Goal: Task Accomplishment & Management: Use online tool/utility

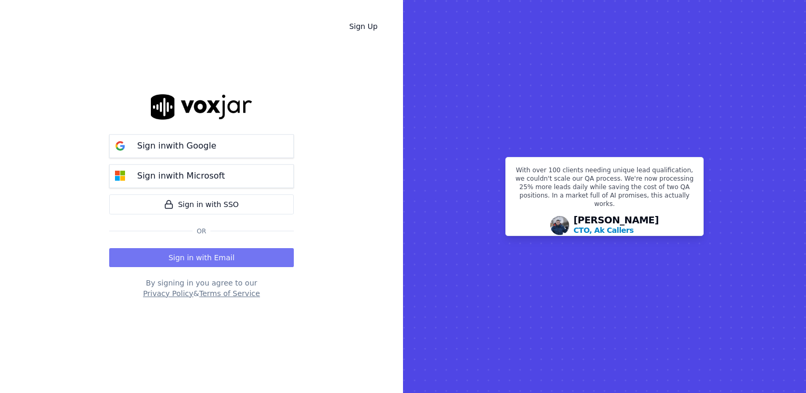
click at [169, 256] on button "Sign in with Email" at bounding box center [201, 257] width 185 height 19
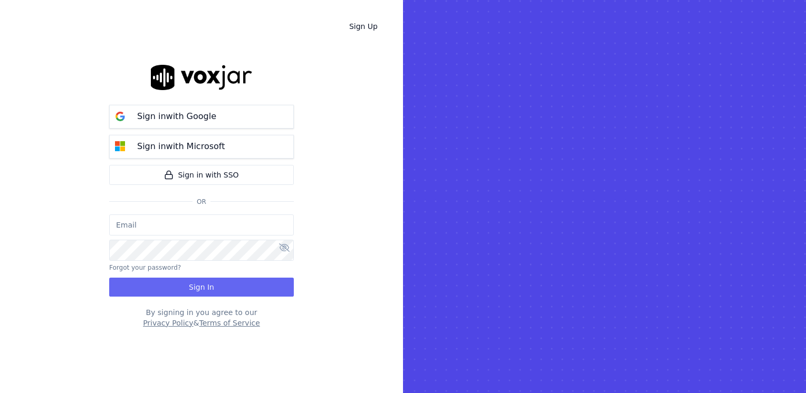
click at [219, 225] on input "email" at bounding box center [201, 225] width 185 height 21
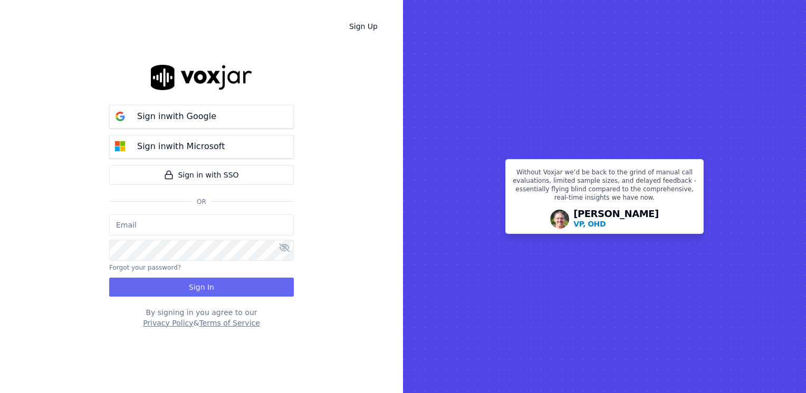
type input "maleman@newwavepower.net"
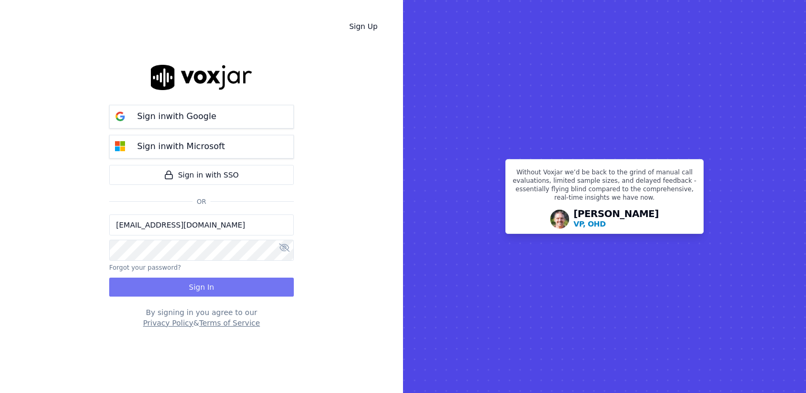
click at [234, 278] on button "Sign In" at bounding box center [201, 287] width 185 height 19
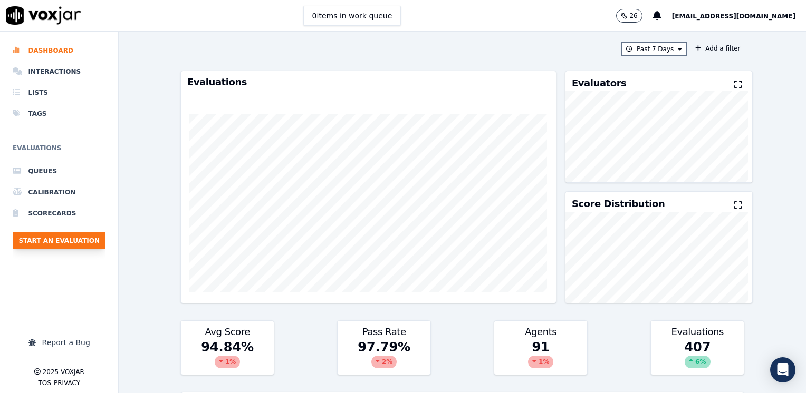
click at [71, 243] on button "Start an Evaluation" at bounding box center [59, 241] width 93 height 17
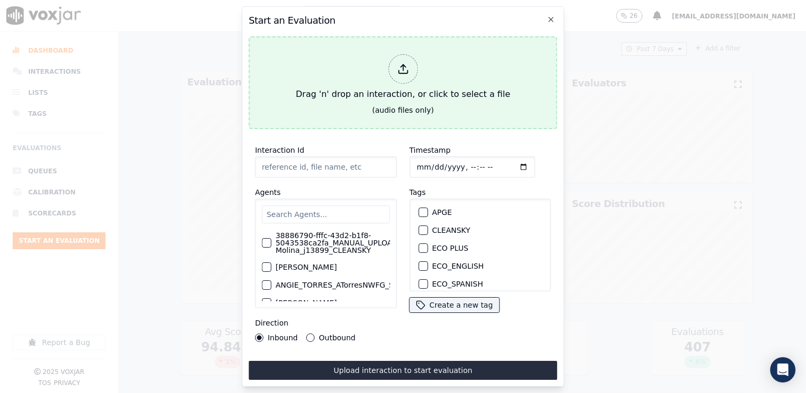
click at [401, 71] on icon at bounding box center [403, 72] width 9 height 3
type input "20250811-093633_4848690278-[PERSON_NAME] 1 all.mp3"
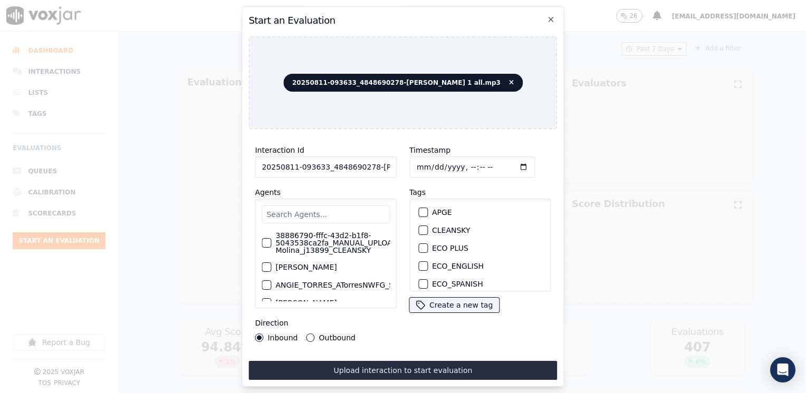
click at [333, 213] on input "text" at bounding box center [326, 215] width 128 height 18
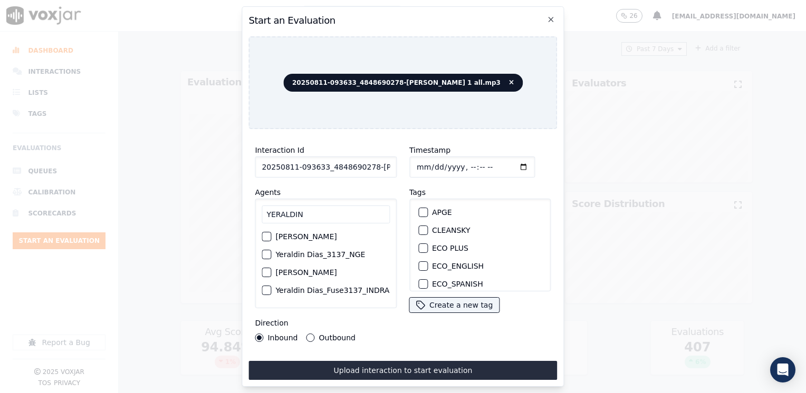
type input "YERALDIN"
click at [262, 256] on div "button" at bounding box center [265, 254] width 7 height 7
click at [419, 247] on div "button" at bounding box center [422, 250] width 7 height 7
click at [506, 165] on input "Timestamp" at bounding box center [472, 167] width 126 height 21
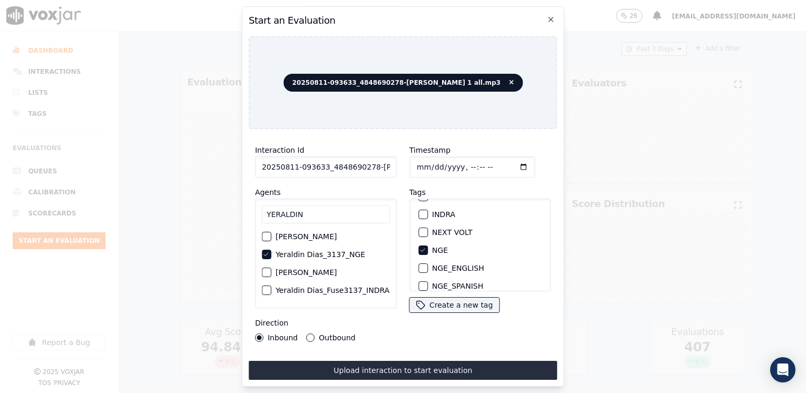
type input "[DATE]T18:25"
click at [390, 322] on div "Direction Inbound Outbound" at bounding box center [326, 329] width 142 height 25
click at [314, 334] on div "Outbound" at bounding box center [330, 338] width 49 height 8
click at [306, 336] on button "Outbound" at bounding box center [310, 338] width 8 height 8
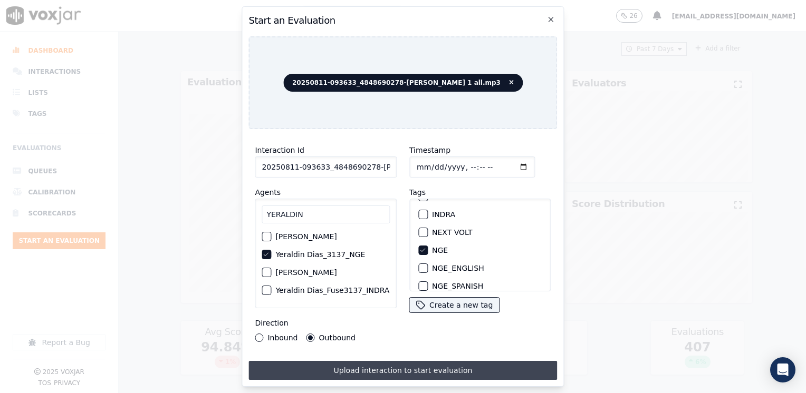
click at [424, 366] on button "Upload interaction to start evaluation" at bounding box center [402, 370] width 309 height 19
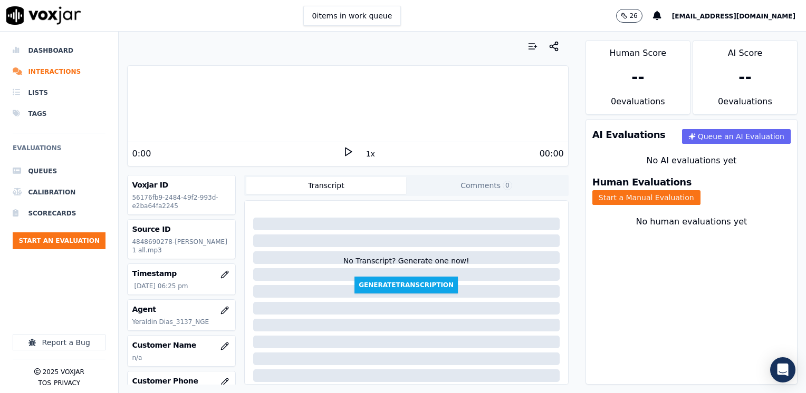
click at [348, 151] on icon at bounding box center [348, 152] width 11 height 11
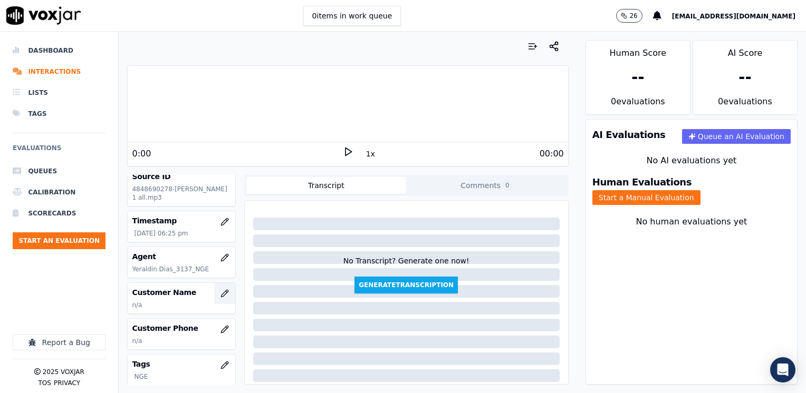
click at [214, 287] on button "button" at bounding box center [224, 293] width 21 height 21
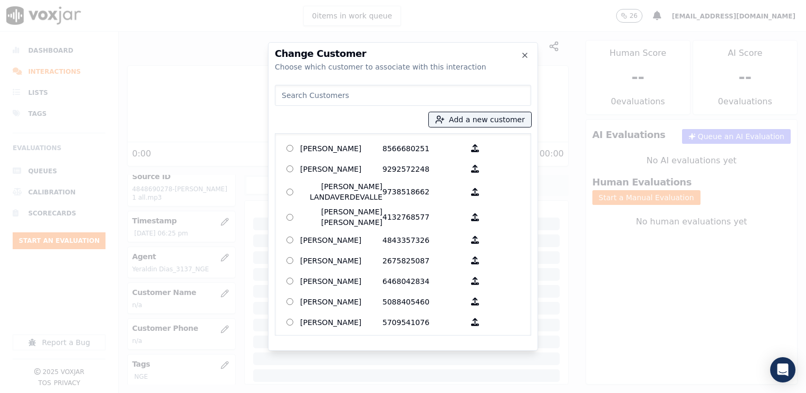
click at [387, 98] on input at bounding box center [403, 95] width 256 height 21
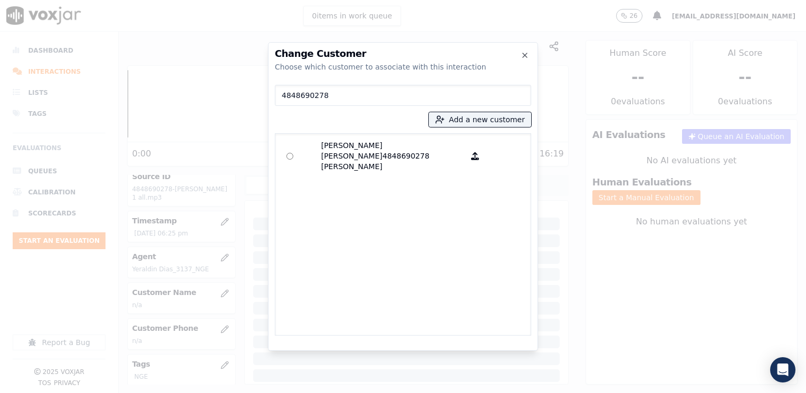
type input "4848690278"
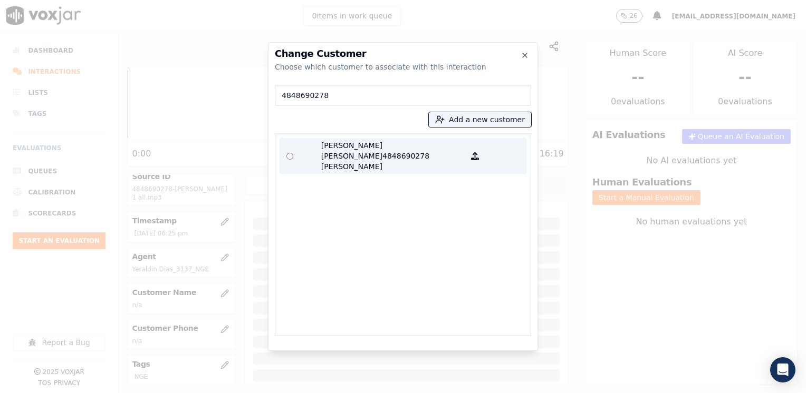
click at [384, 149] on p "4848690278" at bounding box center [423, 156] width 82 height 32
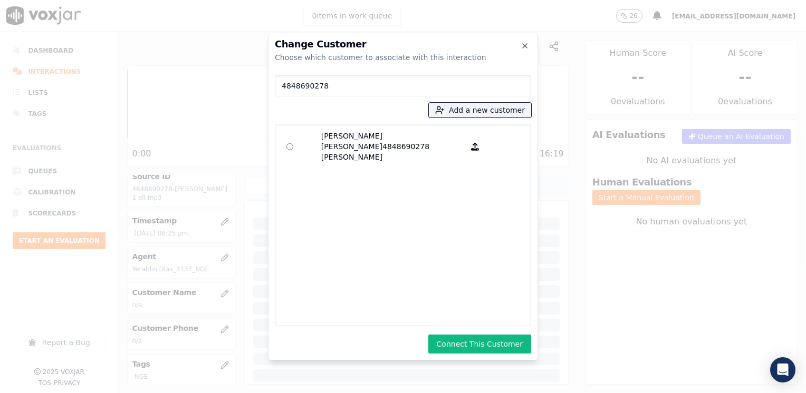
click at [481, 356] on div "Change Customer Choose which customer to associate with this interaction 484869…" at bounding box center [403, 197] width 270 height 328
click at [479, 352] on button "Connect This Customer" at bounding box center [479, 344] width 103 height 19
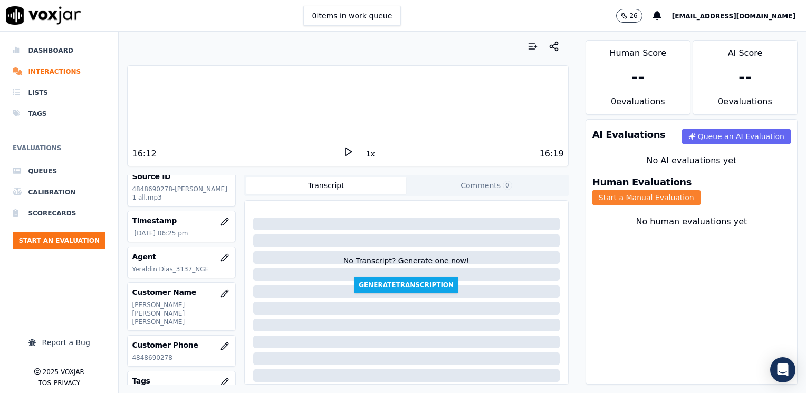
click at [700, 190] on button "Start a Manual Evaluation" at bounding box center [646, 197] width 108 height 15
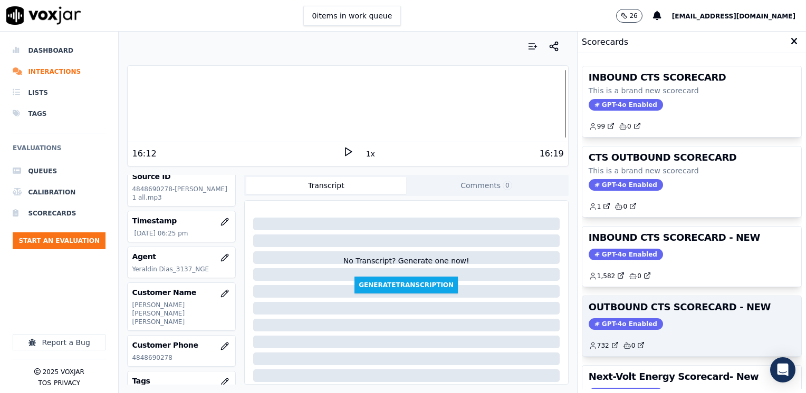
click at [618, 315] on div "OUTBOUND CTS SCORECARD - NEW GPT-4o Enabled 732 0" at bounding box center [691, 326] width 219 height 60
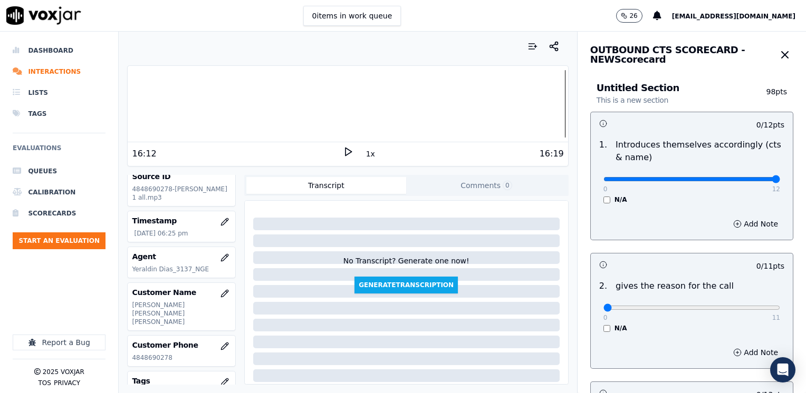
drag, startPoint x: 600, startPoint y: 176, endPoint x: 808, endPoint y: 225, distance: 212.9
type input "12"
click at [780, 181] on input "range" at bounding box center [691, 179] width 177 height 4
drag, startPoint x: 600, startPoint y: 305, endPoint x: 808, endPoint y: 318, distance: 207.6
type input "11"
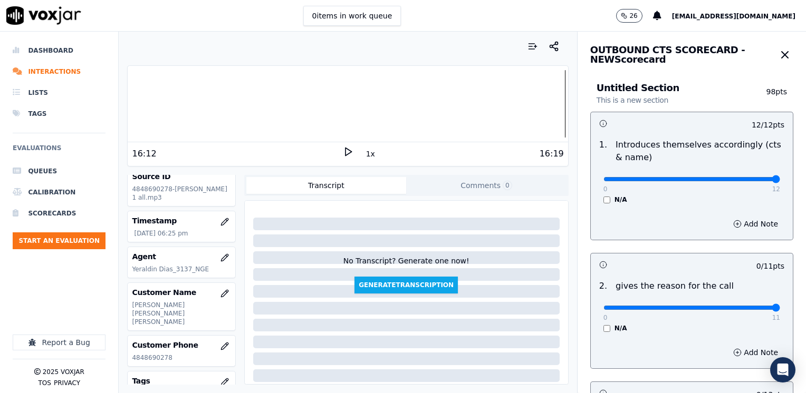
click at [780, 181] on input "range" at bounding box center [691, 179] width 177 height 4
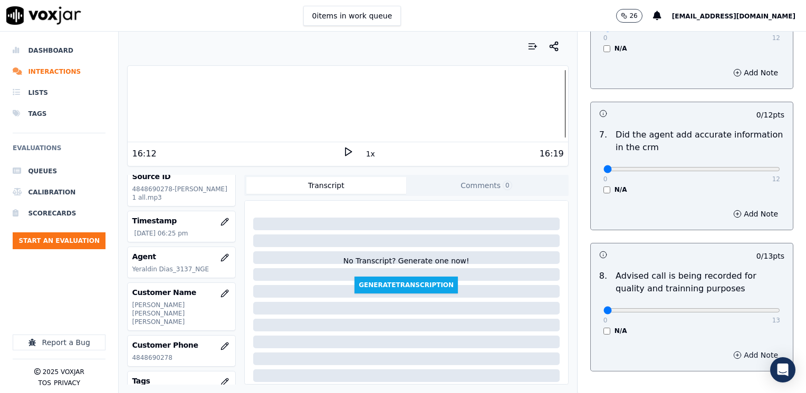
scroll to position [922, 0]
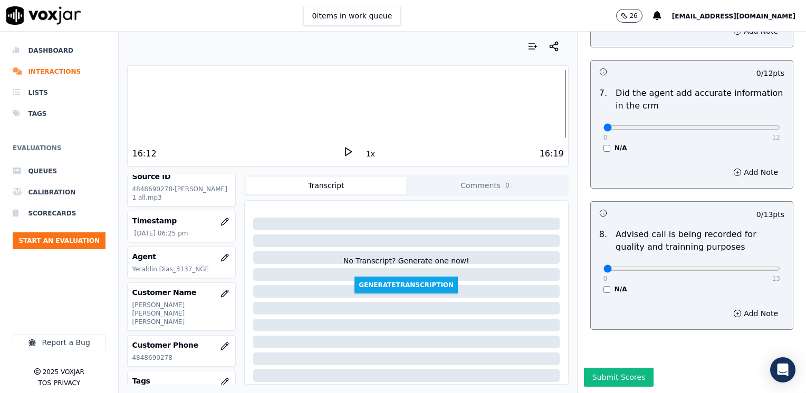
click at [721, 262] on div "0 13" at bounding box center [691, 268] width 177 height 13
type input "10"
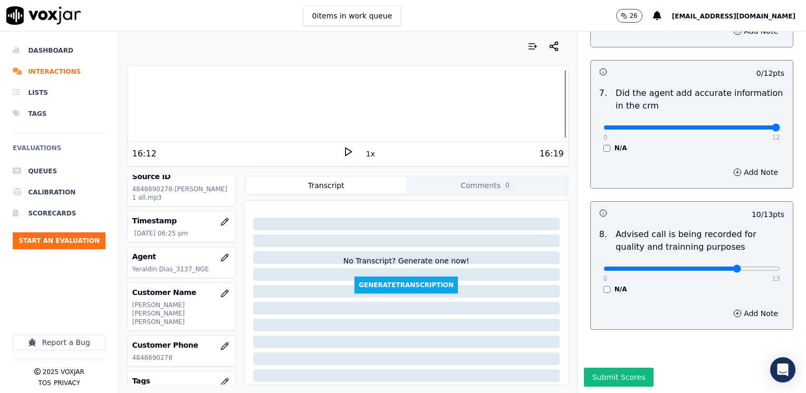
drag, startPoint x: 597, startPoint y: 104, endPoint x: 782, endPoint y: 115, distance: 185.4
type input "12"
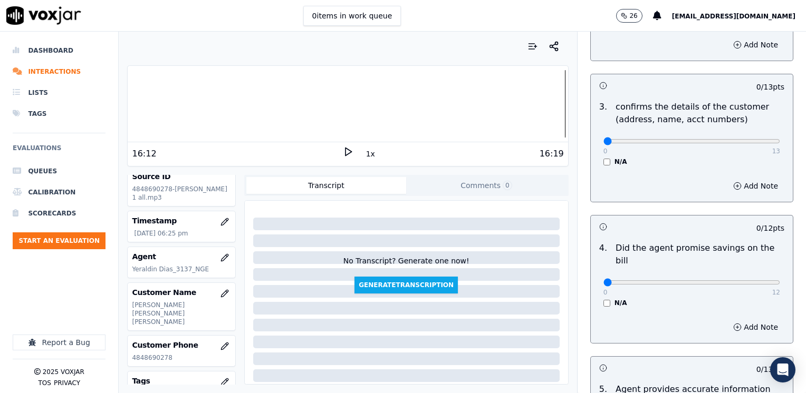
scroll to position [289, 0]
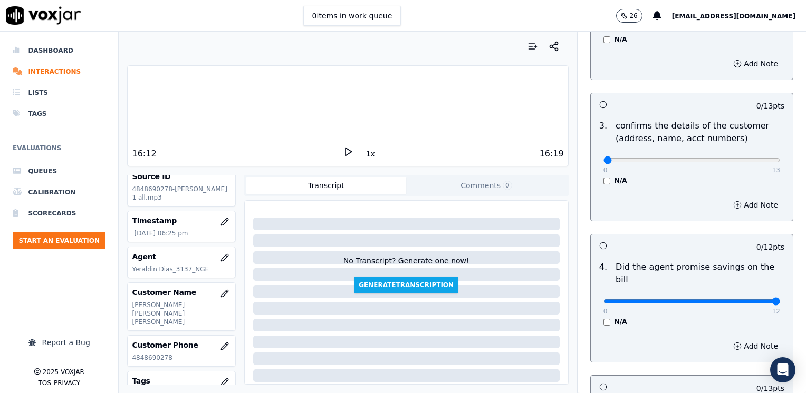
drag, startPoint x: 597, startPoint y: 290, endPoint x: 805, endPoint y: 286, distance: 208.4
type input "12"
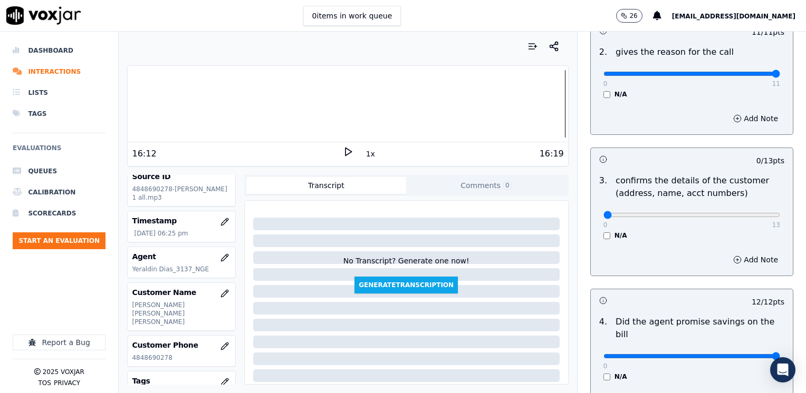
scroll to position [236, 0]
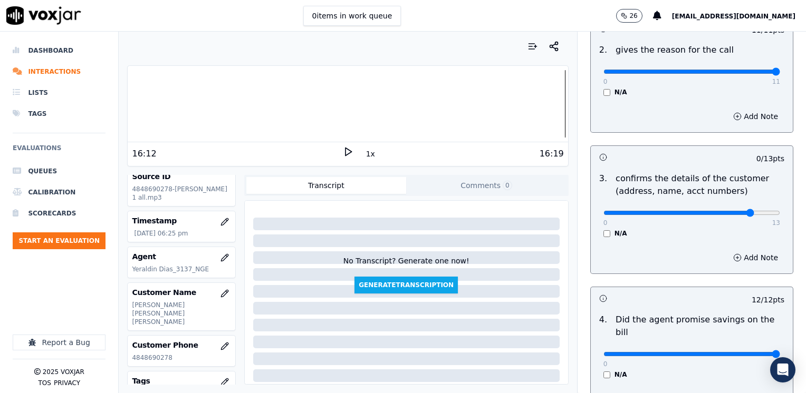
click at [727, 247] on div "Add Note" at bounding box center [692, 258] width 202 height 32
click at [719, 207] on div "0 13" at bounding box center [691, 212] width 177 height 13
type input "10"
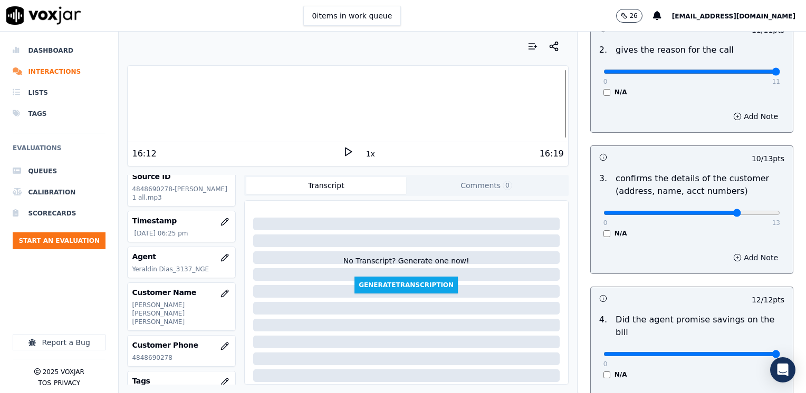
click at [734, 252] on button "Add Note" at bounding box center [755, 258] width 57 height 15
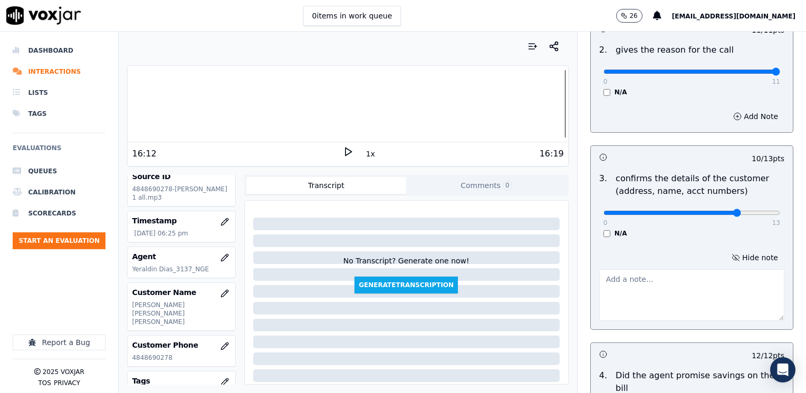
click at [699, 287] on textarea at bounding box center [691, 296] width 185 height 52
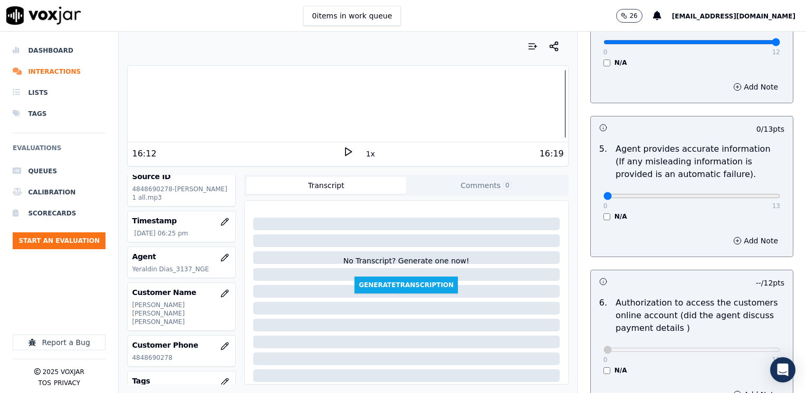
scroll to position [606, 0]
type textarea "Make sure to confirm full service address and the name as it appears on the bil…"
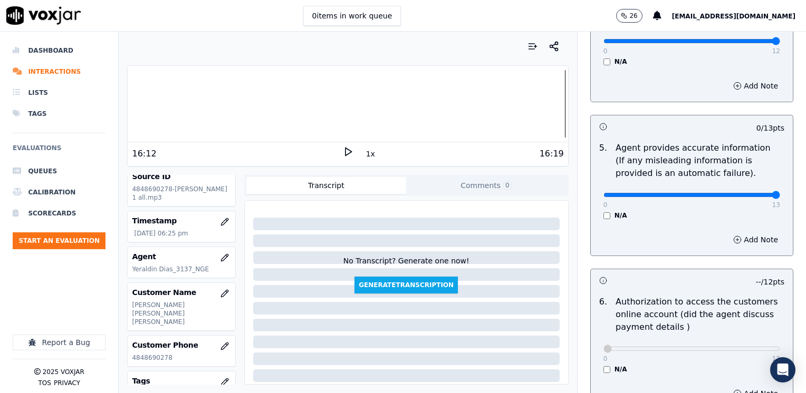
drag, startPoint x: 595, startPoint y: 181, endPoint x: 787, endPoint y: 211, distance: 194.3
type input "13"
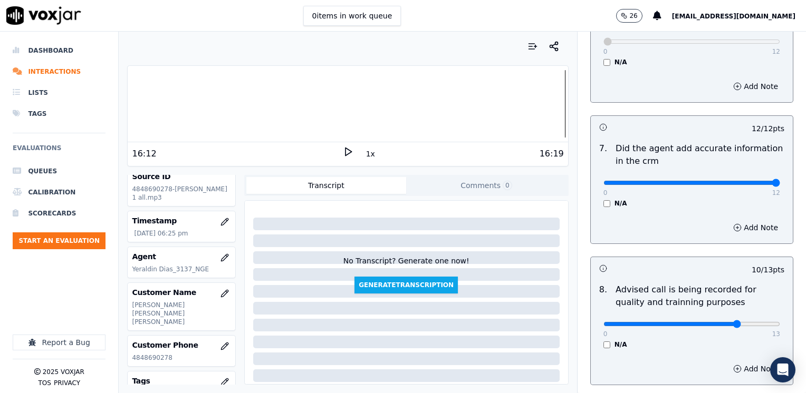
scroll to position [977, 0]
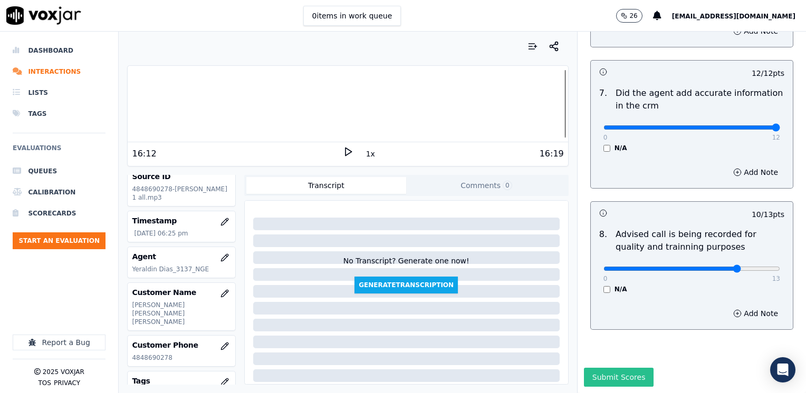
click at [595, 368] on button "Submit Scores" at bounding box center [619, 377] width 70 height 19
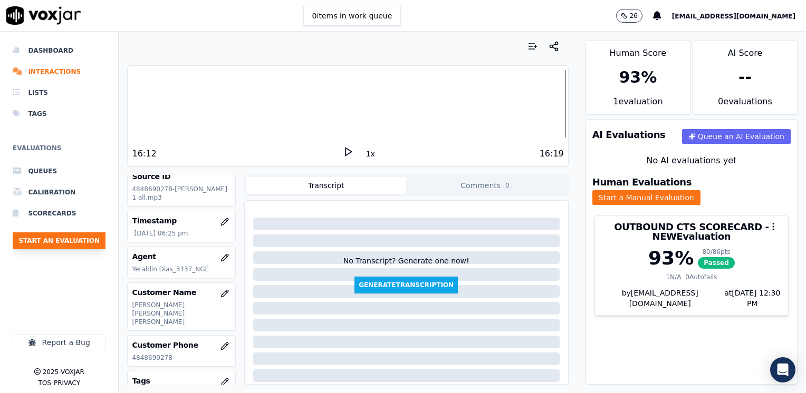
click at [78, 239] on button "Start an Evaluation" at bounding box center [59, 241] width 93 height 17
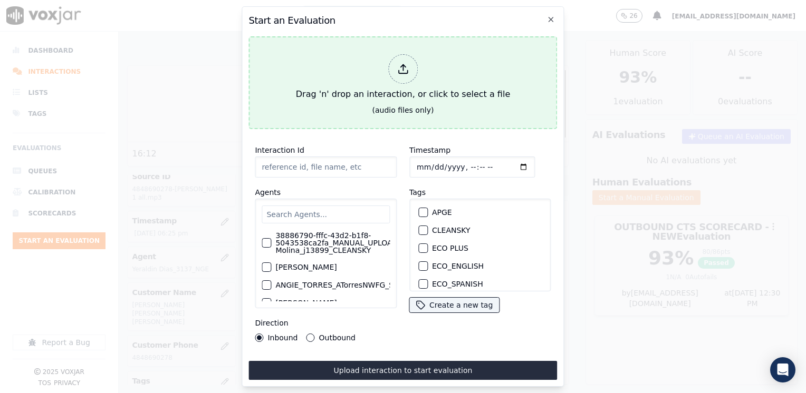
click at [405, 74] on div at bounding box center [403, 69] width 30 height 30
type input "20250811-114006_6146152461-[PERSON_NAME] all.mp3"
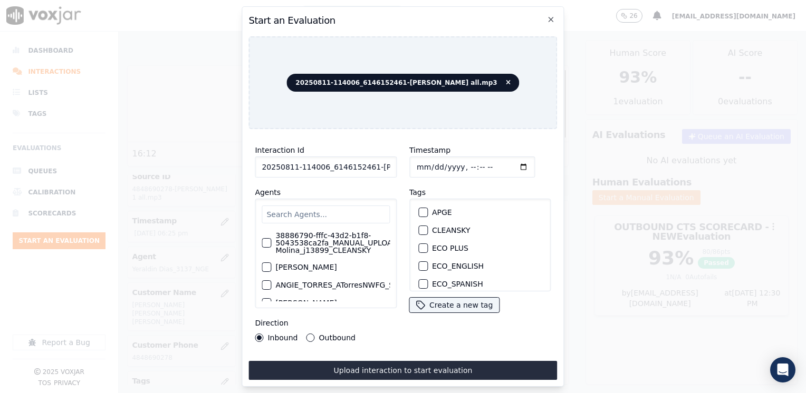
click at [323, 210] on input "text" at bounding box center [326, 215] width 128 height 18
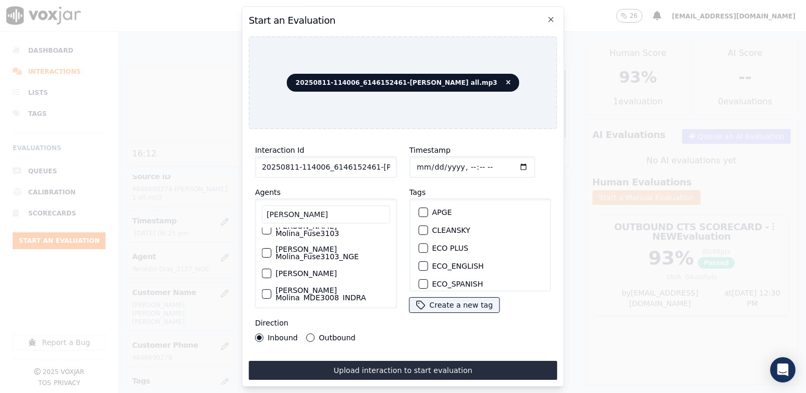
scroll to position [53, 0]
type input "[PERSON_NAME]"
click at [264, 273] on div "button" at bounding box center [265, 276] width 7 height 7
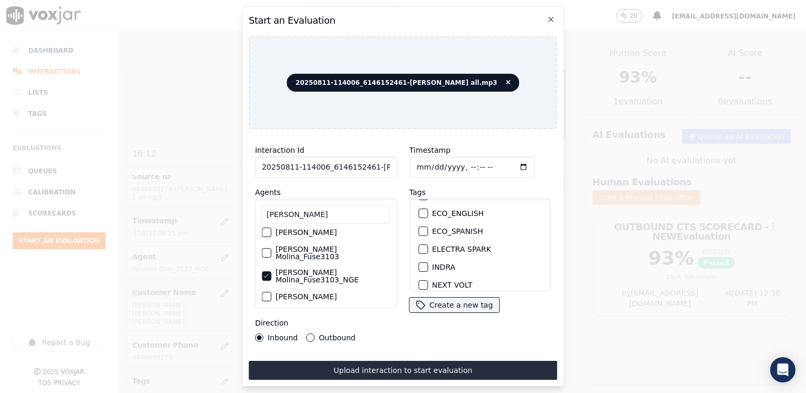
scroll to position [105, 0]
click at [419, 247] on div "button" at bounding box center [422, 250] width 7 height 7
click at [505, 164] on input "Timestamp" at bounding box center [472, 167] width 126 height 21
type input "[DATE]T18:33"
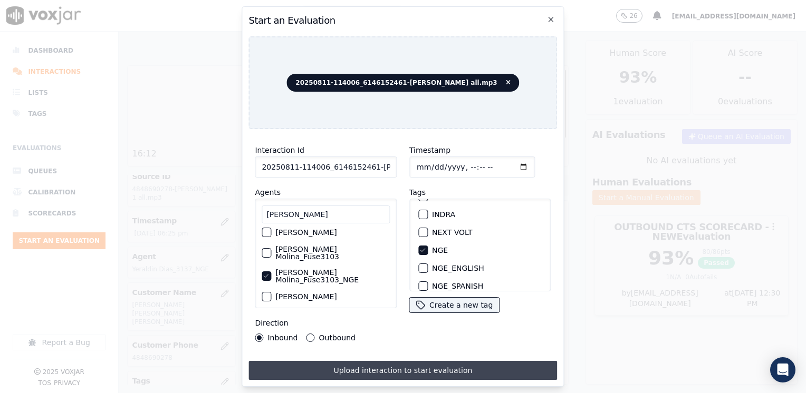
drag, startPoint x: 308, startPoint y: 332, endPoint x: 357, endPoint y: 366, distance: 59.1
click at [308, 334] on button "Outbound" at bounding box center [310, 338] width 8 height 8
click at [390, 361] on button "Upload interaction to start evaluation" at bounding box center [402, 370] width 309 height 19
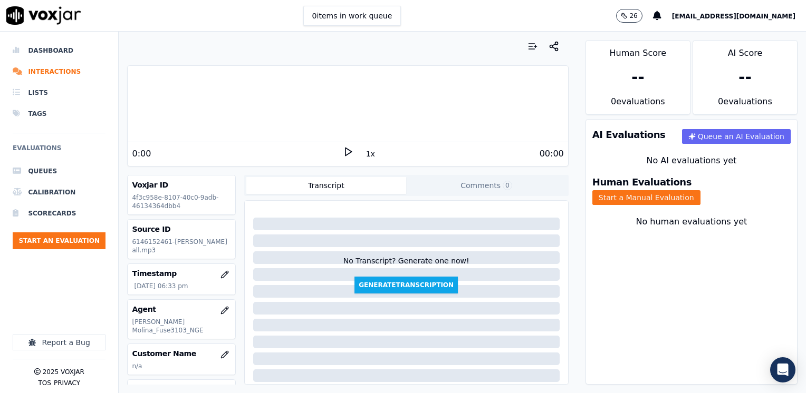
click at [343, 150] on icon at bounding box center [348, 152] width 11 height 11
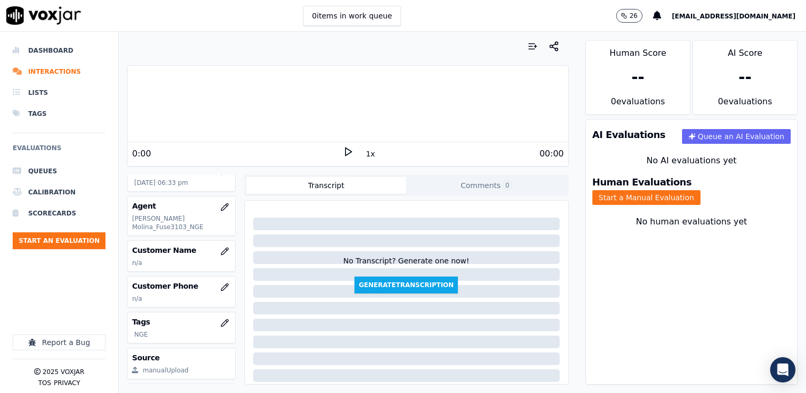
scroll to position [105, 0]
click at [220, 245] on icon "button" at bounding box center [224, 249] width 8 height 8
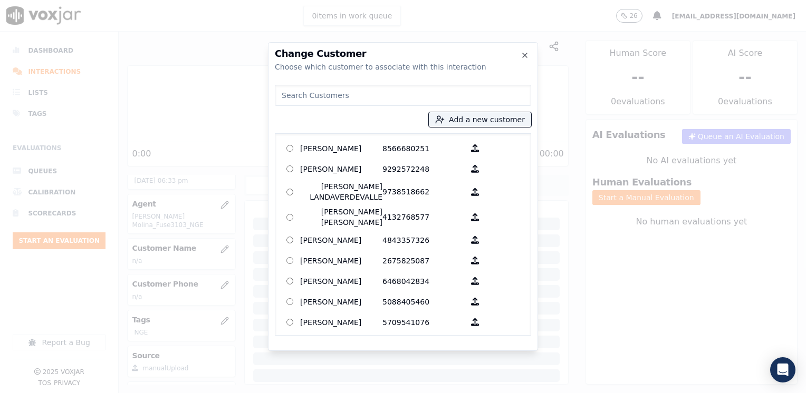
click at [395, 98] on input at bounding box center [403, 95] width 256 height 21
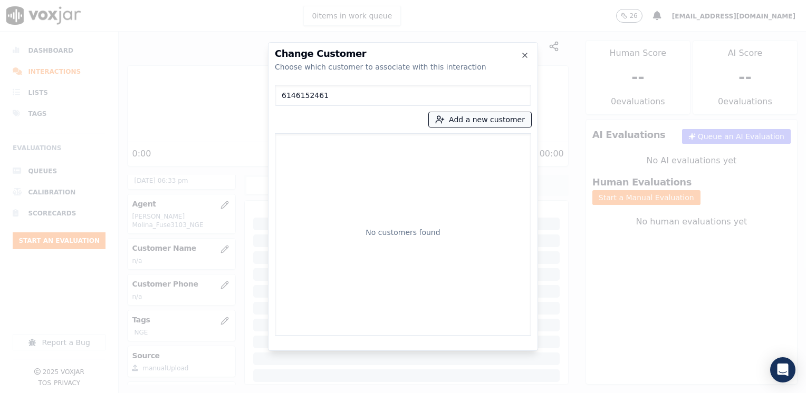
type input "6146152461"
click at [497, 116] on button "Add a new customer" at bounding box center [480, 119] width 102 height 15
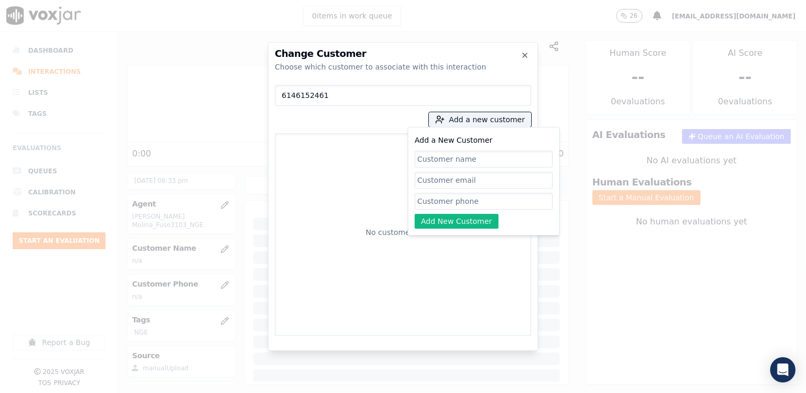
click at [461, 205] on input "Add a New Customer" at bounding box center [484, 201] width 138 height 17
paste input "6146152461"
type input "6146152461"
click at [484, 159] on input "Add a New Customer" at bounding box center [484, 159] width 138 height 17
paste input "Djefverson [PERSON_NAME]"
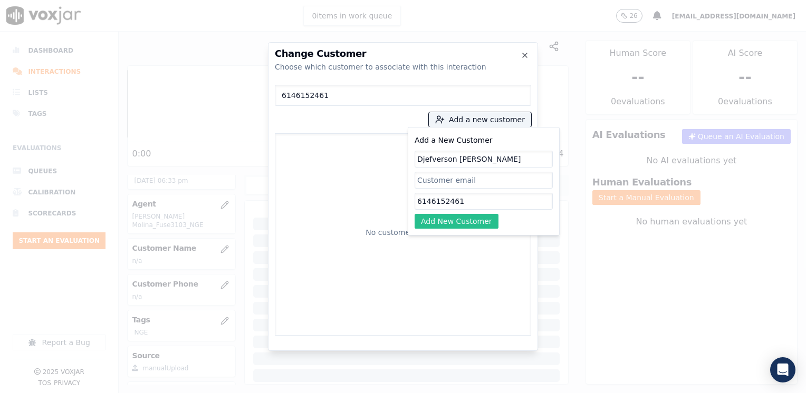
type input "Djefverson [PERSON_NAME]"
click at [449, 220] on button "Add New Customer" at bounding box center [457, 221] width 84 height 15
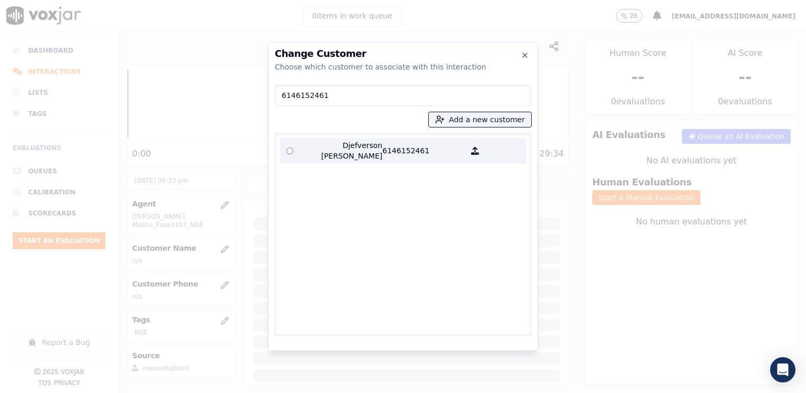
click at [422, 147] on p "6146152461" at bounding box center [423, 150] width 82 height 21
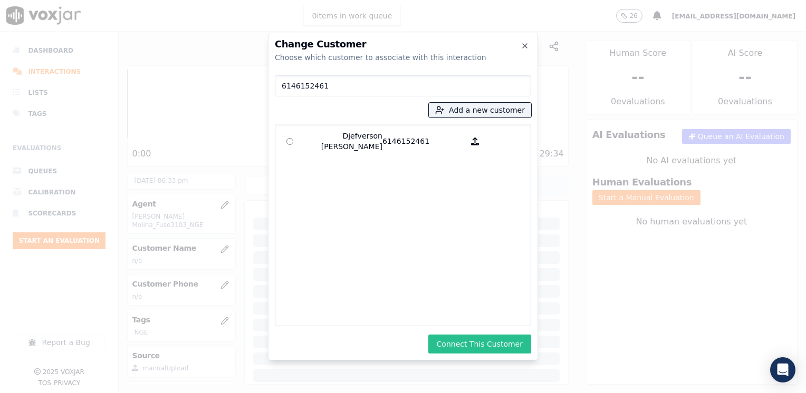
click at [488, 345] on button "Connect This Customer" at bounding box center [479, 344] width 103 height 19
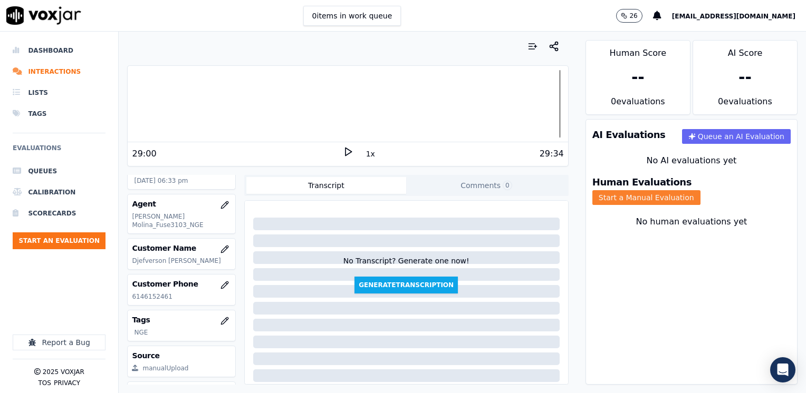
click at [688, 190] on button "Start a Manual Evaluation" at bounding box center [646, 197] width 108 height 15
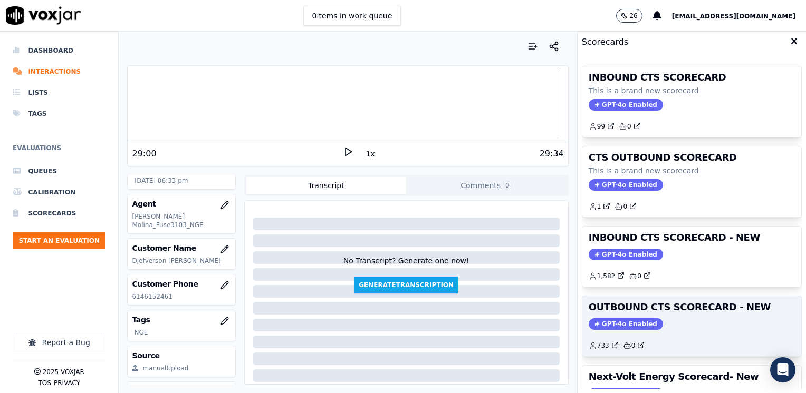
click at [616, 315] on div "OUTBOUND CTS SCORECARD - NEW GPT-4o Enabled 733 0" at bounding box center [691, 326] width 219 height 60
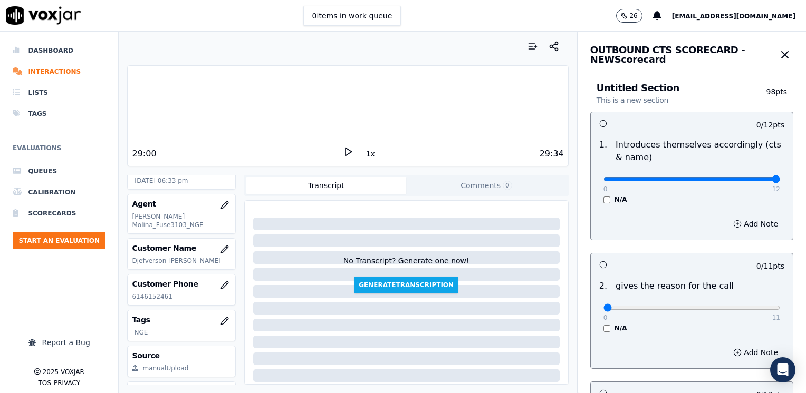
drag, startPoint x: 595, startPoint y: 179, endPoint x: 704, endPoint y: 261, distance: 136.4
type input "12"
click at [780, 181] on input "range" at bounding box center [691, 179] width 177 height 4
drag, startPoint x: 793, startPoint y: 294, endPoint x: 805, endPoint y: 291, distance: 12.5
type input "11"
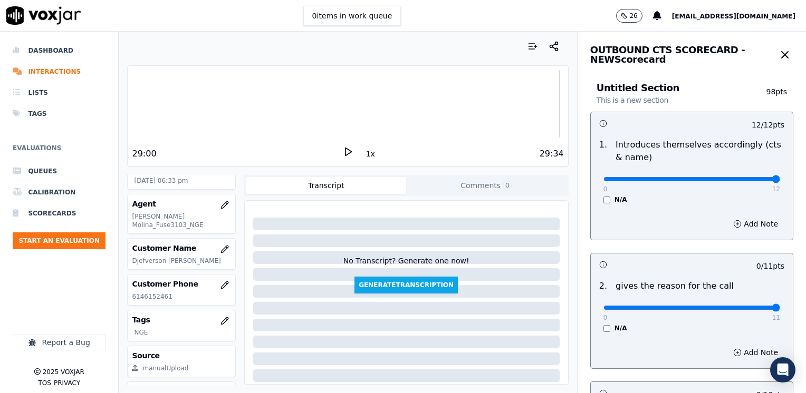
click at [780, 181] on input "range" at bounding box center [691, 179] width 177 height 4
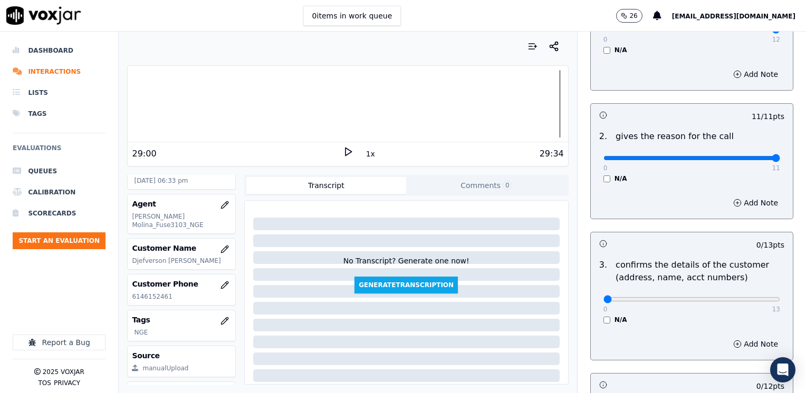
scroll to position [211, 0]
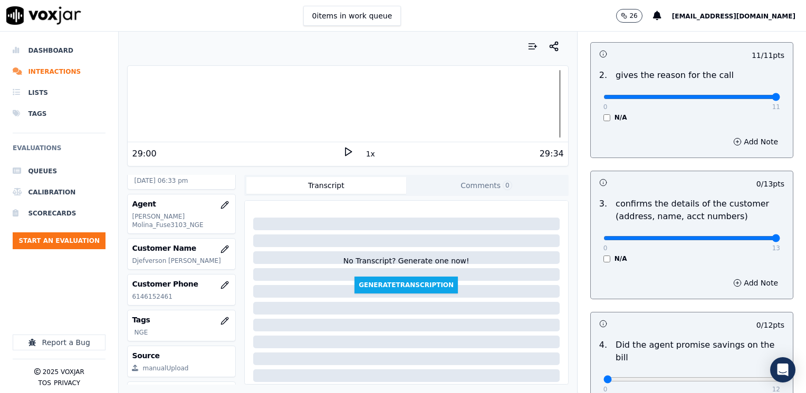
drag, startPoint x: 597, startPoint y: 239, endPoint x: 808, endPoint y: 242, distance: 210.5
type input "13"
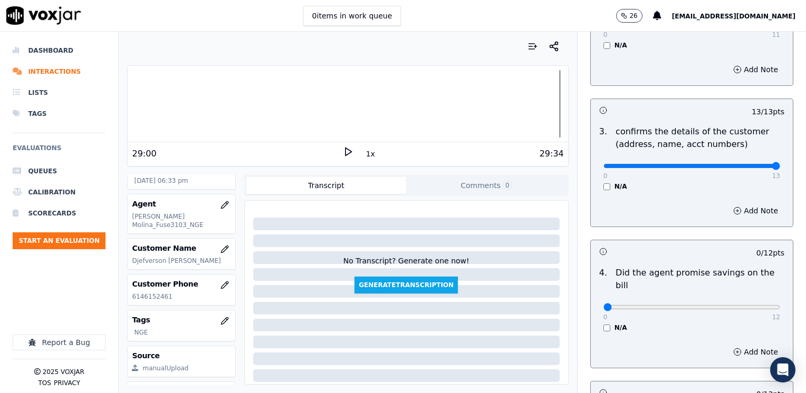
scroll to position [369, 0]
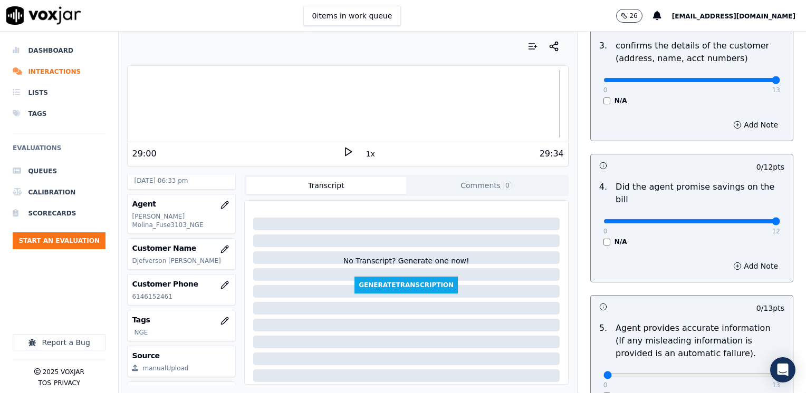
drag, startPoint x: 601, startPoint y: 210, endPoint x: 808, endPoint y: 212, distance: 206.8
type input "12"
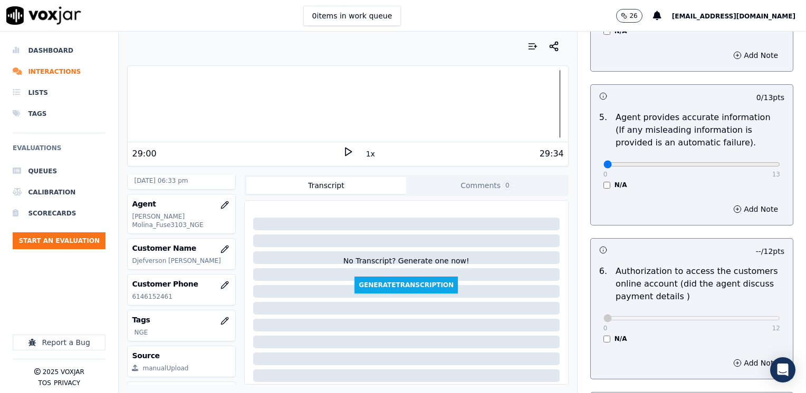
scroll to position [791, 0]
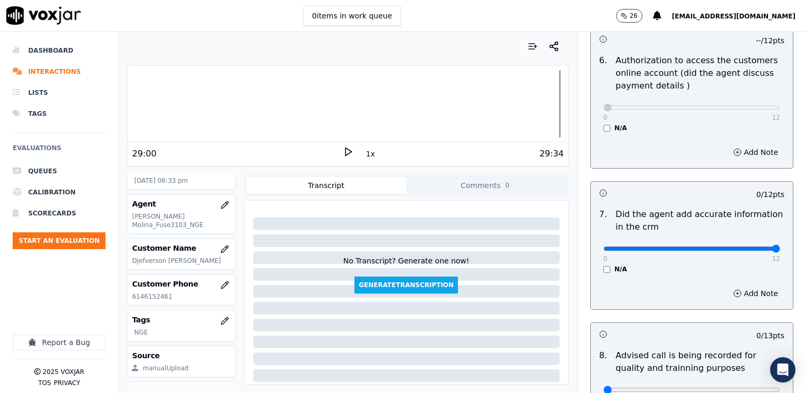
drag, startPoint x: 597, startPoint y: 236, endPoint x: 808, endPoint y: 247, distance: 211.2
type input "12"
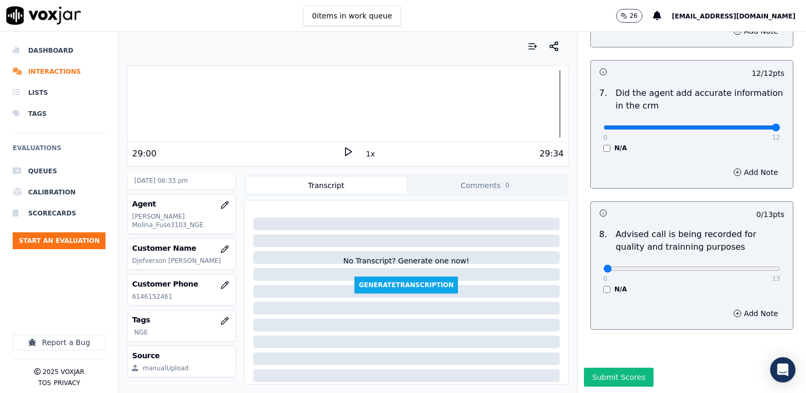
scroll to position [922, 0]
type input "10"
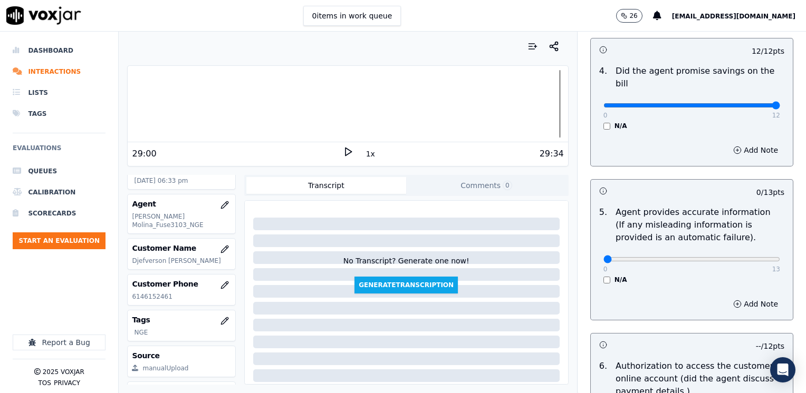
scroll to position [500, 0]
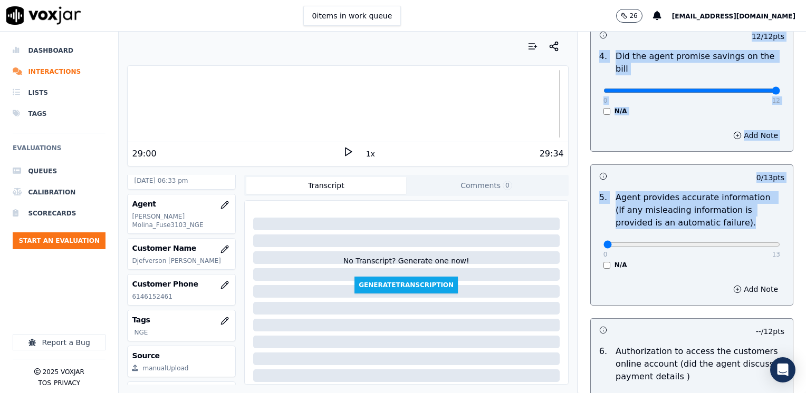
drag, startPoint x: 593, startPoint y: 227, endPoint x: 808, endPoint y: 227, distance: 214.7
click at [805, 227] on html "0 items in work queue 26 [EMAIL_ADDRESS][DOMAIN_NAME] Dashboard Interactions Li…" at bounding box center [403, 196] width 806 height 393
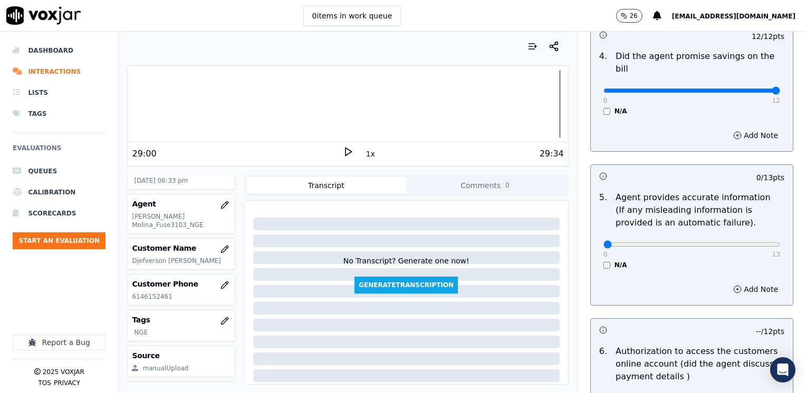
click at [668, 261] on div "N/A" at bounding box center [691, 265] width 177 height 8
drag, startPoint x: 597, startPoint y: 231, endPoint x: 729, endPoint y: 258, distance: 135.2
type input "13"
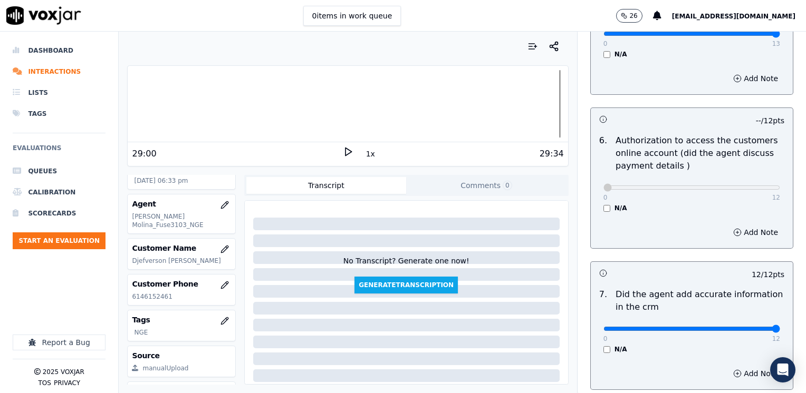
scroll to position [922, 0]
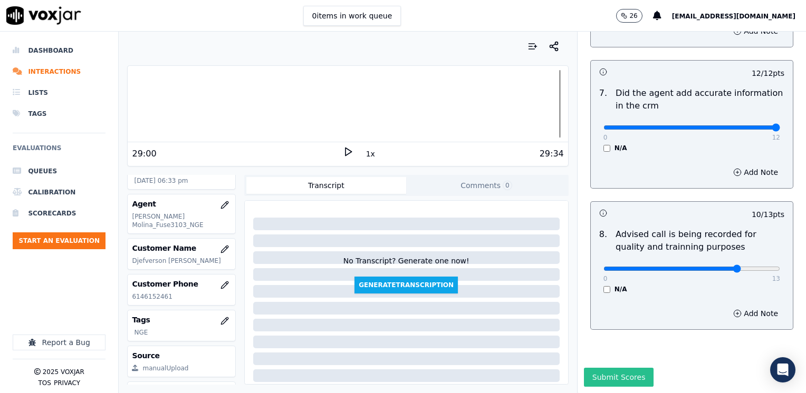
click at [612, 368] on button "Submit Scores" at bounding box center [619, 377] width 70 height 19
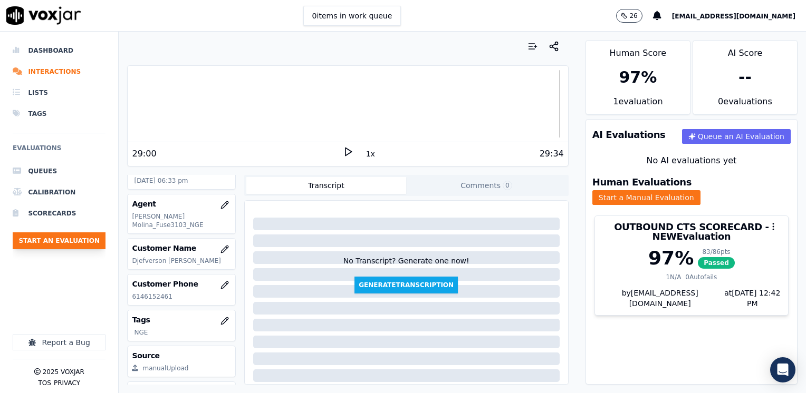
click at [78, 243] on button "Start an Evaluation" at bounding box center [59, 241] width 93 height 17
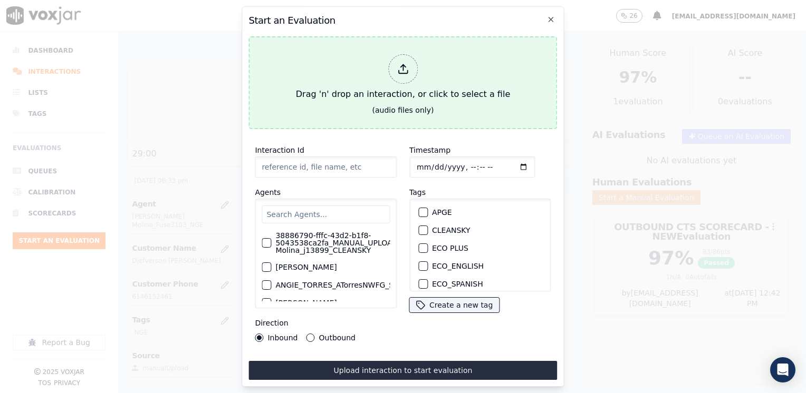
click at [410, 64] on div at bounding box center [403, 69] width 30 height 30
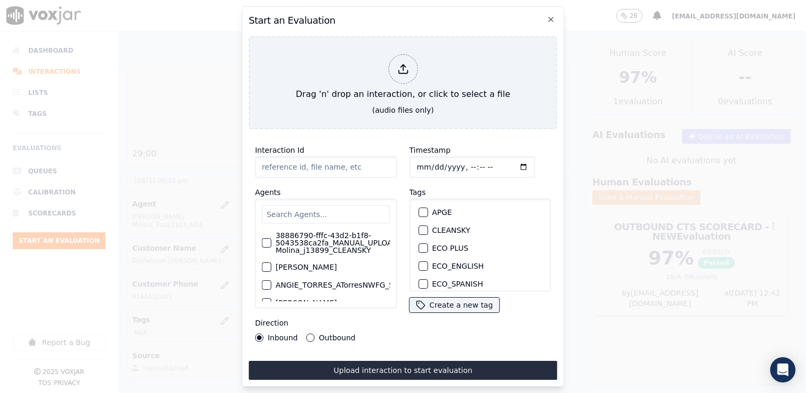
type input "20250811-121325_6143813696-[PERSON_NAME] all.mp3"
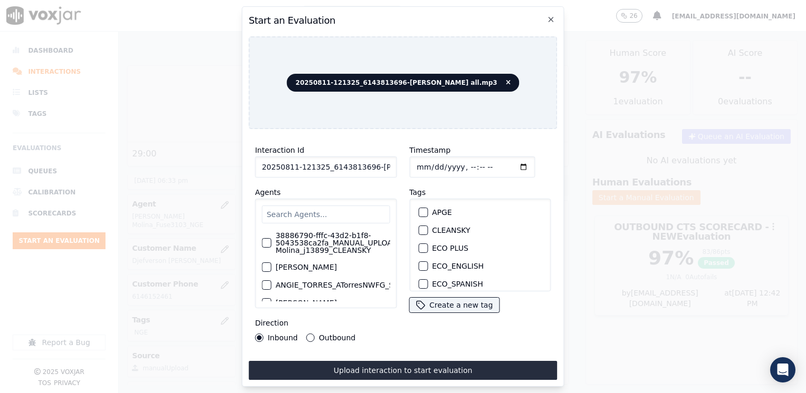
click at [303, 214] on input "text" at bounding box center [326, 215] width 128 height 18
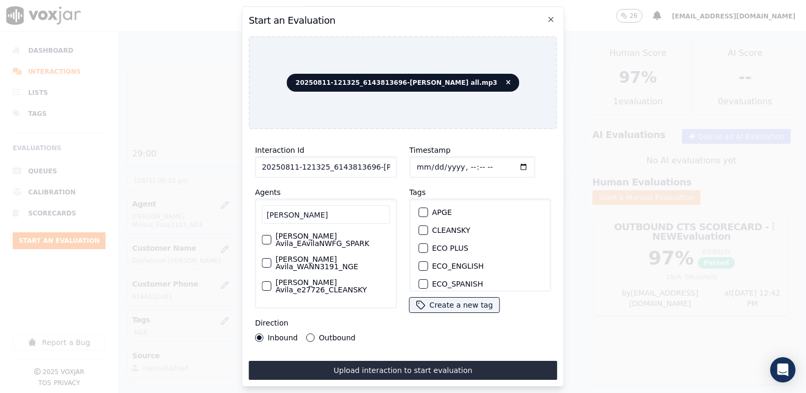
type input "[PERSON_NAME]"
click at [267, 260] on div "button" at bounding box center [265, 263] width 7 height 7
click at [419, 247] on div "button" at bounding box center [422, 250] width 7 height 7
click at [506, 163] on input "Timestamp" at bounding box center [472, 167] width 126 height 21
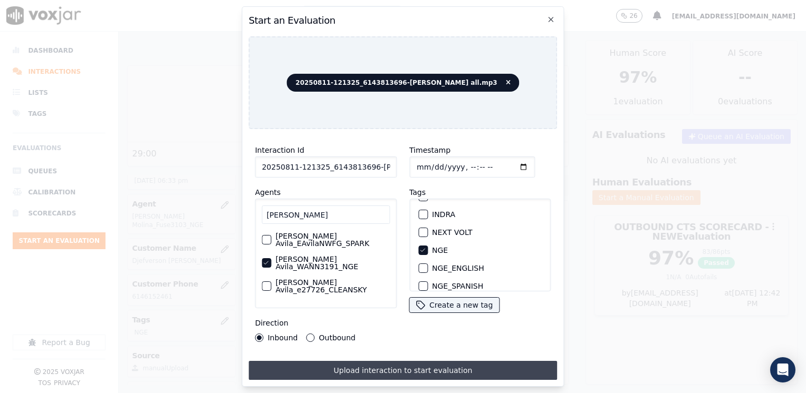
type input "[DATE]T18:42"
click at [386, 362] on button "Upload interaction to start evaluation" at bounding box center [402, 370] width 309 height 19
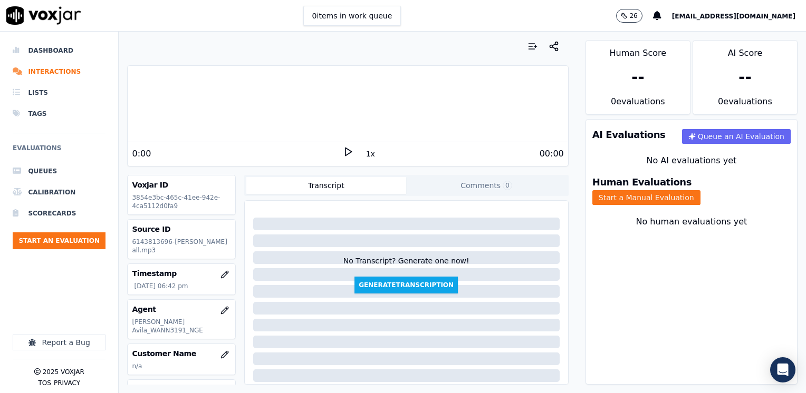
click at [347, 149] on icon at bounding box center [348, 152] width 11 height 11
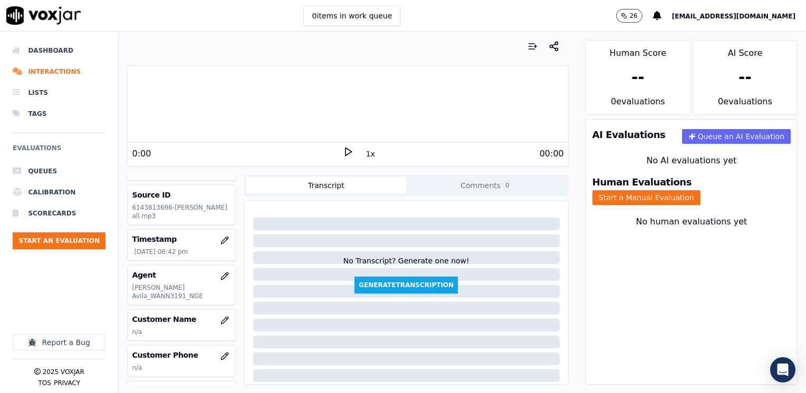
scroll to position [53, 0]
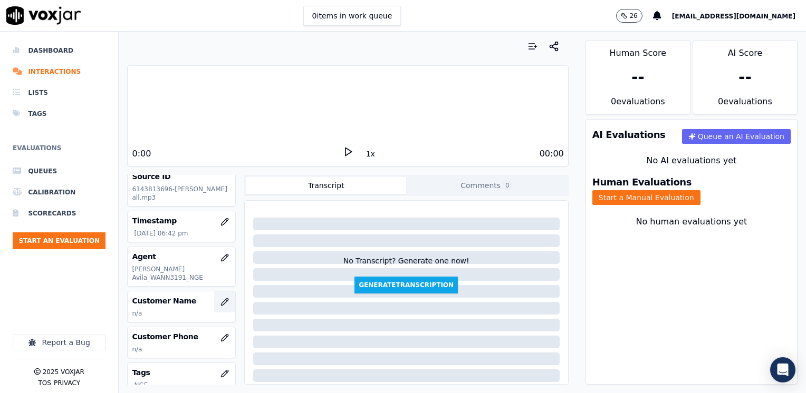
click at [221, 299] on icon "button" at bounding box center [224, 302] width 7 height 7
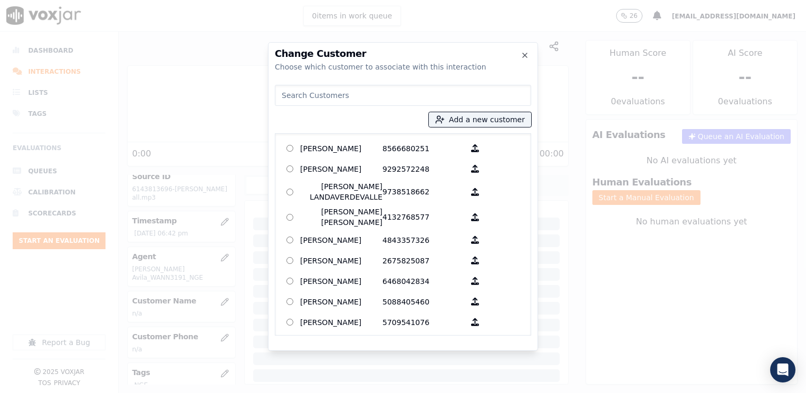
click at [430, 94] on input at bounding box center [403, 95] width 256 height 21
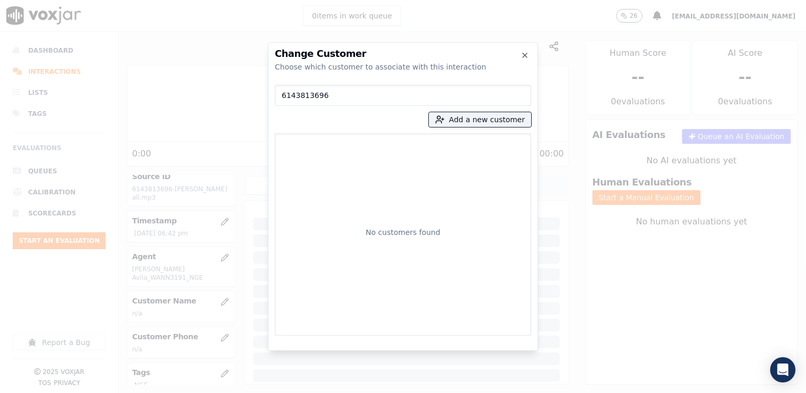
type input "6143813696"
click at [504, 118] on button "Add a new customer" at bounding box center [480, 119] width 102 height 15
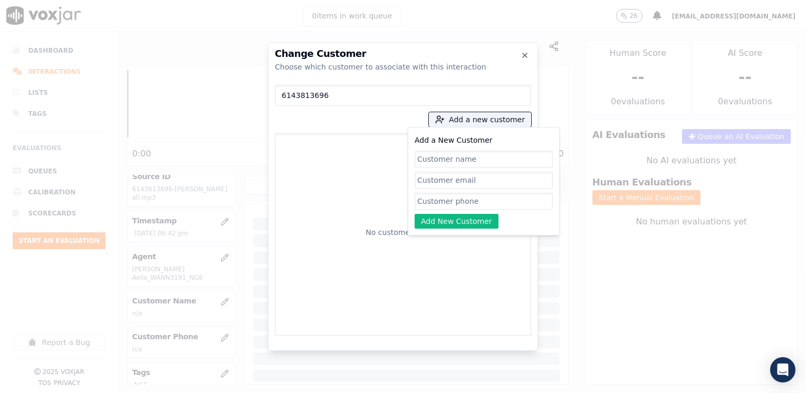
click at [477, 207] on input "Add a New Customer" at bounding box center [484, 201] width 138 height 17
paste input "6143813696"
type input "6143813696"
click at [460, 159] on input "Add a New Customer" at bounding box center [484, 159] width 138 height 17
paste input "[PERSON_NAME]"
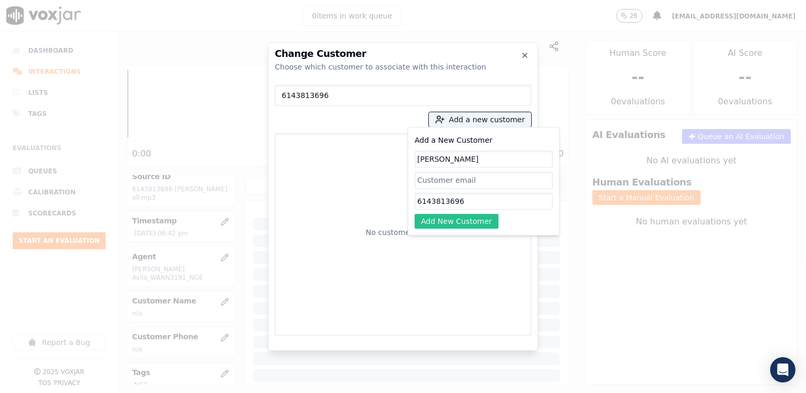
type input "[PERSON_NAME]"
click at [459, 223] on button "Add New Customer" at bounding box center [457, 221] width 84 height 15
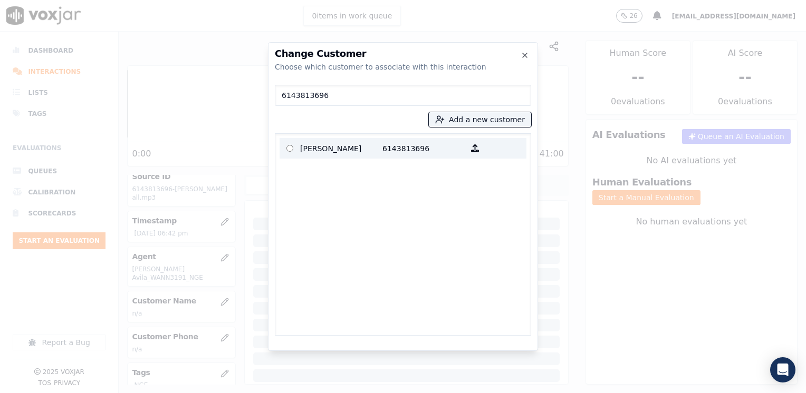
click at [371, 150] on p "[PERSON_NAME]" at bounding box center [341, 148] width 82 height 16
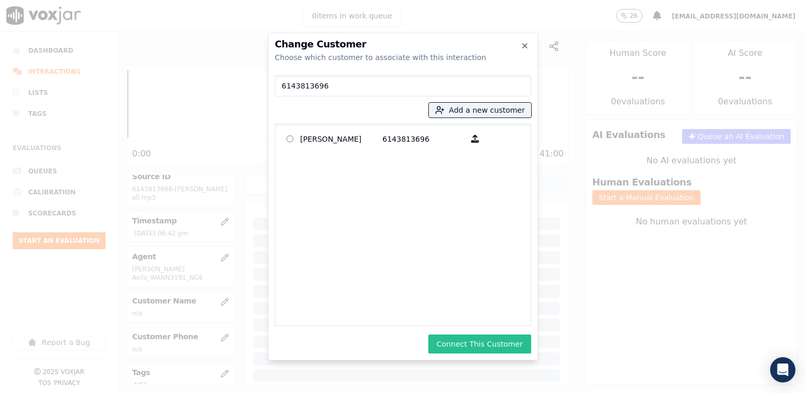
click at [496, 344] on button "Connect This Customer" at bounding box center [479, 344] width 103 height 19
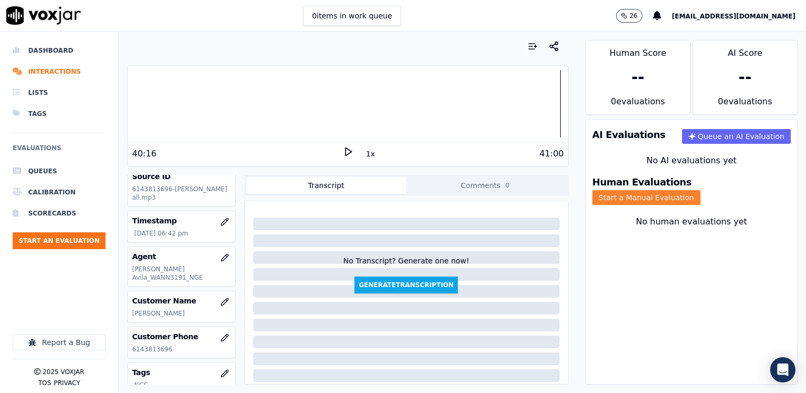
click at [700, 190] on button "Start a Manual Evaluation" at bounding box center [646, 197] width 108 height 15
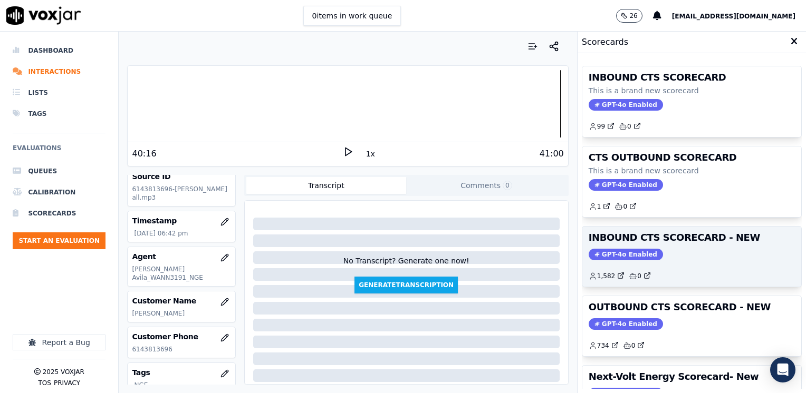
click at [612, 252] on span "GPT-4o Enabled" at bounding box center [626, 255] width 74 height 12
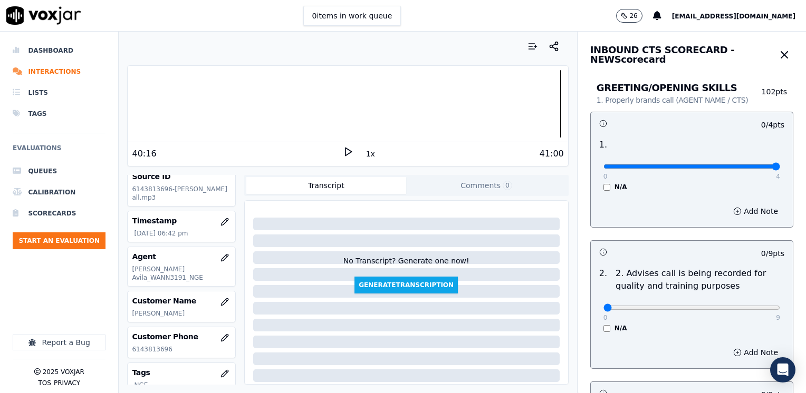
drag, startPoint x: 599, startPoint y: 165, endPoint x: 808, endPoint y: 165, distance: 208.3
type input "4"
click at [780, 165] on input "range" at bounding box center [691, 167] width 177 height 4
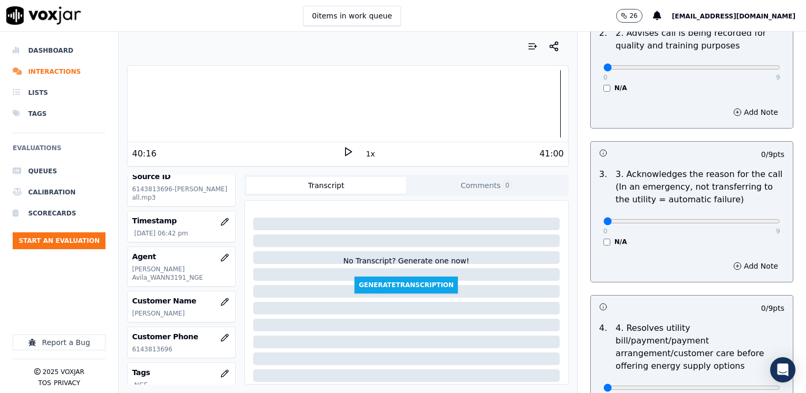
scroll to position [316, 0]
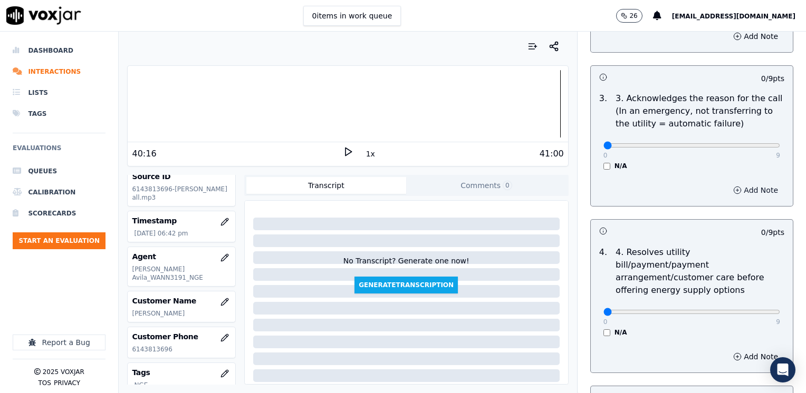
click at [740, 189] on button "Add Note" at bounding box center [755, 190] width 57 height 15
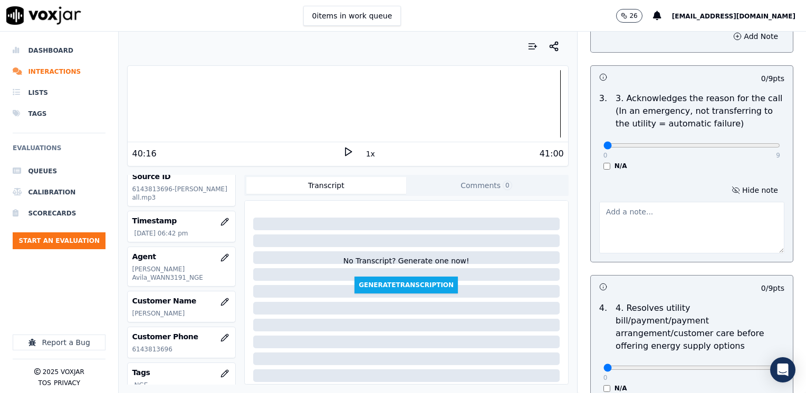
click at [645, 224] on textarea at bounding box center [691, 228] width 185 height 52
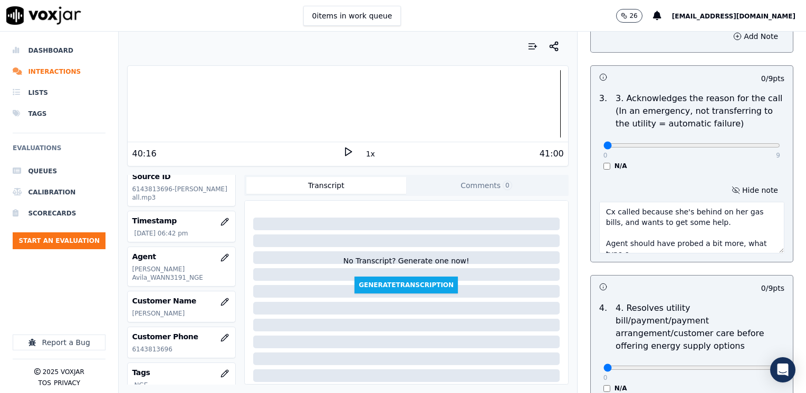
scroll to position [6, 0]
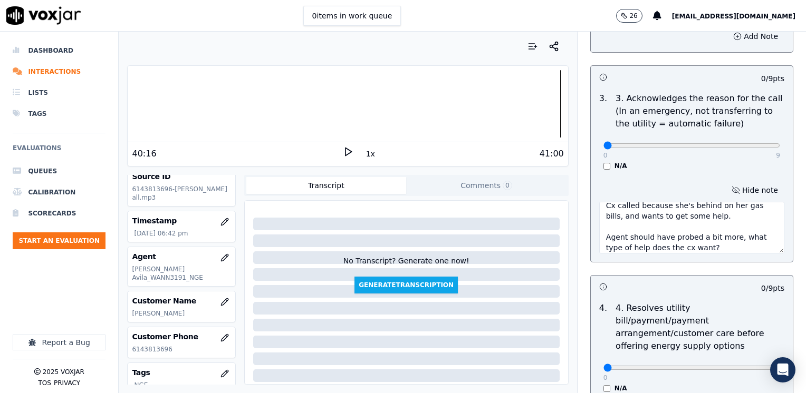
type textarea "Cx called because she's behind on her gas bills, and wants to get some help. Ag…"
drag, startPoint x: 719, startPoint y: 144, endPoint x: 808, endPoint y: 156, distance: 88.8
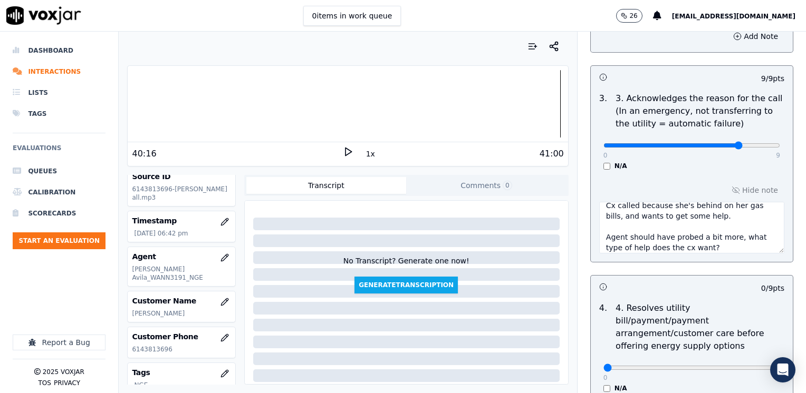
type input "7"
click at [705, 248] on textarea "Cx called because she's behind on her gas bills, and wants to get some help. Ag…" at bounding box center [691, 228] width 185 height 52
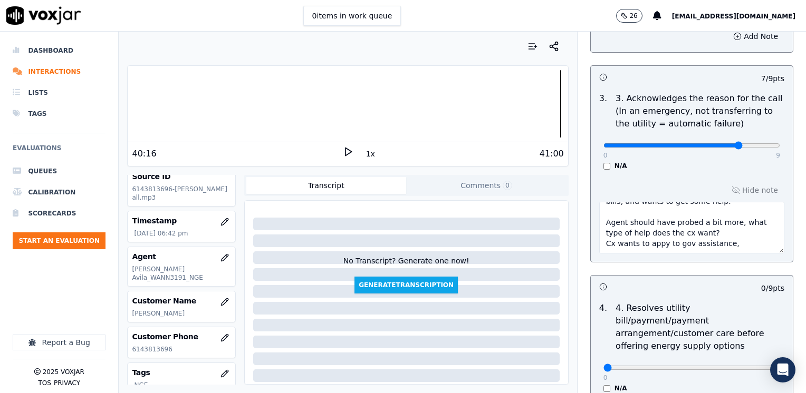
drag, startPoint x: 673, startPoint y: 252, endPoint x: 520, endPoint y: 258, distance: 153.6
click at [520, 258] on div "Your browser does not support the audio element. 40:16 1x 41:00 Voxjar ID 3854e…" at bounding box center [462, 213] width 687 height 362
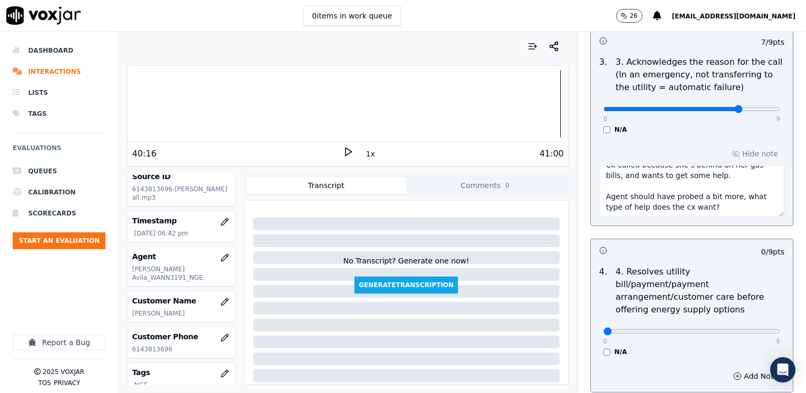
scroll to position [369, 0]
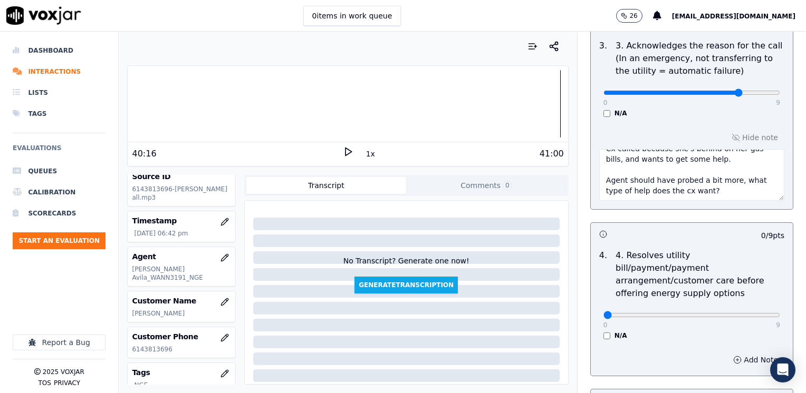
type textarea "Cx called because she's behind on her gas bills, and wants to get some help. Ag…"
click at [741, 353] on button "Add Note" at bounding box center [755, 360] width 57 height 15
click at [679, 353] on div "Hide note" at bounding box center [692, 388] width 202 height 88
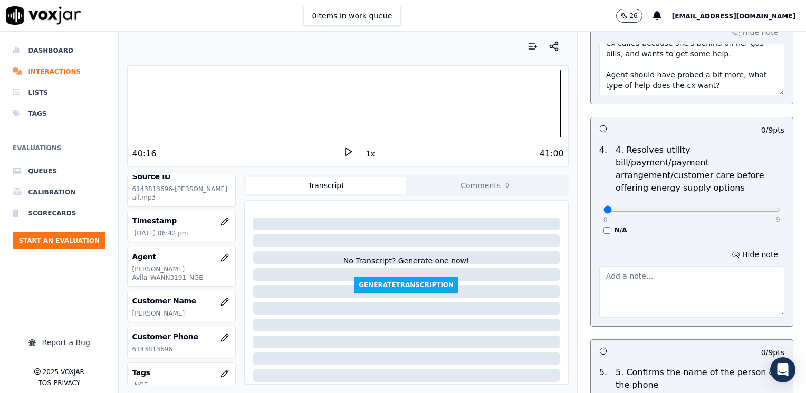
click at [665, 270] on textarea at bounding box center [691, 292] width 185 height 52
type textarea "Cx wants to appy to gov assistance but agent offered only price protection"
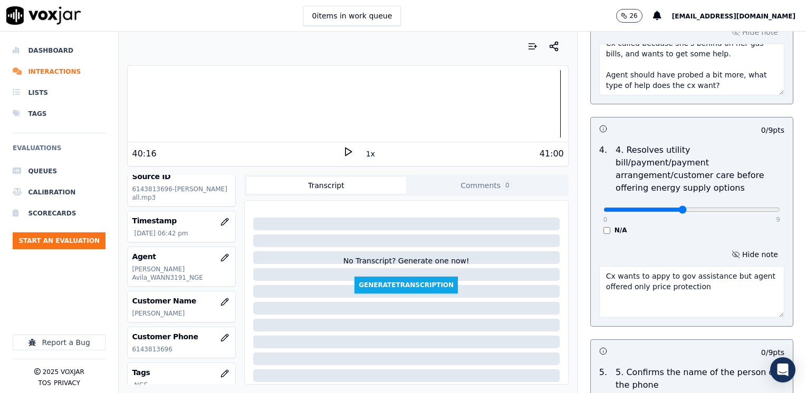
type input "4"
click at [704, 279] on textarea "Cx wants to appy to gov assistance but agent offered only price protection" at bounding box center [691, 292] width 185 height 52
click at [692, 277] on textarea "Cx wants to apply to gov assistance but agent offered only price protection. We…" at bounding box center [691, 292] width 185 height 52
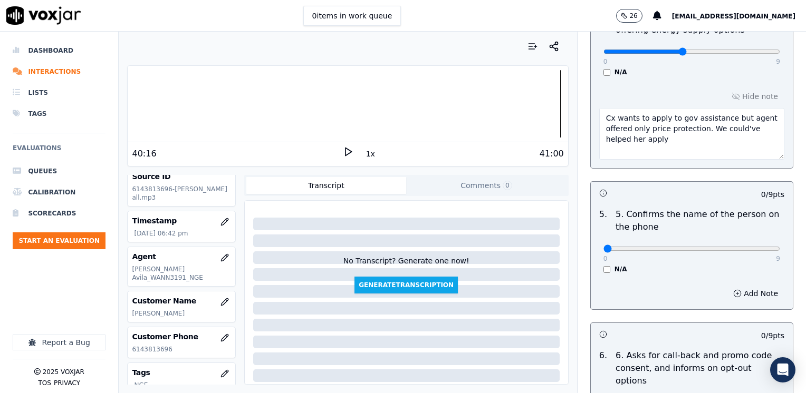
type textarea "Cx wants to apply to gov assistance but agent offered only price protection. We…"
drag, startPoint x: 597, startPoint y: 234, endPoint x: 808, endPoint y: 204, distance: 212.7
type input "9"
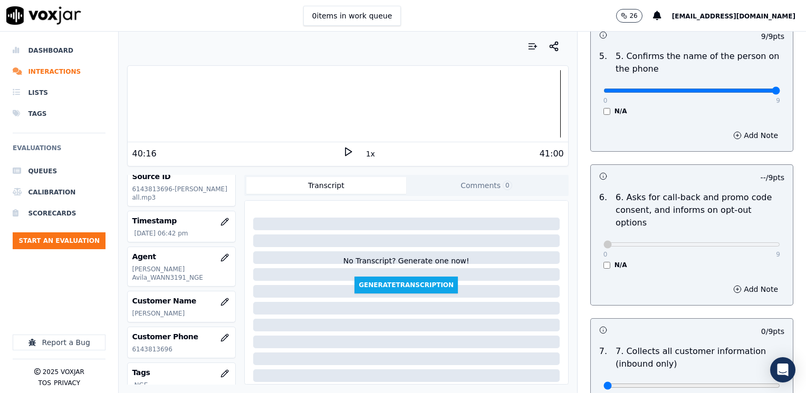
scroll to position [949, 0]
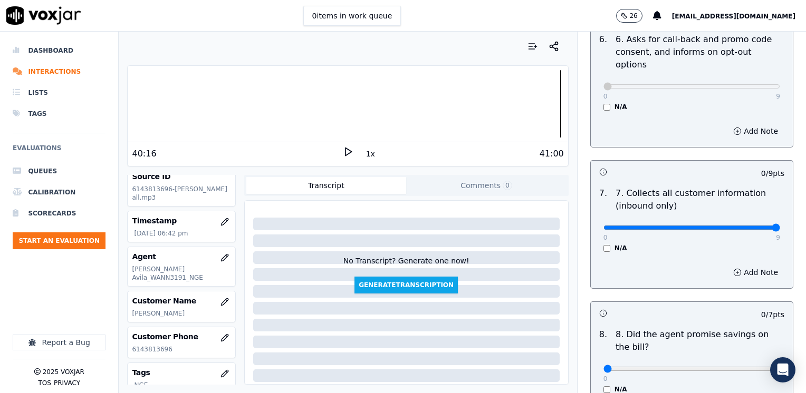
drag, startPoint x: 594, startPoint y: 203, endPoint x: 808, endPoint y: 206, distance: 213.1
type input "9"
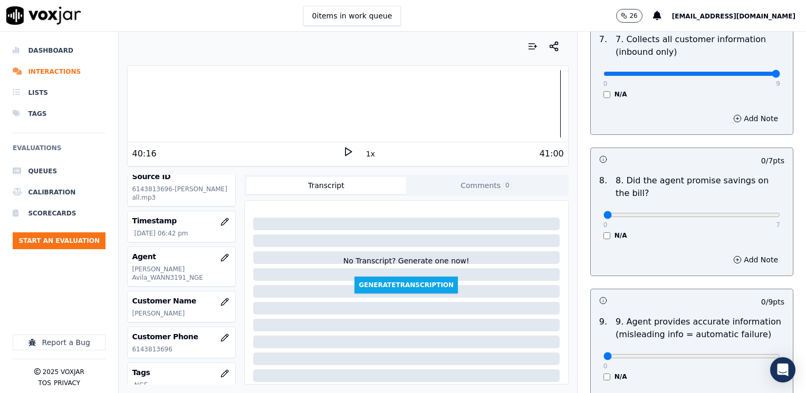
scroll to position [1108, 0]
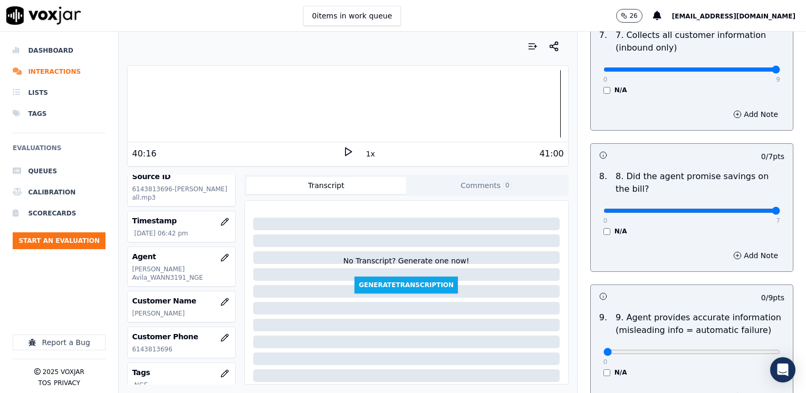
drag, startPoint x: 593, startPoint y: 183, endPoint x: 777, endPoint y: 225, distance: 188.9
type input "7"
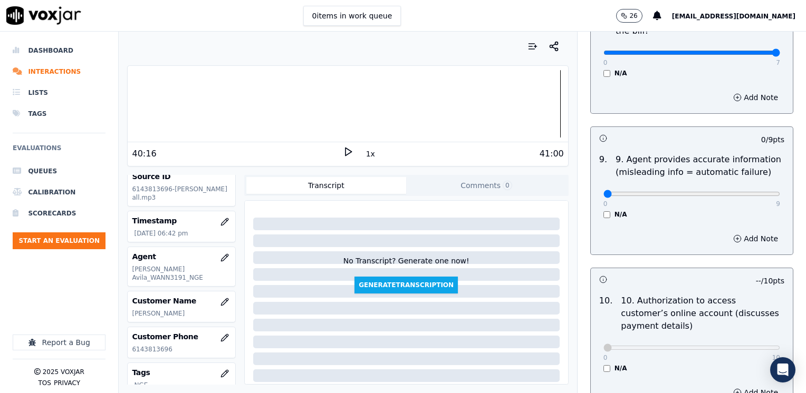
scroll to position [1424, 0]
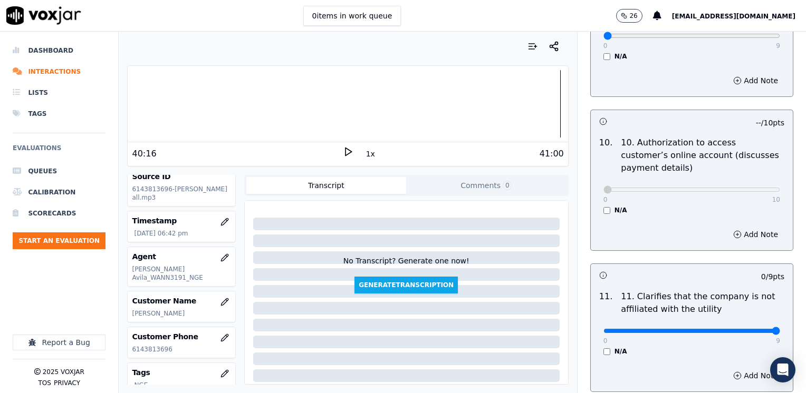
drag, startPoint x: 599, startPoint y: 306, endPoint x: 808, endPoint y: 304, distance: 208.9
type input "9"
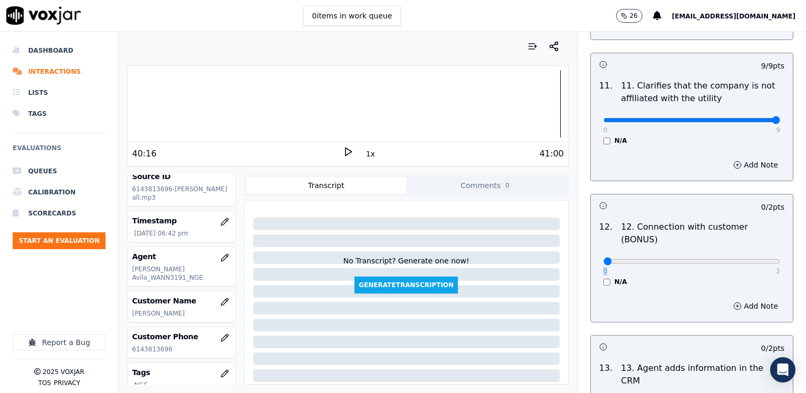
drag, startPoint x: 595, startPoint y: 226, endPoint x: 658, endPoint y: 225, distance: 62.8
click at [658, 255] on div "0 2" at bounding box center [691, 261] width 177 height 13
click at [697, 246] on div "0 2 N/A" at bounding box center [692, 266] width 194 height 40
drag, startPoint x: 595, startPoint y: 223, endPoint x: 808, endPoint y: 220, distance: 212.6
type input "2"
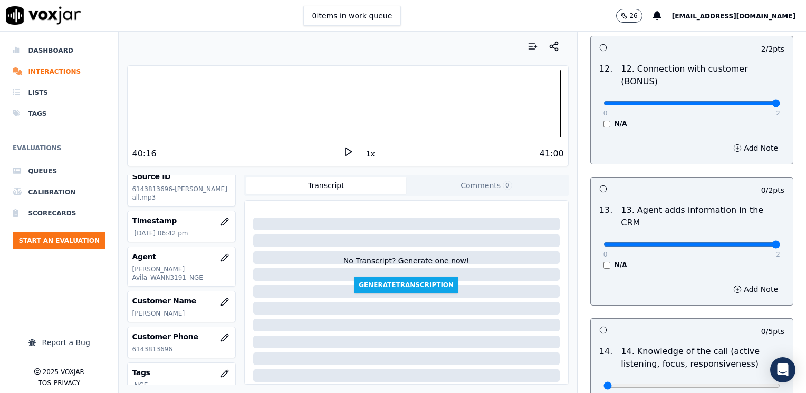
drag, startPoint x: 618, startPoint y: 195, endPoint x: 805, endPoint y: 243, distance: 193.8
type input "2"
drag, startPoint x: 597, startPoint y: 331, endPoint x: 808, endPoint y: 331, distance: 210.5
type input "5"
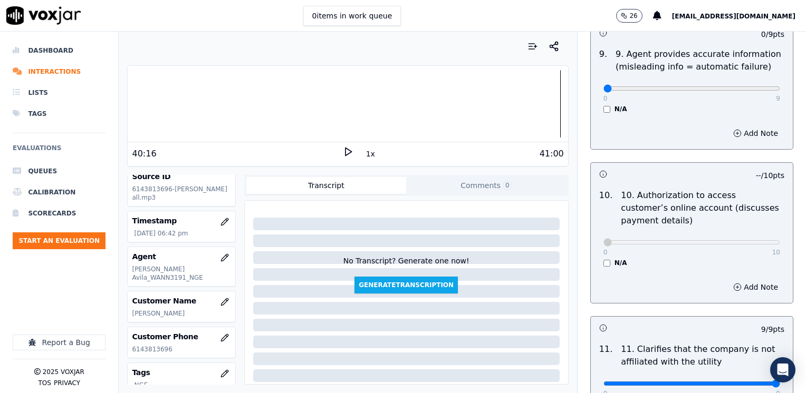
scroll to position [1266, 0]
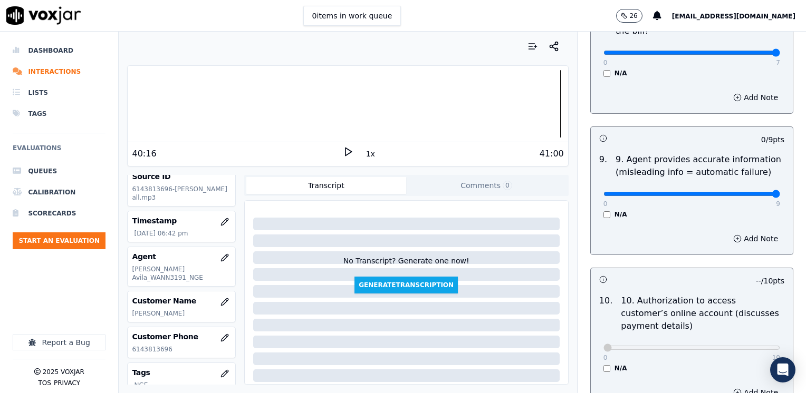
drag, startPoint x: 596, startPoint y: 168, endPoint x: 808, endPoint y: 227, distance: 220.1
type input "9"
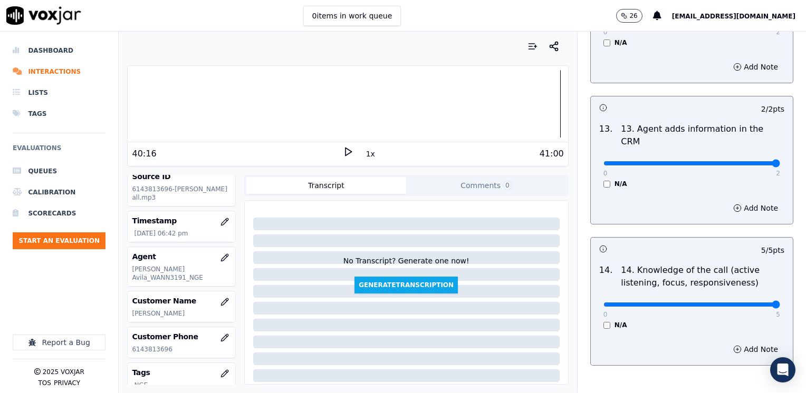
scroll to position [1880, 0]
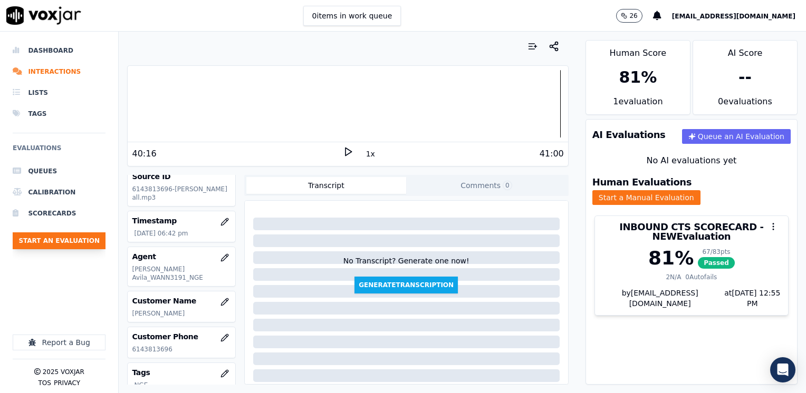
click at [79, 243] on button "Start an Evaluation" at bounding box center [59, 241] width 93 height 17
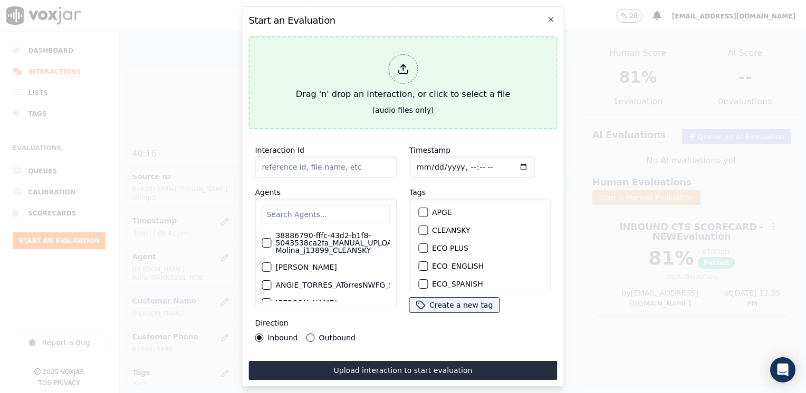
click at [408, 59] on div at bounding box center [403, 69] width 30 height 30
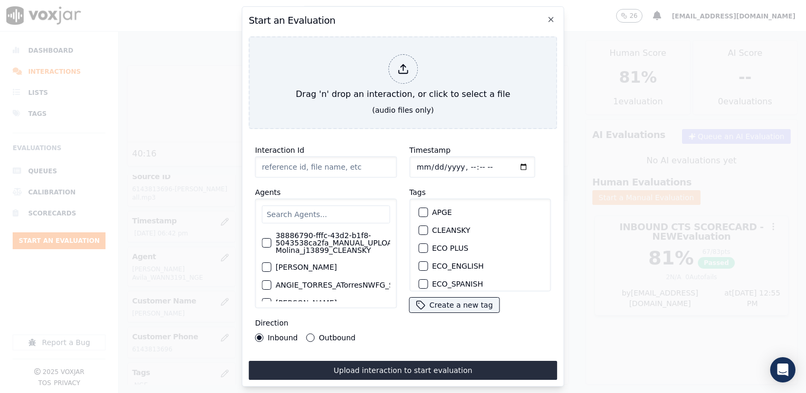
type input "20250811-184122_9372399327-[PERSON_NAME] 2all.mp3"
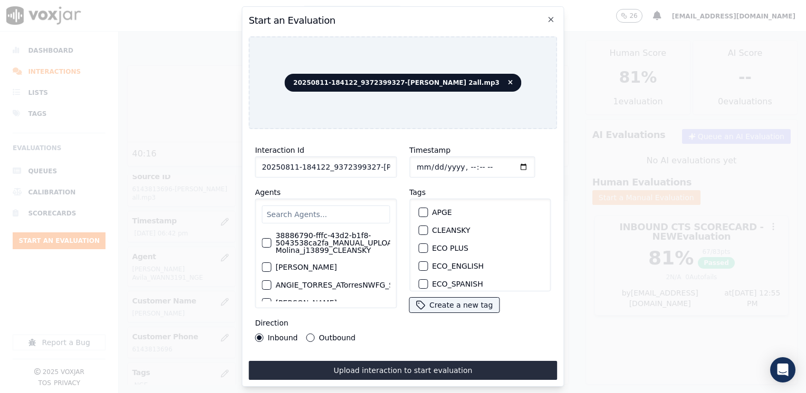
click at [329, 206] on input "text" at bounding box center [326, 215] width 128 height 18
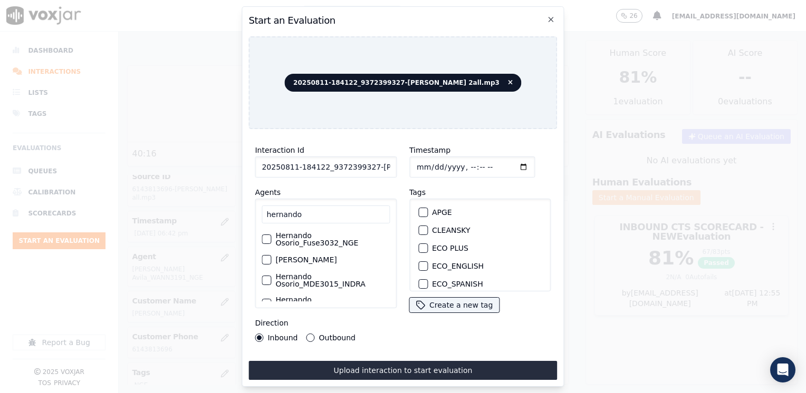
type input "hernando"
click at [264, 237] on div "button" at bounding box center [265, 239] width 7 height 7
click at [419, 247] on div "button" at bounding box center [422, 250] width 7 height 7
click at [508, 164] on input "Timestamp" at bounding box center [472, 167] width 126 height 21
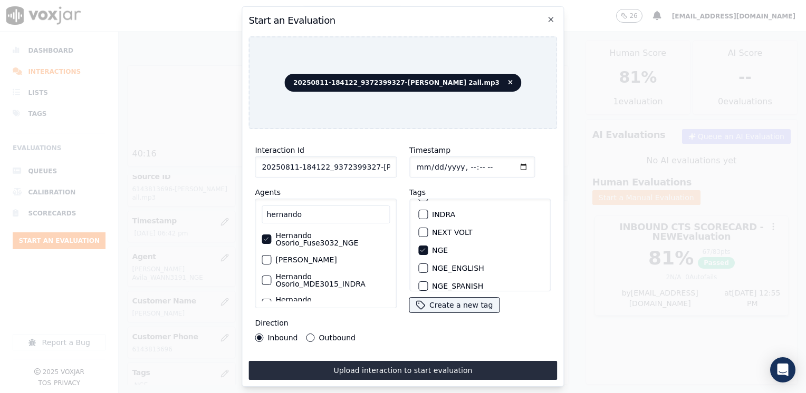
type input "[DATE]T18:55"
click at [307, 334] on button "Outbound" at bounding box center [310, 338] width 8 height 8
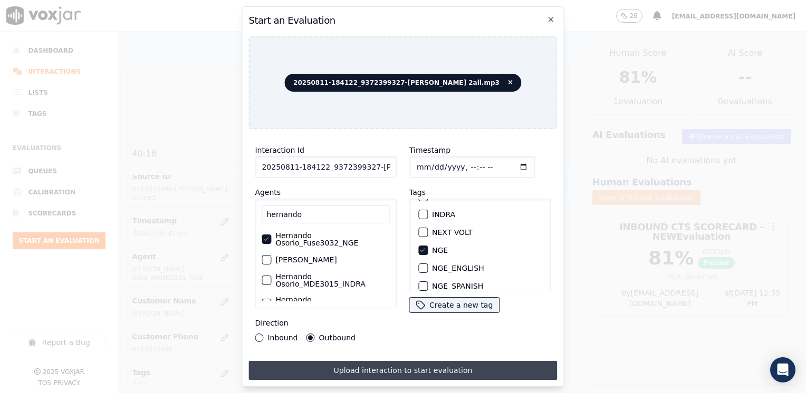
click at [392, 368] on button "Upload interaction to start evaluation" at bounding box center [402, 370] width 309 height 19
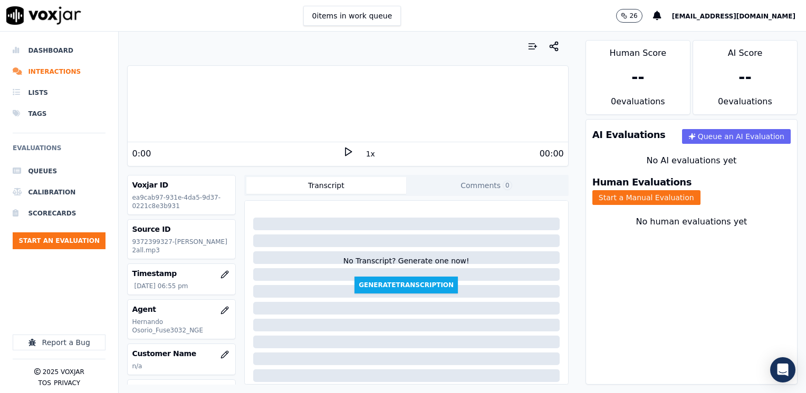
click at [343, 152] on icon at bounding box center [348, 152] width 11 height 11
click at [345, 151] on rect at bounding box center [346, 151] width 2 height 7
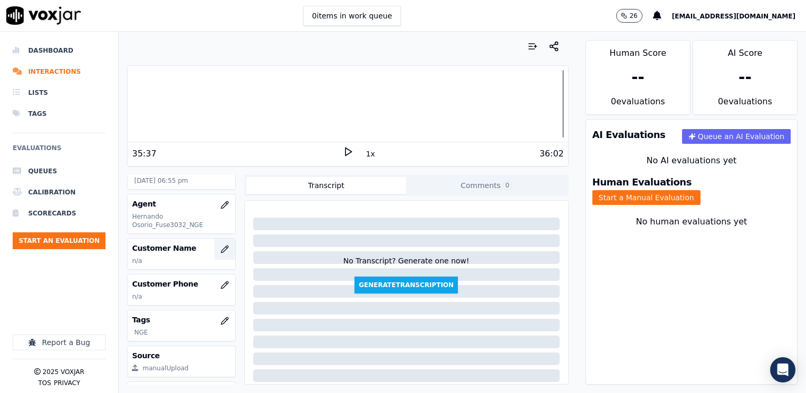
click at [214, 246] on button "button" at bounding box center [224, 249] width 21 height 21
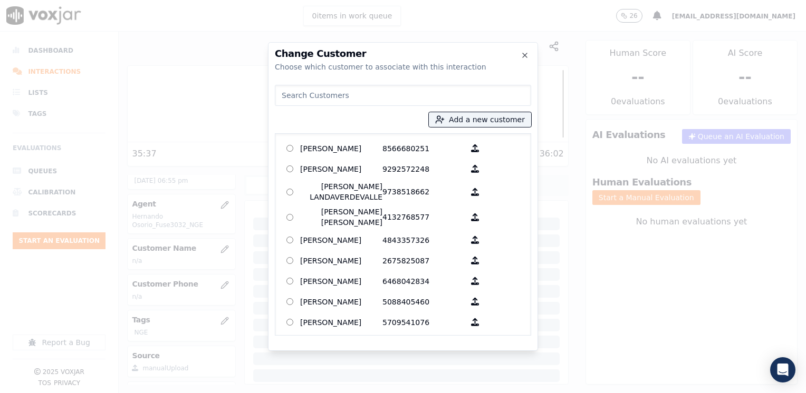
click at [373, 96] on input at bounding box center [403, 95] width 256 height 21
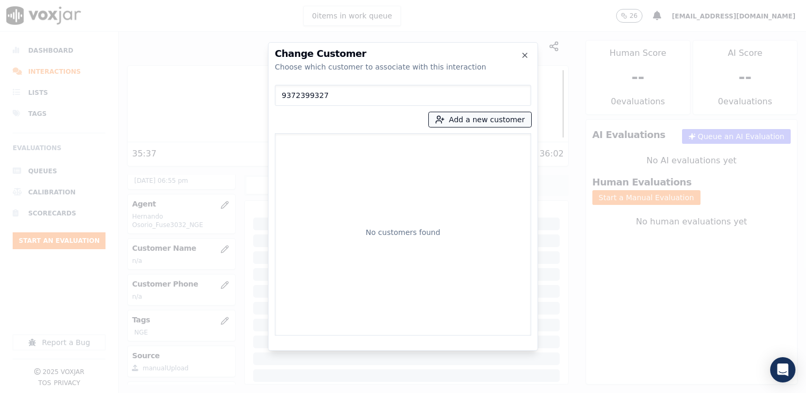
type input "9372399327"
click at [486, 122] on button "Add a new customer" at bounding box center [480, 119] width 102 height 15
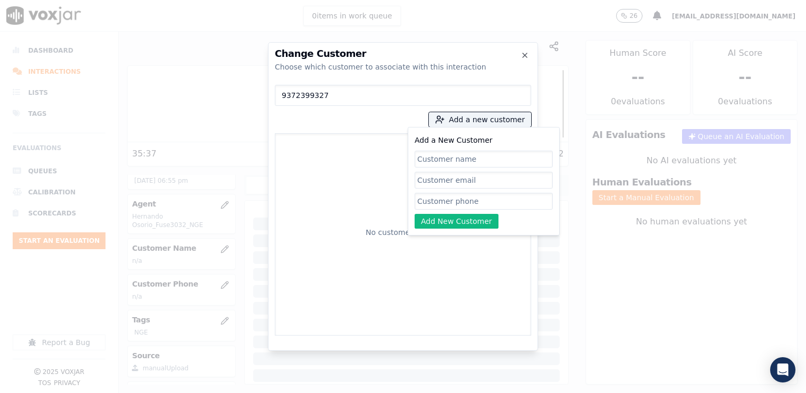
click at [473, 202] on input "Add a New Customer" at bounding box center [484, 201] width 138 height 17
paste input "9372399327"
type input "9372399327"
click at [477, 153] on input "Add a New Customer" at bounding box center [484, 159] width 138 height 17
paste input "[PERSON_NAME] [PERSON_NAME]"
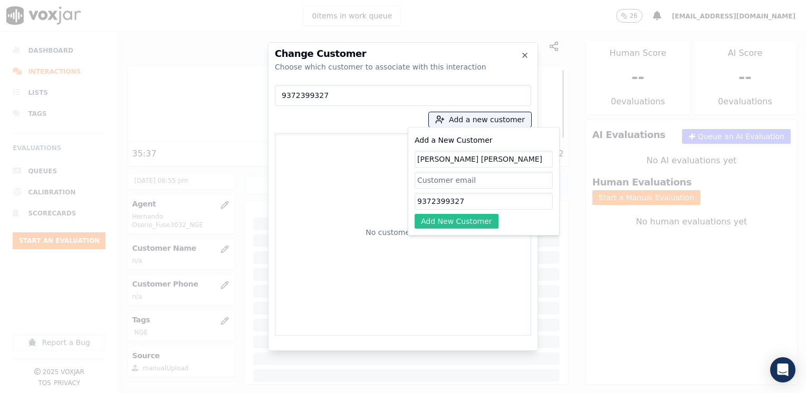
type input "[PERSON_NAME] [PERSON_NAME]"
click at [466, 224] on button "Add New Customer" at bounding box center [457, 221] width 84 height 15
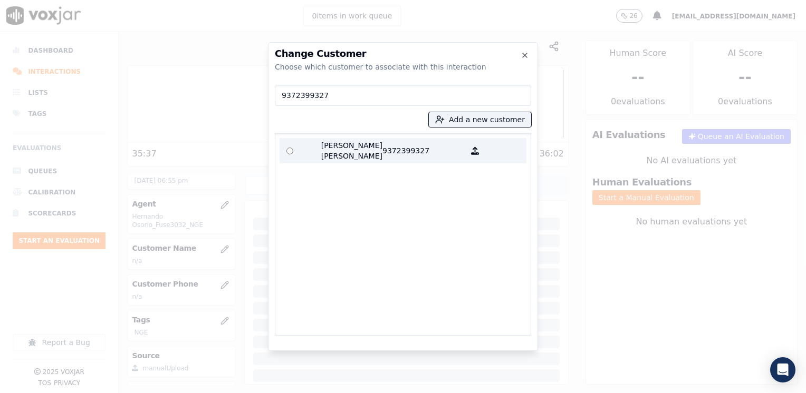
click at [378, 157] on label "[PERSON_NAME] [PERSON_NAME] 9372399327" at bounding box center [403, 150] width 247 height 25
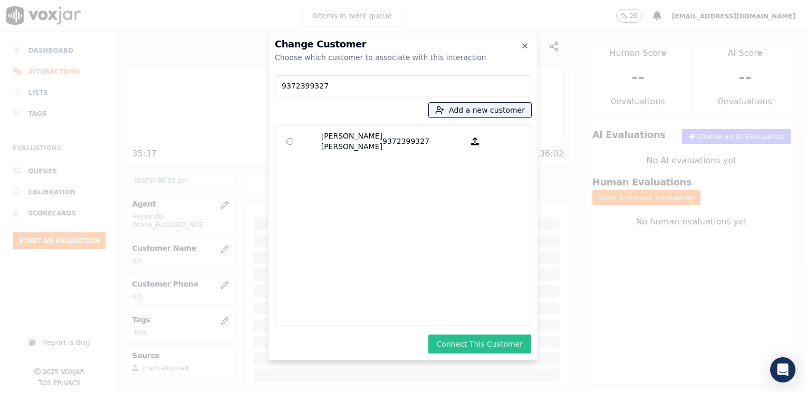
click at [503, 340] on button "Connect This Customer" at bounding box center [479, 344] width 103 height 19
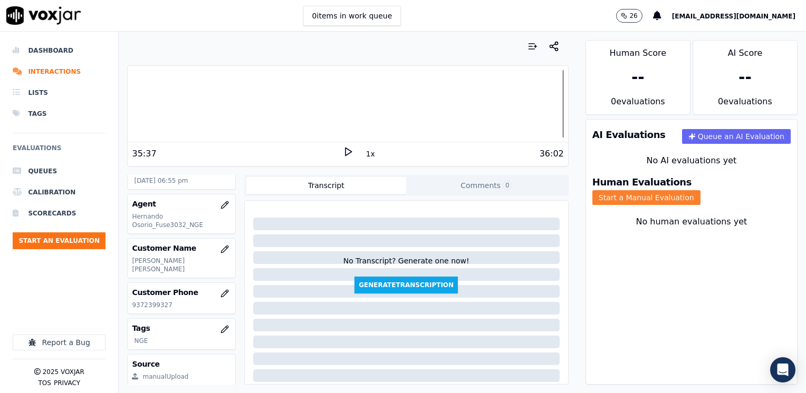
click at [694, 190] on button "Start a Manual Evaluation" at bounding box center [646, 197] width 108 height 15
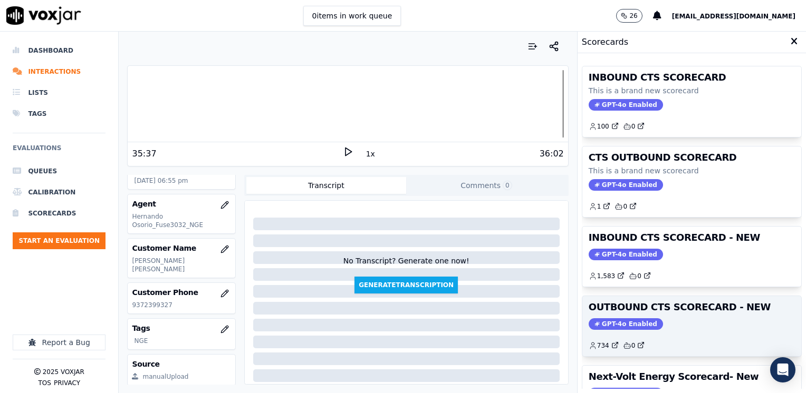
click at [626, 328] on span "GPT-4o Enabled" at bounding box center [626, 325] width 74 height 12
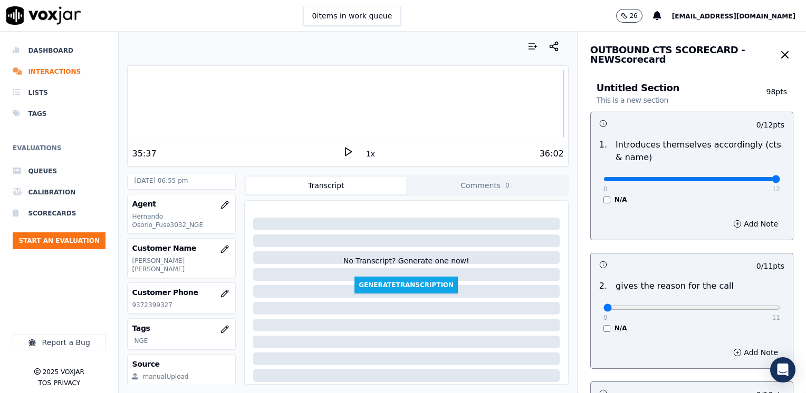
drag, startPoint x: 596, startPoint y: 181, endPoint x: 808, endPoint y: 179, distance: 211.5
type input "12"
click at [780, 179] on input "range" at bounding box center [691, 179] width 177 height 4
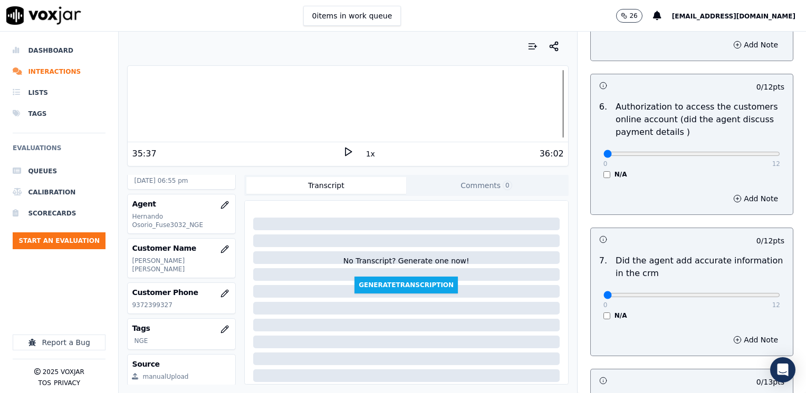
scroll to position [738, 0]
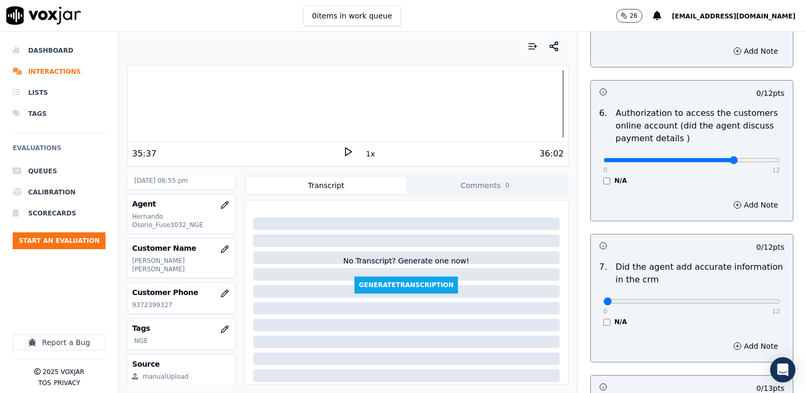
drag, startPoint x: 709, startPoint y: 149, endPoint x: 450, endPoint y: 151, distance: 259.0
type input "0"
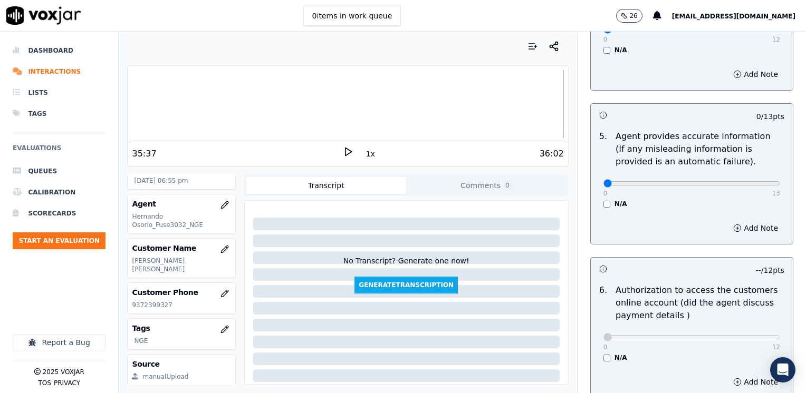
scroll to position [553, 0]
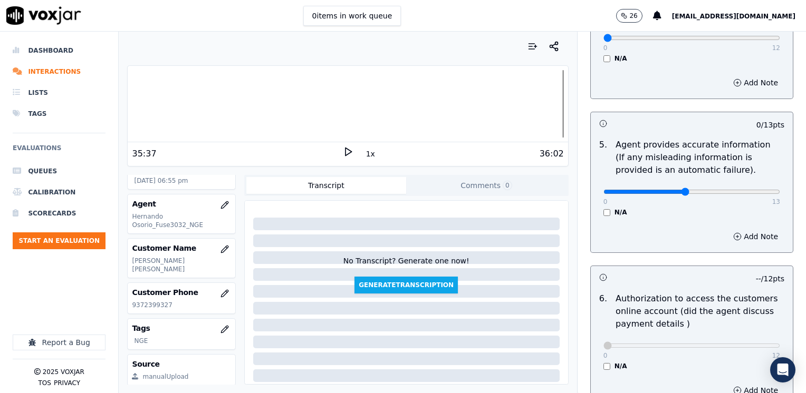
click at [709, 177] on div "0 13 N/A" at bounding box center [692, 197] width 194 height 40
type input "10"
click at [743, 229] on button "Add Note" at bounding box center [755, 236] width 57 height 15
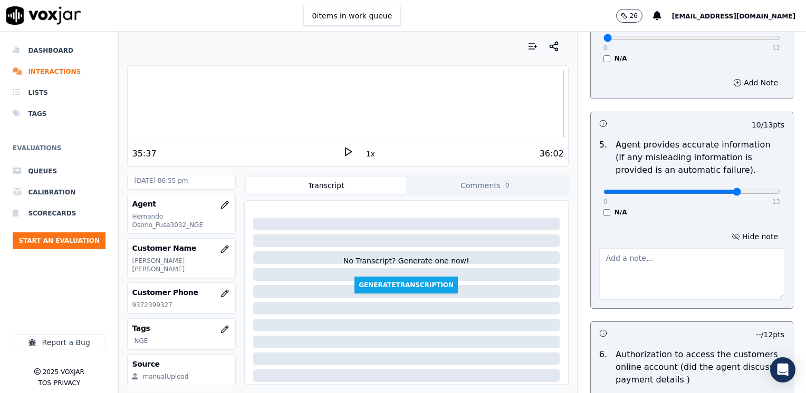
click at [724, 261] on textarea at bounding box center [691, 274] width 185 height 52
type textarea "Agent said they had to "update" cx supplier portion so that he receives his bil…"
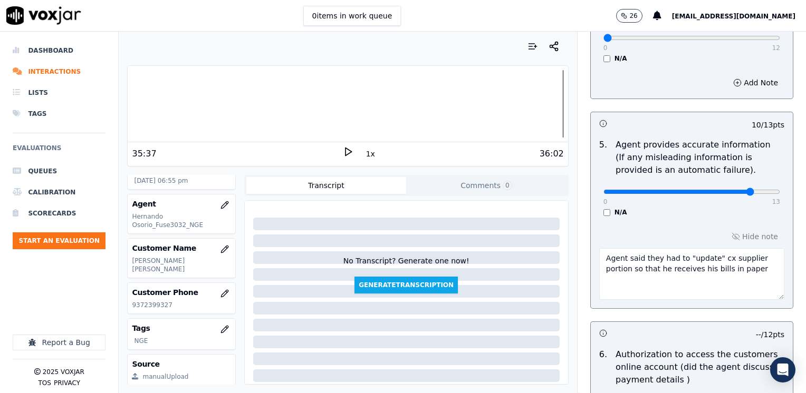
type input "11"
drag, startPoint x: 743, startPoint y: 256, endPoint x: 698, endPoint y: 257, distance: 44.8
click at [698, 257] on textarea "Agent said they had to "update" cx supplier portion so that he receives his bil…" at bounding box center [691, 274] width 185 height 52
type textarea "Agent said they had to "update" cx supplier portion so that he receives his bil…"
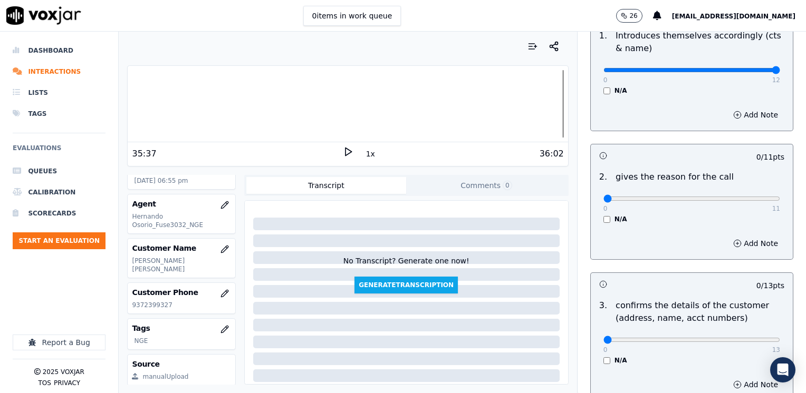
scroll to position [78, 0]
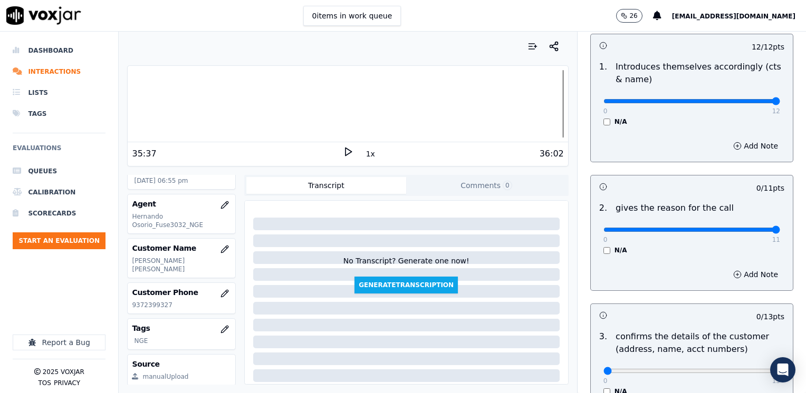
drag, startPoint x: 595, startPoint y: 228, endPoint x: 808, endPoint y: 216, distance: 212.9
type input "11"
click at [780, 103] on input "range" at bounding box center [691, 101] width 177 height 4
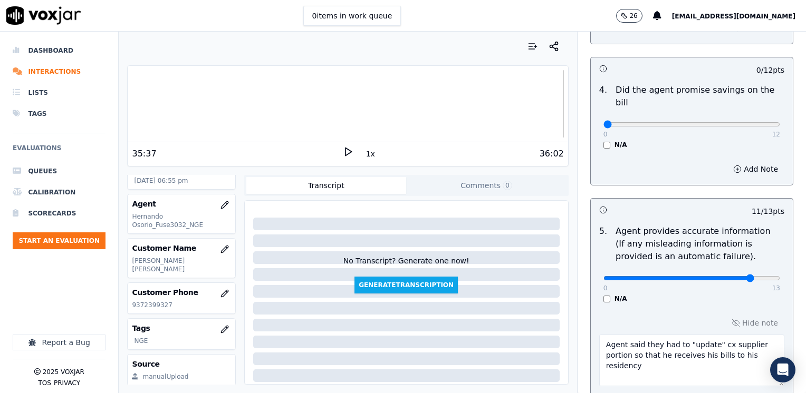
scroll to position [475, 0]
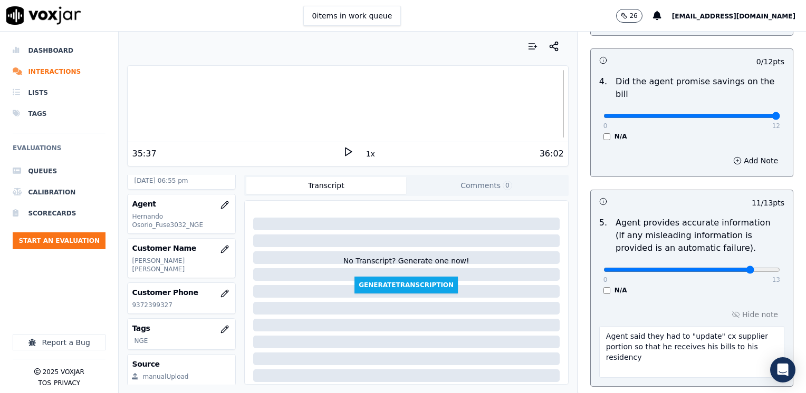
drag, startPoint x: 610, startPoint y: 107, endPoint x: 805, endPoint y: 140, distance: 198.0
type input "12"
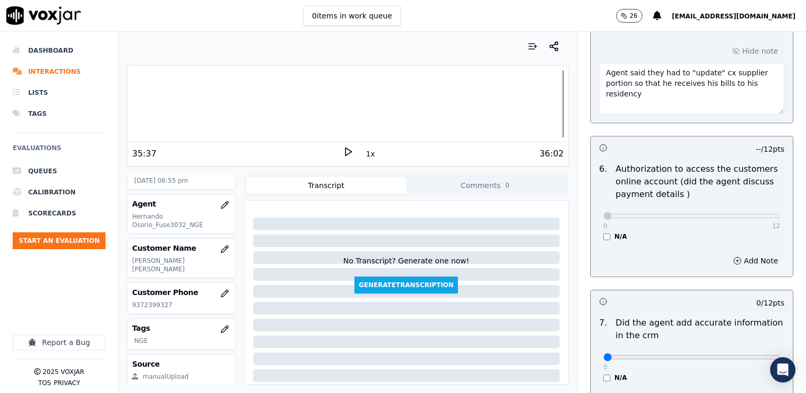
scroll to position [949, 0]
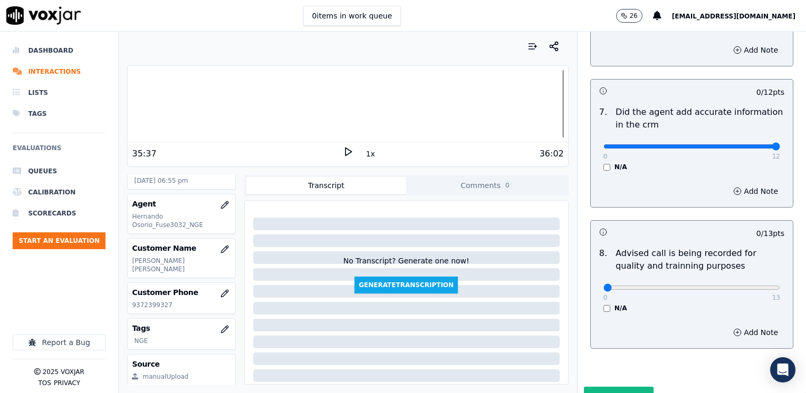
drag, startPoint x: 598, startPoint y: 135, endPoint x: 808, endPoint y: 161, distance: 211.5
type input "12"
type input "10"
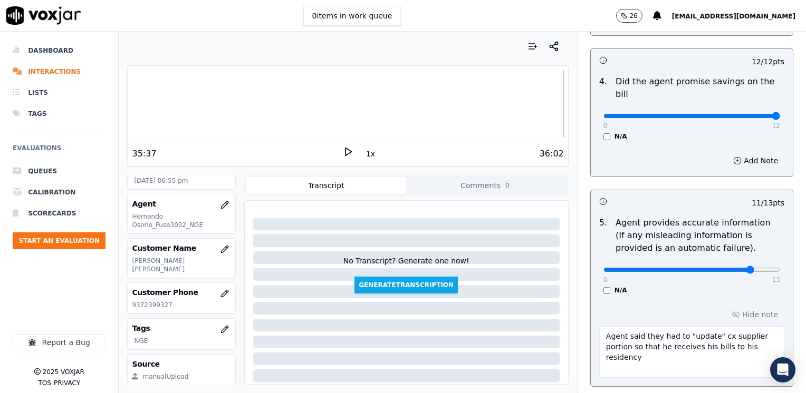
scroll to position [527, 0]
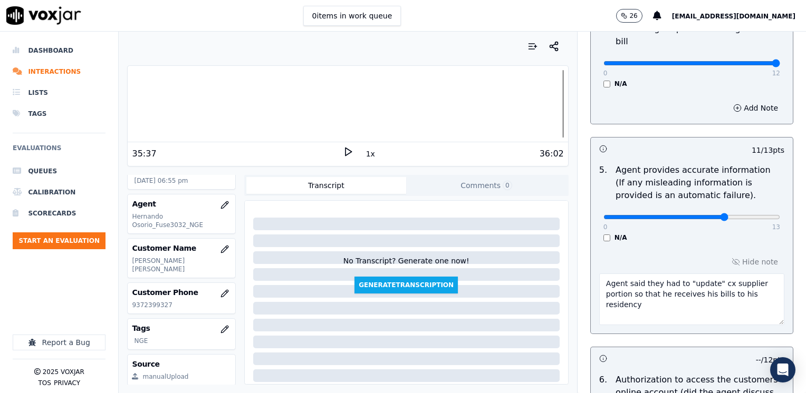
type input "9"
click at [652, 293] on textarea "Agent said they had to "update" cx supplier portion so that he receives his bil…" at bounding box center [691, 300] width 185 height 52
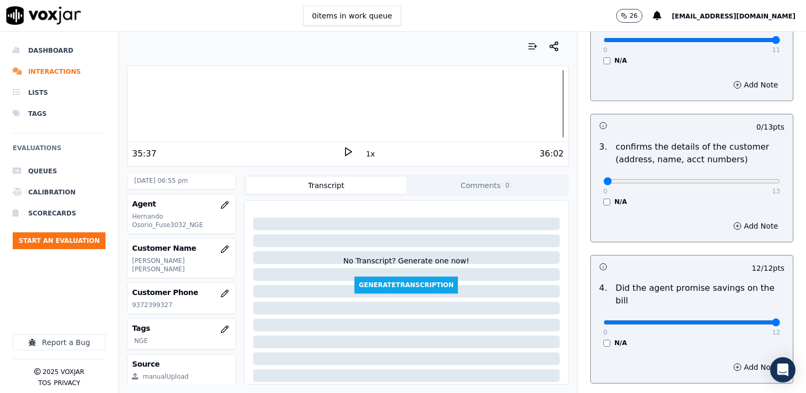
scroll to position [316, 0]
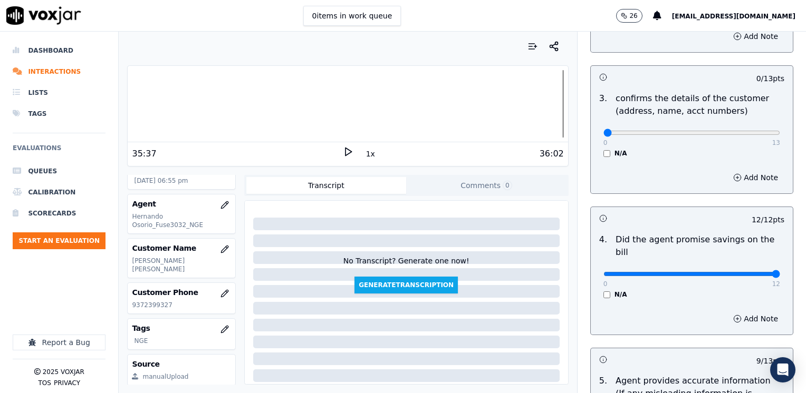
type textarea "Agent said they had to "update" cx supplier portion so that he receives his bil…"
type input "12"
click at [732, 177] on button "Add Note" at bounding box center [755, 177] width 57 height 15
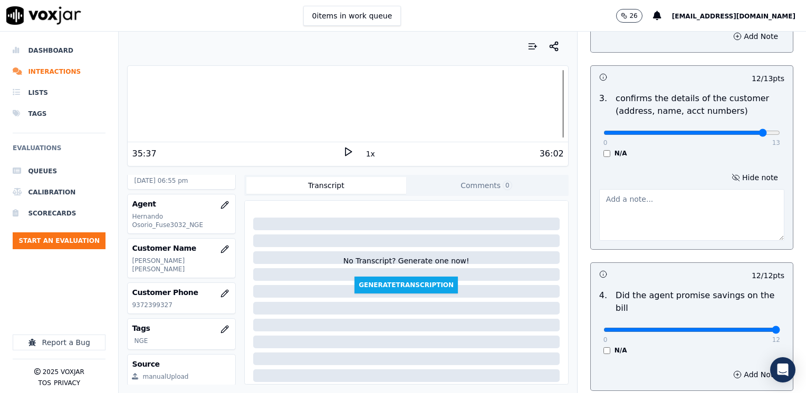
click at [679, 209] on textarea at bounding box center [691, 215] width 185 height 52
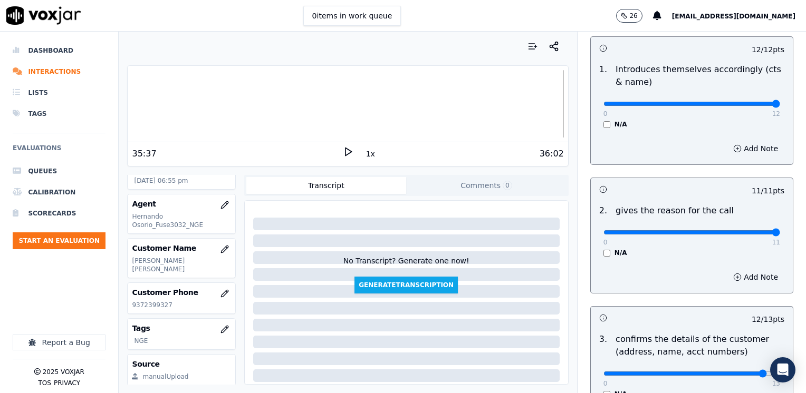
scroll to position [0, 0]
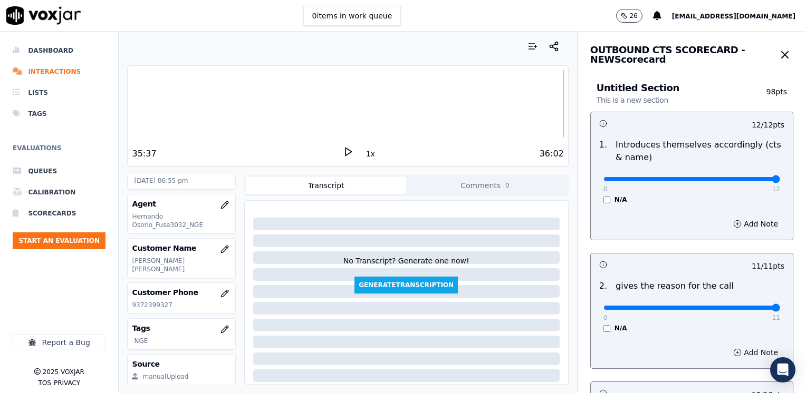
type textarea "Make sure to confirm full service address and the name on the bill before readi…"
click at [744, 350] on button "Add Note" at bounding box center [755, 352] width 57 height 15
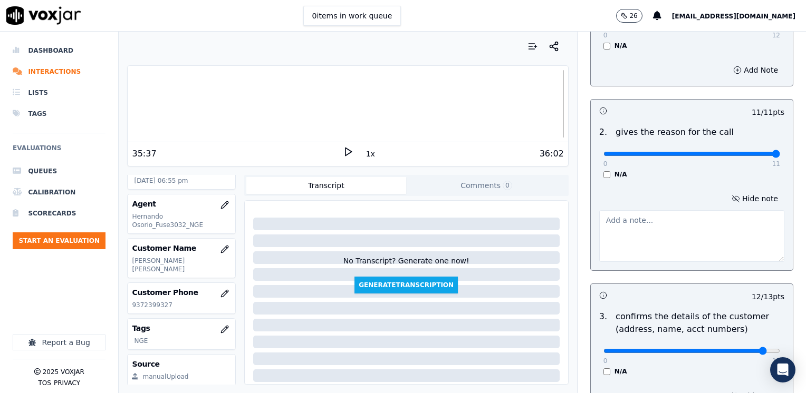
scroll to position [158, 0]
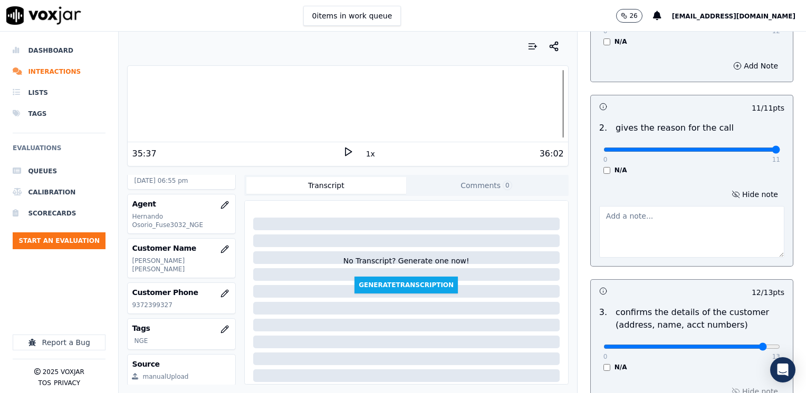
click at [665, 231] on textarea at bounding box center [691, 232] width 185 height 52
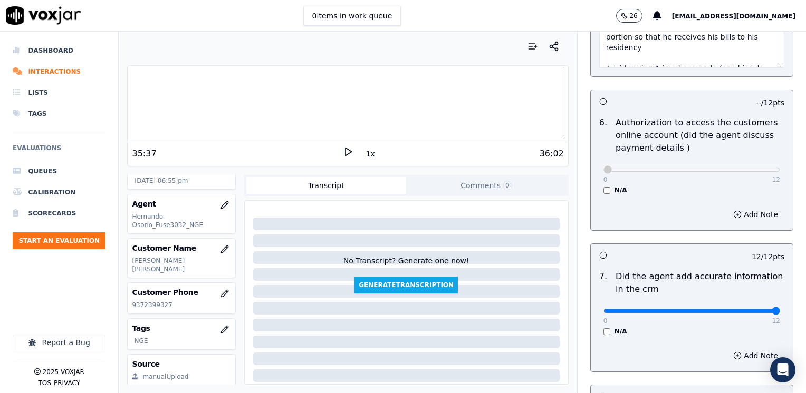
scroll to position [1089, 0]
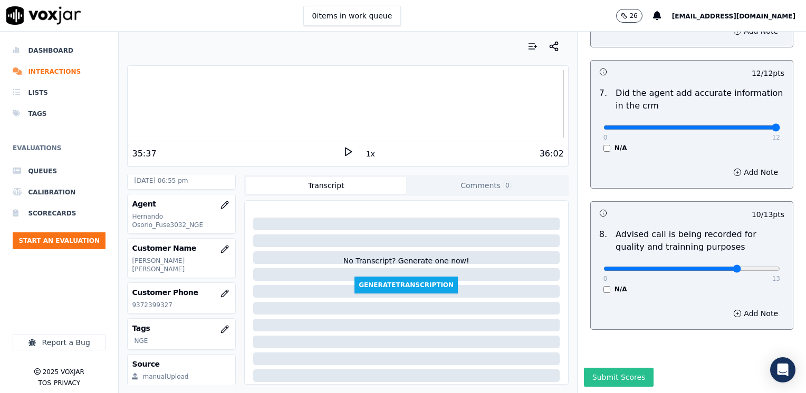
type textarea "Cx is behind on his bill"
click at [611, 368] on button "Submit Scores" at bounding box center [619, 377] width 70 height 19
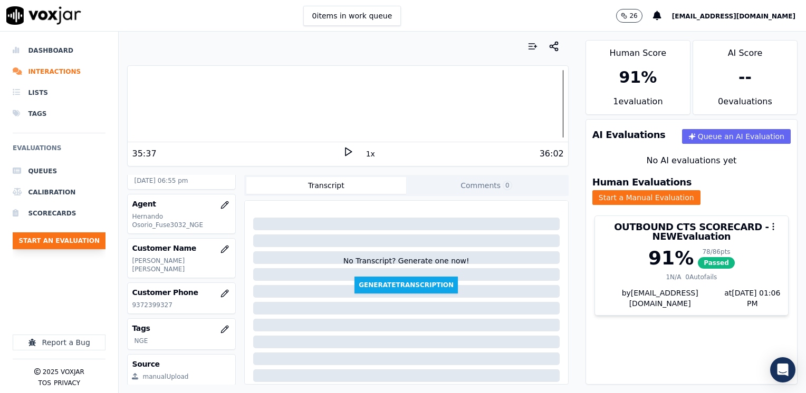
click at [64, 238] on button "Start an Evaluation" at bounding box center [59, 241] width 93 height 17
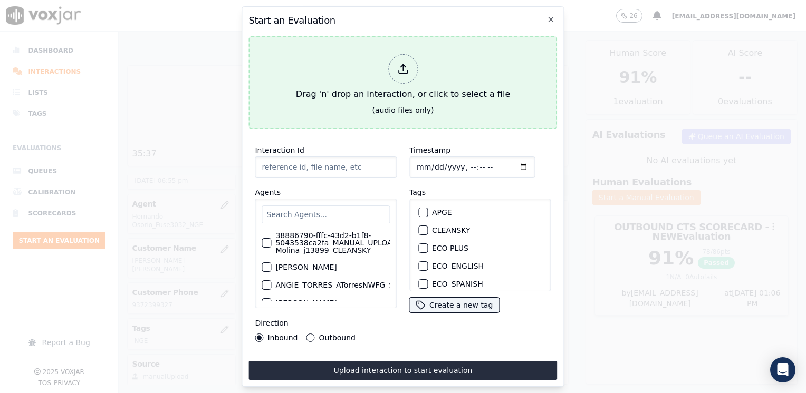
click at [412, 67] on div at bounding box center [403, 69] width 30 height 30
type input "20250811-144200_5137258207-[PERSON_NAME] all.mp3"
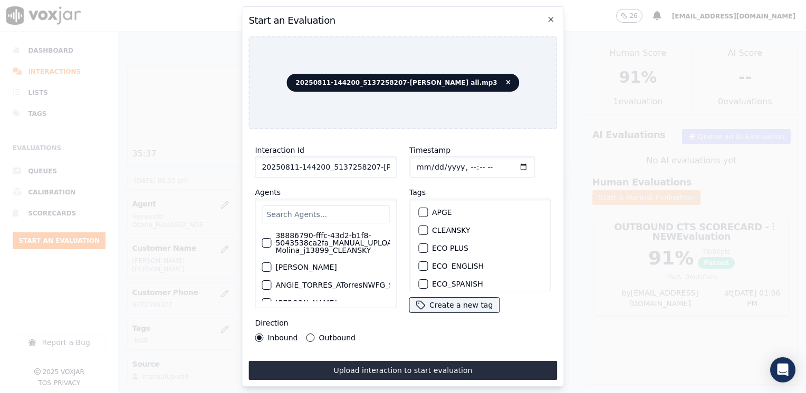
click at [335, 213] on input "text" at bounding box center [326, 215] width 128 height 18
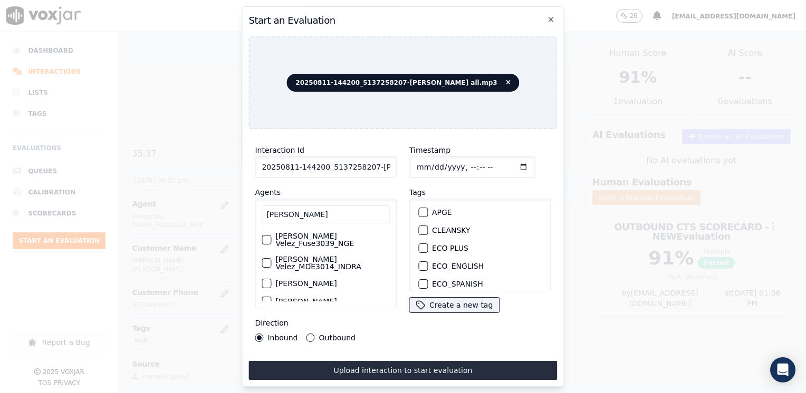
scroll to position [0, 0]
type input "[PERSON_NAME]"
click at [262, 254] on div "button" at bounding box center [265, 257] width 7 height 7
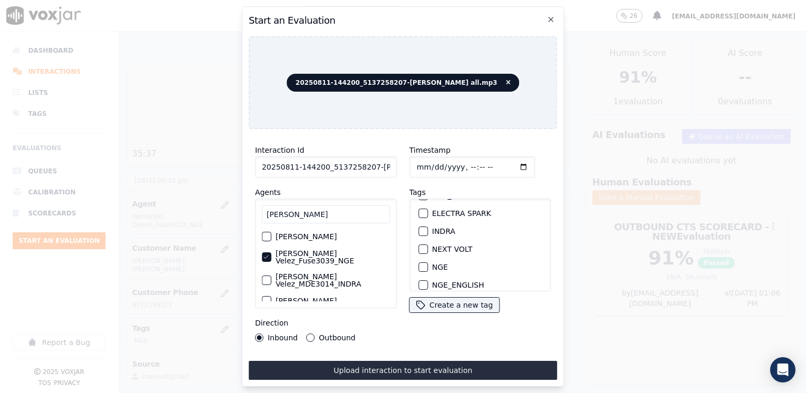
scroll to position [105, 0]
click at [422, 248] on button "NGE" at bounding box center [422, 250] width 9 height 9
click at [511, 161] on input "Timestamp" at bounding box center [472, 167] width 126 height 21
type input "[DATE]T19:06"
click at [309, 334] on button "Outbound" at bounding box center [310, 338] width 8 height 8
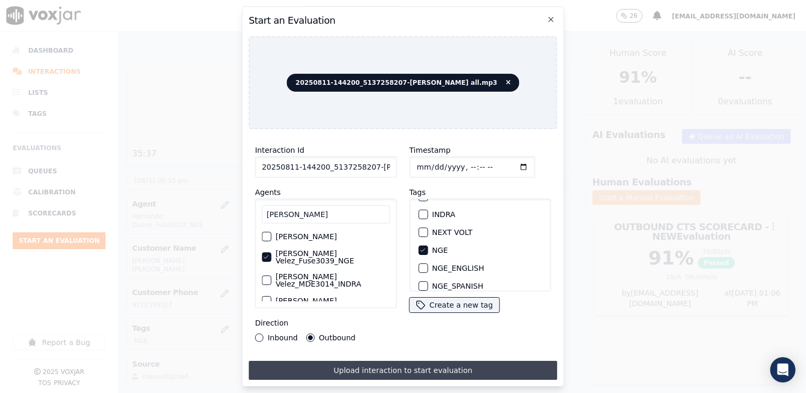
click at [433, 370] on button "Upload interaction to start evaluation" at bounding box center [402, 370] width 309 height 19
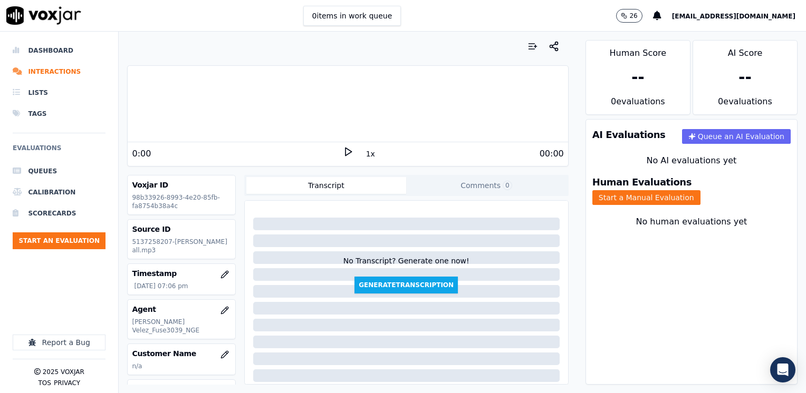
click at [345, 151] on polygon at bounding box center [348, 152] width 6 height 8
click at [345, 151] on rect at bounding box center [346, 151] width 2 height 7
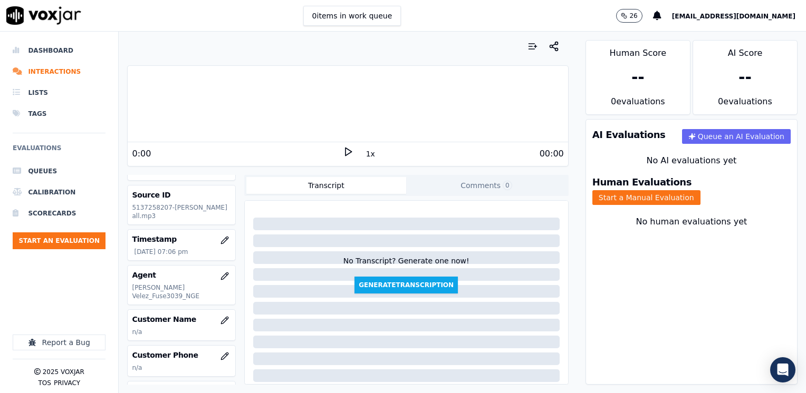
scroll to position [53, 0]
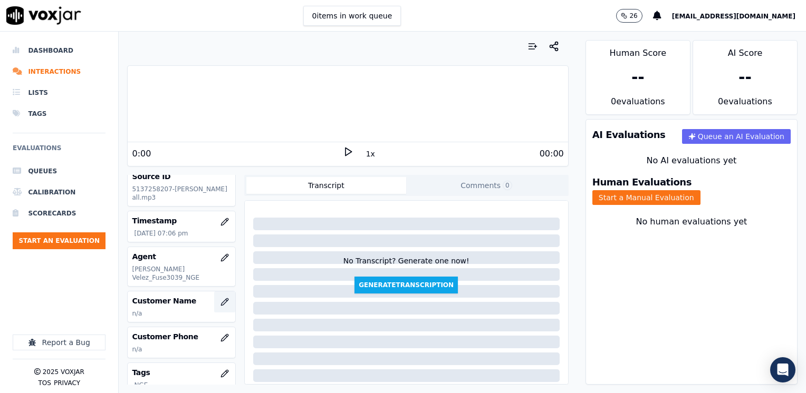
click at [220, 298] on icon "button" at bounding box center [224, 302] width 8 height 8
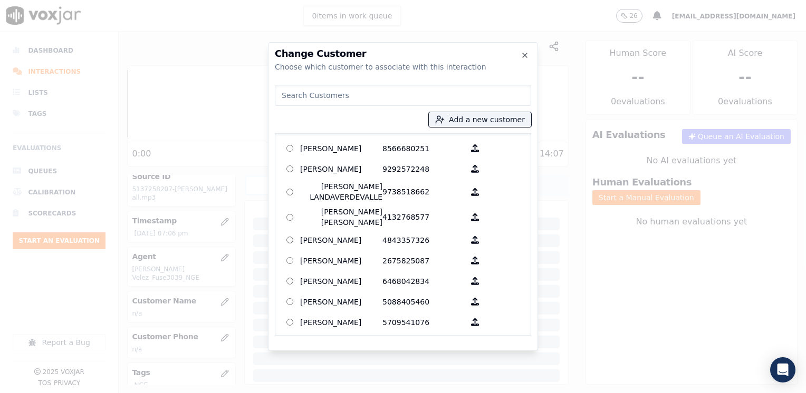
click at [380, 97] on input at bounding box center [403, 95] width 256 height 21
paste input "5137258207"
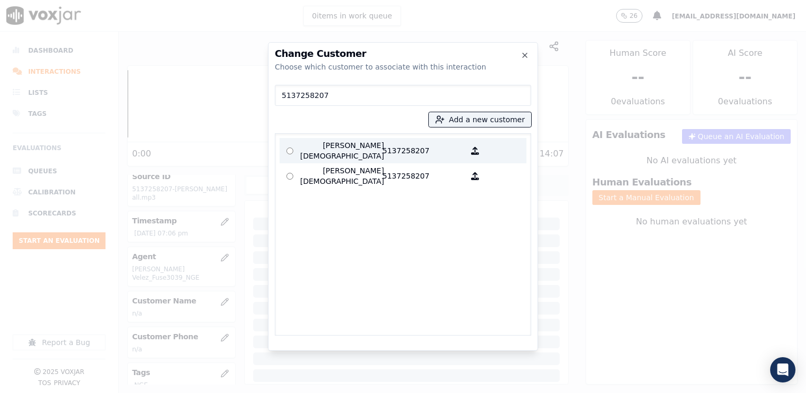
type input "5137258207"
click at [392, 145] on p "5137258207" at bounding box center [423, 150] width 82 height 21
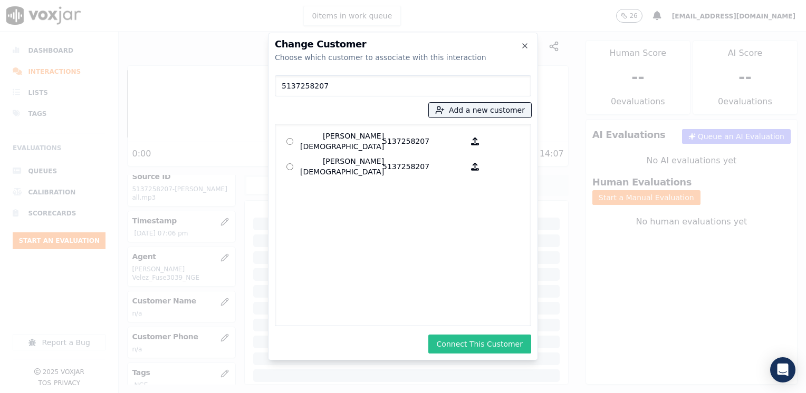
click at [495, 350] on button "Connect This Customer" at bounding box center [479, 344] width 103 height 19
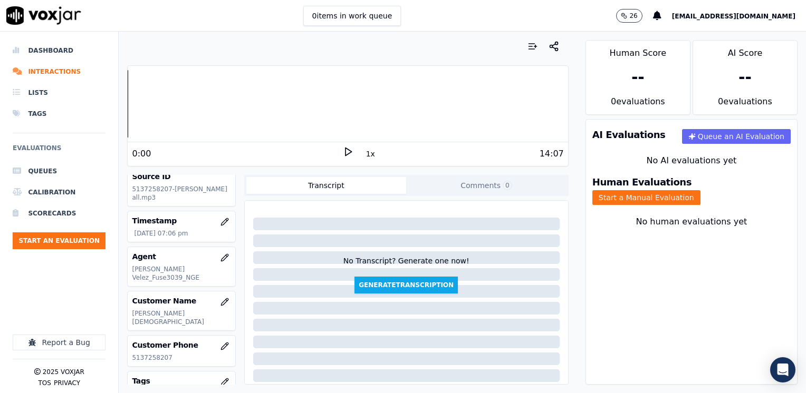
click at [343, 151] on icon at bounding box center [348, 152] width 11 height 11
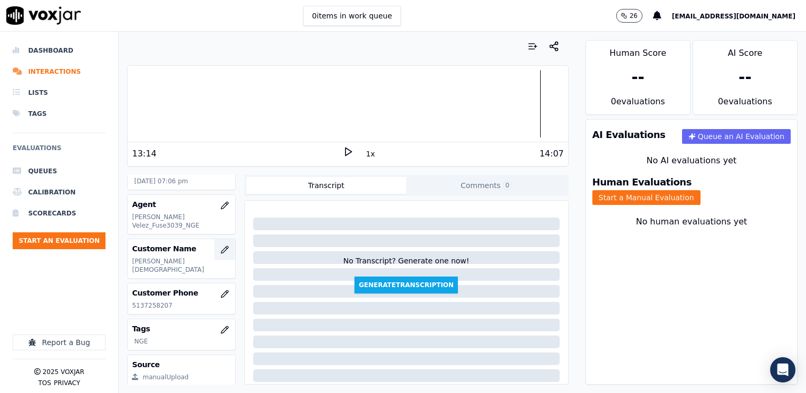
scroll to position [105, 0]
click at [700, 190] on button "Start a Manual Evaluation" at bounding box center [646, 197] width 108 height 15
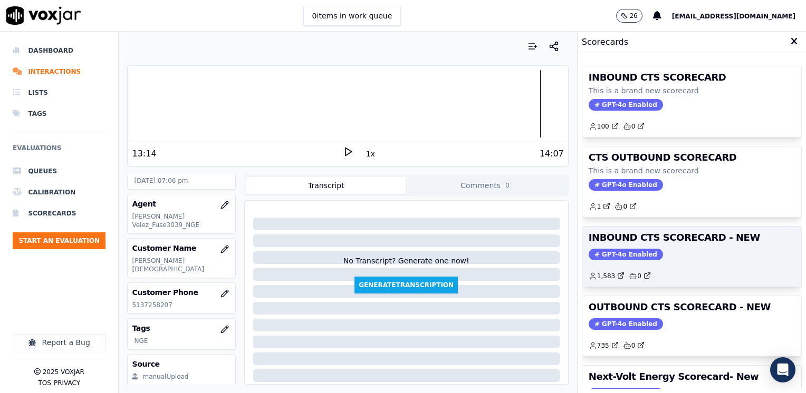
click at [607, 251] on span "GPT-4o Enabled" at bounding box center [626, 255] width 74 height 12
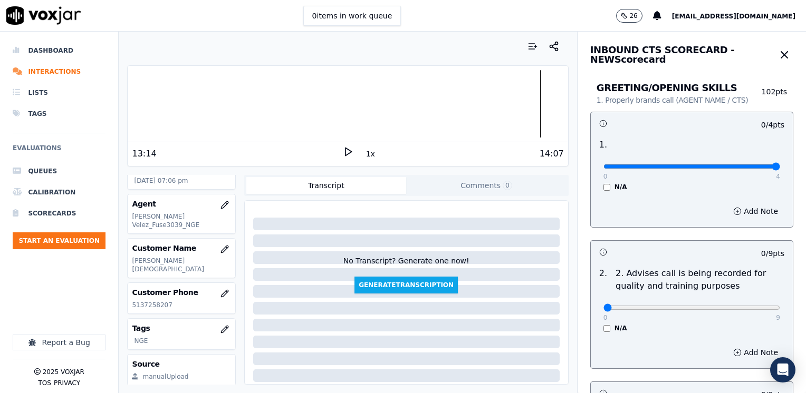
drag, startPoint x: 599, startPoint y: 166, endPoint x: 808, endPoint y: 166, distance: 208.3
type input "4"
click at [780, 166] on input "range" at bounding box center [691, 167] width 177 height 4
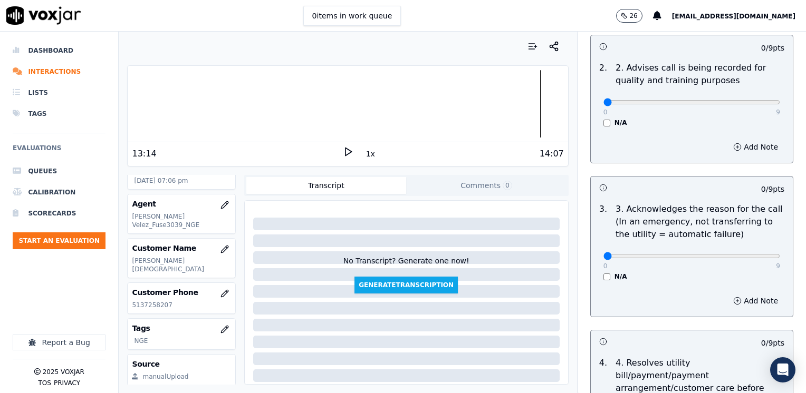
scroll to position [211, 0]
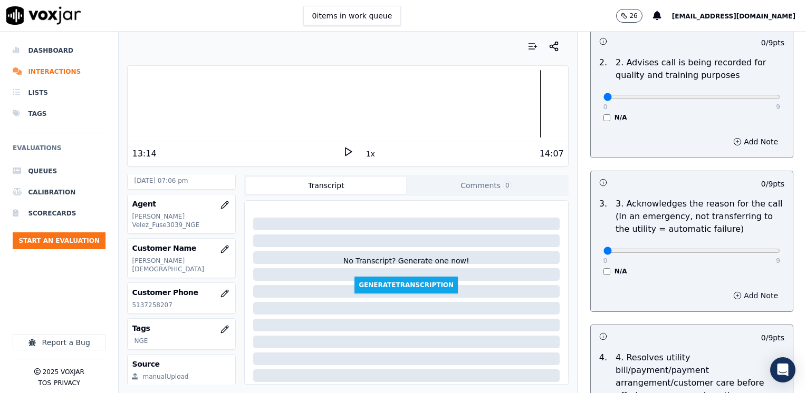
click at [727, 299] on button "Add Note" at bounding box center [755, 296] width 57 height 15
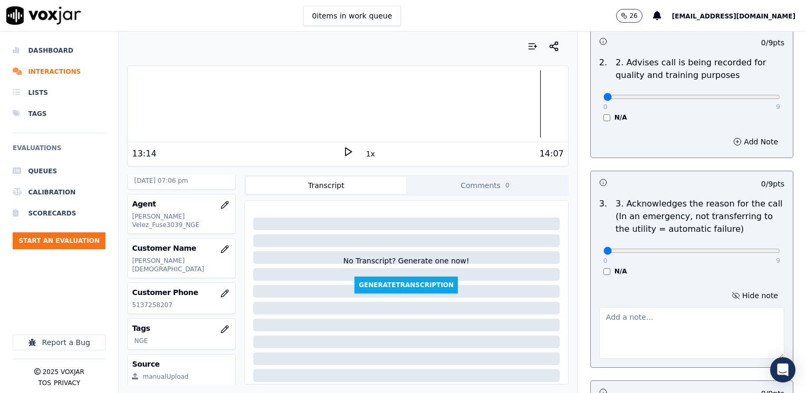
click at [659, 325] on textarea at bounding box center [691, 334] width 185 height 52
type textarea "Cx wants to close the electric service in the old service address"
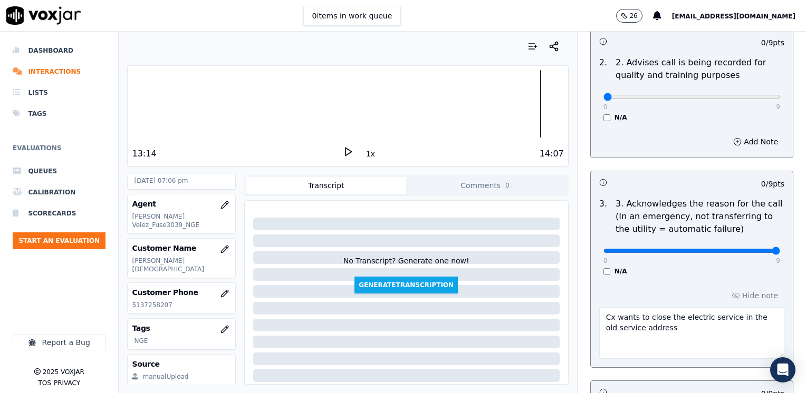
drag, startPoint x: 593, startPoint y: 248, endPoint x: 808, endPoint y: 258, distance: 214.4
type input "9"
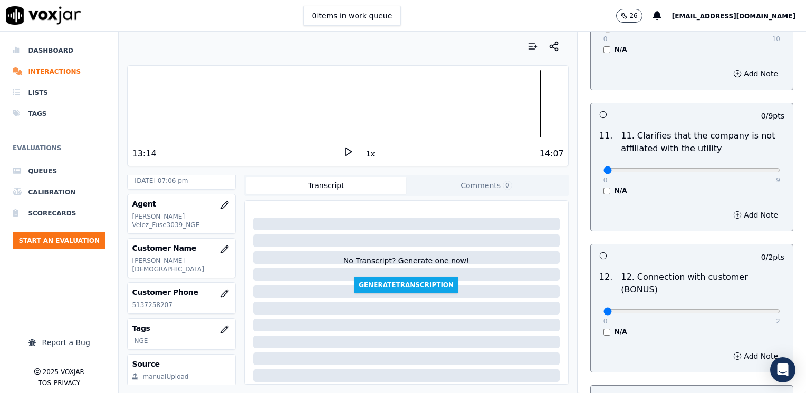
scroll to position [1530, 0]
drag, startPoint x: 597, startPoint y: 141, endPoint x: 808, endPoint y: 142, distance: 210.5
type input "9"
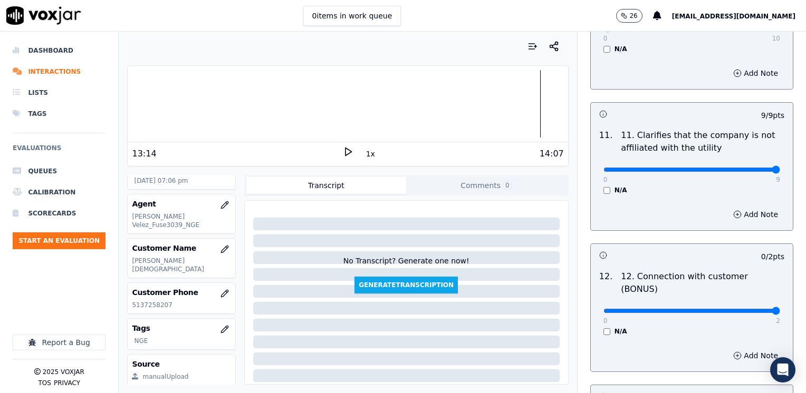
drag, startPoint x: 593, startPoint y: 269, endPoint x: 805, endPoint y: 264, distance: 212.1
type input "2"
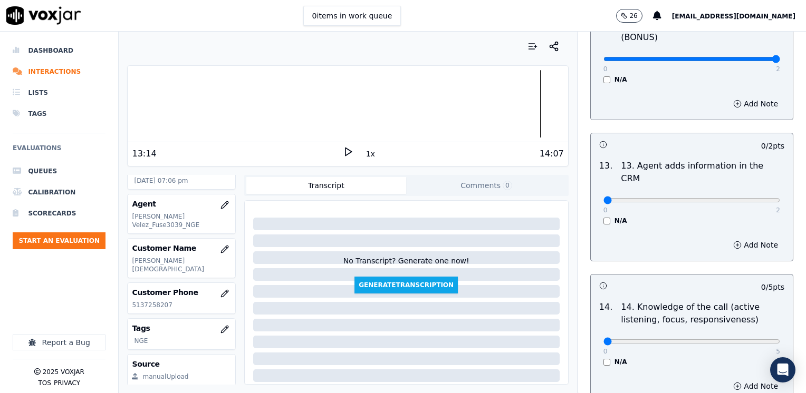
scroll to position [1793, 0]
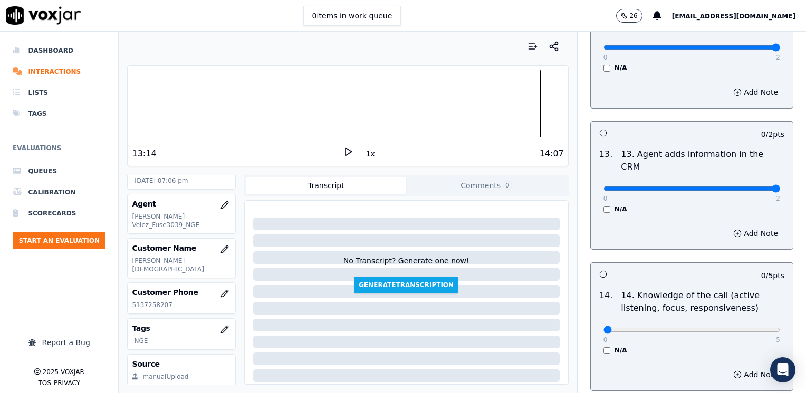
drag, startPoint x: 597, startPoint y: 136, endPoint x: 808, endPoint y: 159, distance: 211.8
type input "2"
drag, startPoint x: 597, startPoint y: 276, endPoint x: 808, endPoint y: 281, distance: 210.5
type input "5"
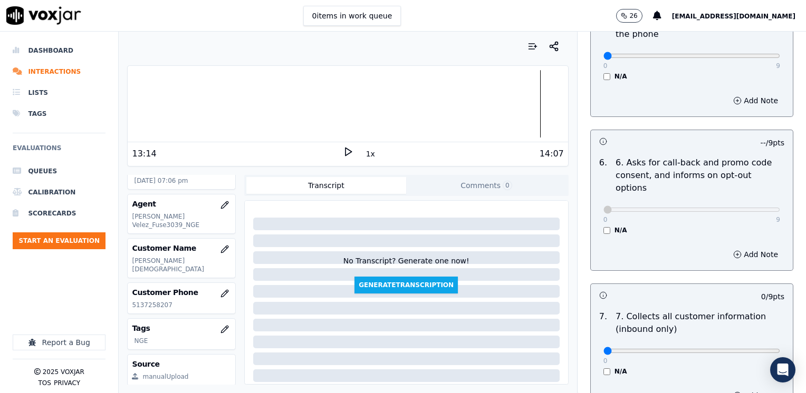
scroll to position [770, 0]
drag, startPoint x: 593, startPoint y: 323, endPoint x: 808, endPoint y: 321, distance: 214.2
type input "9"
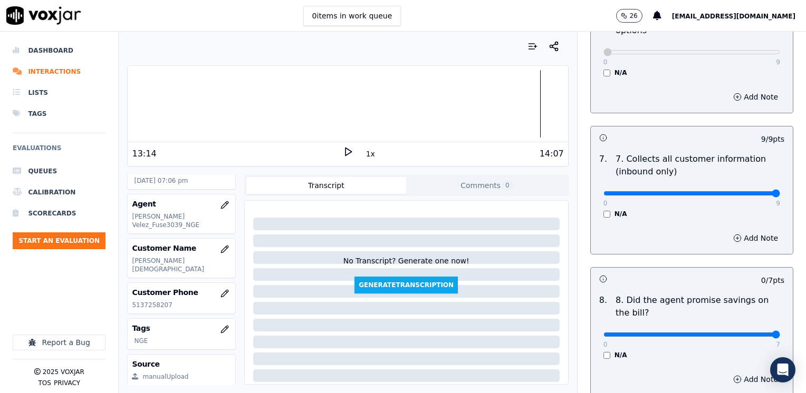
drag, startPoint x: 601, startPoint y: 308, endPoint x: 808, endPoint y: 283, distance: 208.2
type input "7"
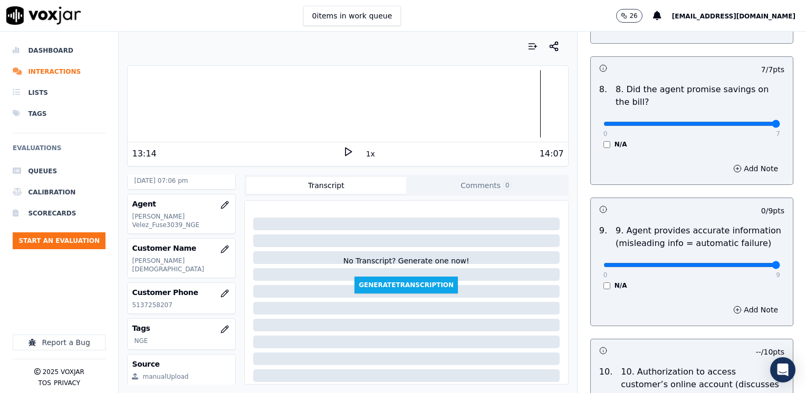
drag, startPoint x: 596, startPoint y: 238, endPoint x: 808, endPoint y: 232, distance: 212.1
type input "9"
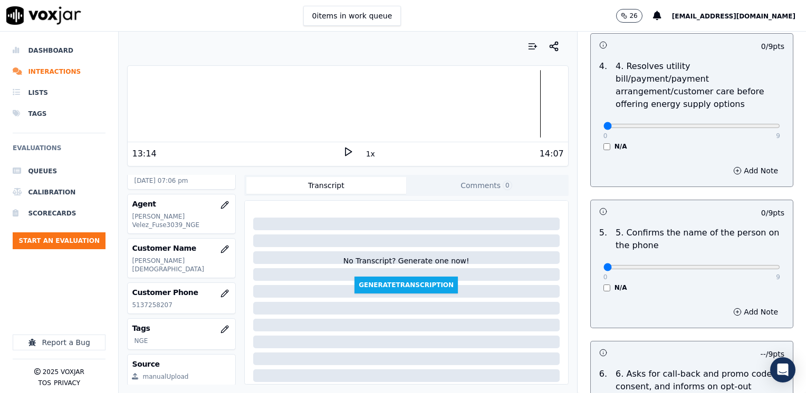
scroll to position [400, 0]
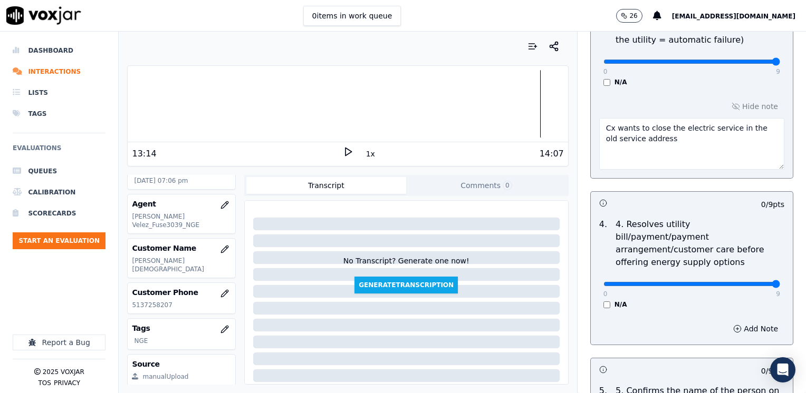
drag, startPoint x: 596, startPoint y: 271, endPoint x: 805, endPoint y: 270, distance: 209.9
type input "9"
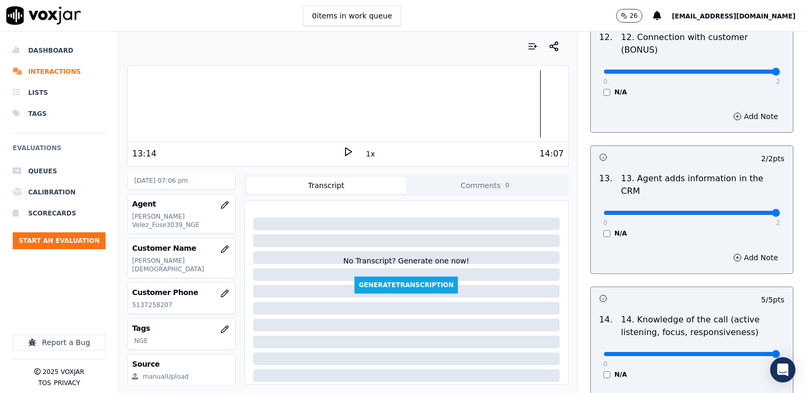
scroll to position [1824, 0]
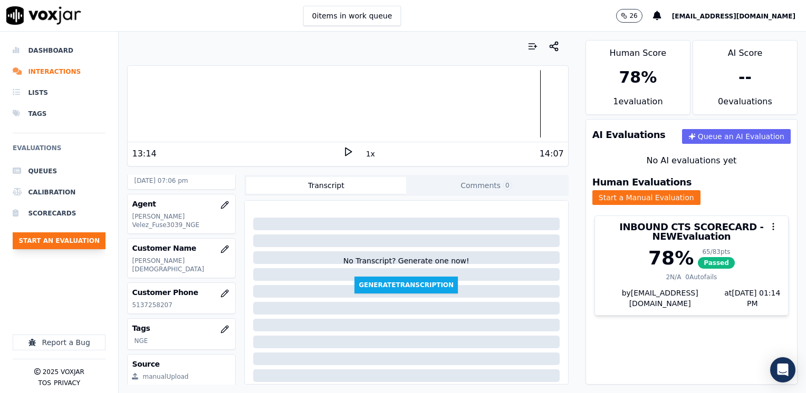
click at [63, 239] on button "Start an Evaluation" at bounding box center [59, 241] width 93 height 17
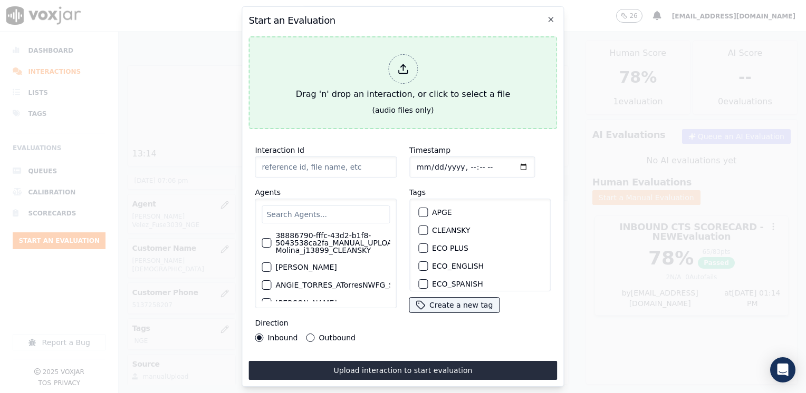
click at [439, 75] on div "Drag 'n' drop an interaction, or click to select a file" at bounding box center [403, 77] width 223 height 55
type input "20250811-161400_2679775361-[PERSON_NAME] all.mp3"
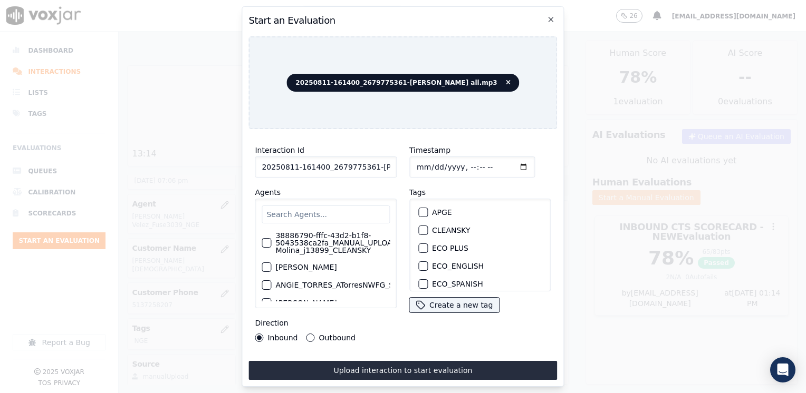
click at [341, 211] on input "text" at bounding box center [326, 215] width 128 height 18
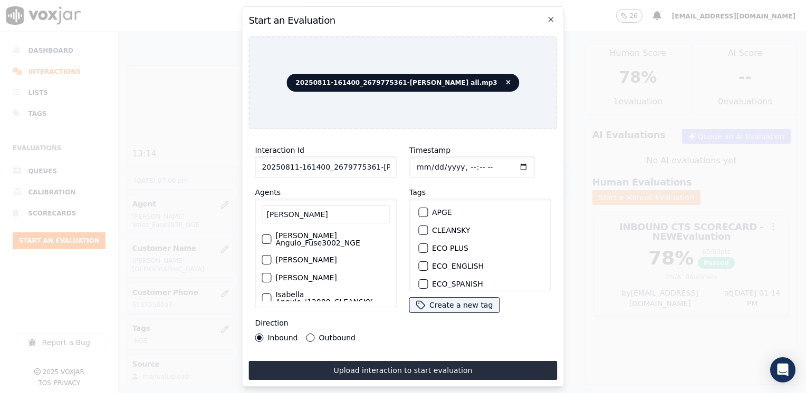
type input "[PERSON_NAME]"
click at [266, 237] on div "button" at bounding box center [265, 239] width 7 height 7
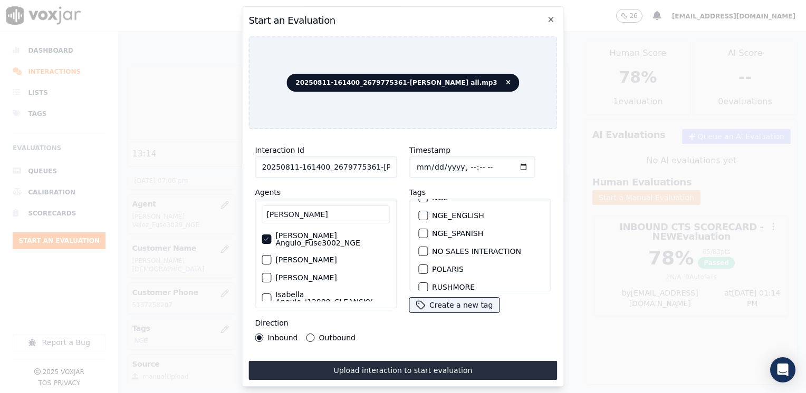
scroll to position [105, 0]
click at [419, 247] on div "button" at bounding box center [422, 250] width 7 height 7
click at [510, 164] on input "Timestamp" at bounding box center [472, 167] width 126 height 21
type input "[DATE]T19:14"
click at [374, 138] on div "Interaction Id 20250811-161400_2679775361-[PERSON_NAME] all.mp3 Agents [PERSON_…" at bounding box center [325, 243] width 155 height 211
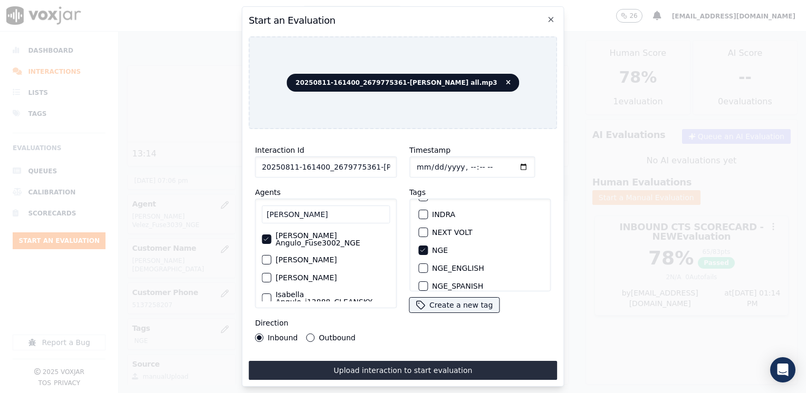
click at [309, 334] on button "Outbound" at bounding box center [310, 338] width 8 height 8
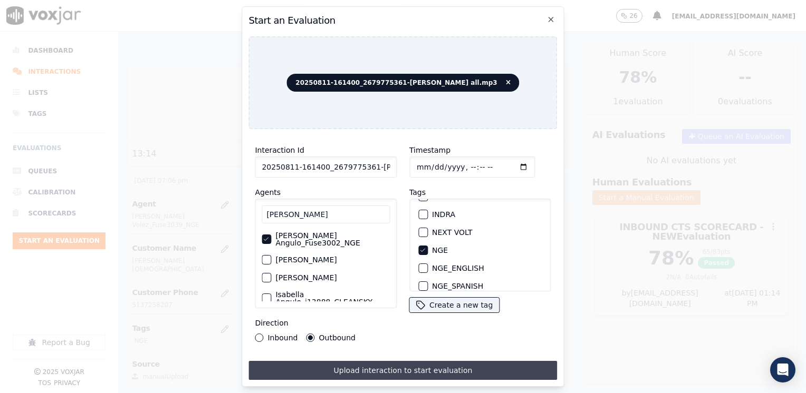
click at [410, 361] on button "Upload interaction to start evaluation" at bounding box center [402, 370] width 309 height 19
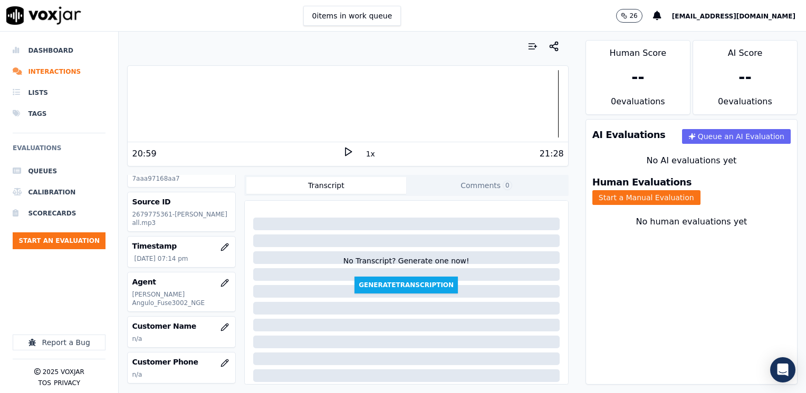
scroll to position [53, 0]
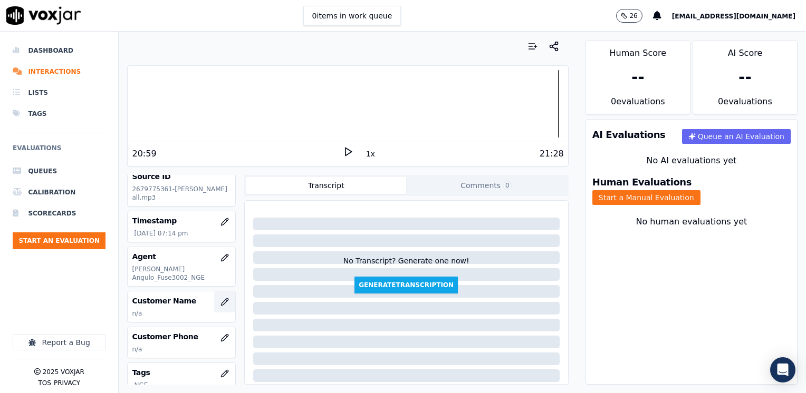
click at [214, 299] on button "button" at bounding box center [224, 302] width 21 height 21
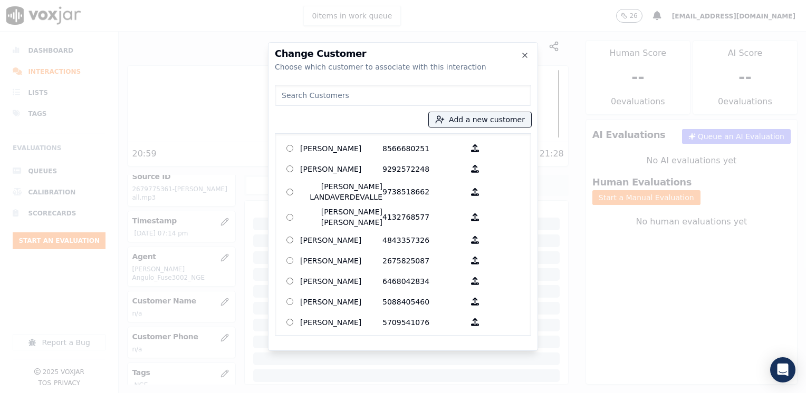
click at [421, 97] on input at bounding box center [403, 95] width 256 height 21
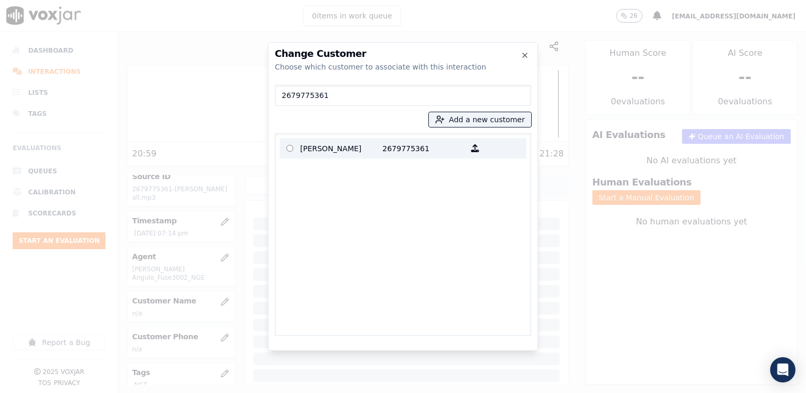
type input "2679775361"
click at [373, 140] on label "[PERSON_NAME] 2679775361" at bounding box center [403, 148] width 247 height 21
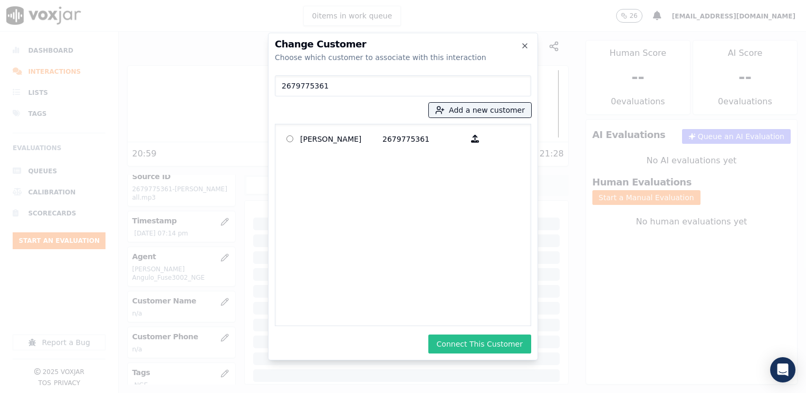
click at [487, 345] on button "Connect This Customer" at bounding box center [479, 344] width 103 height 19
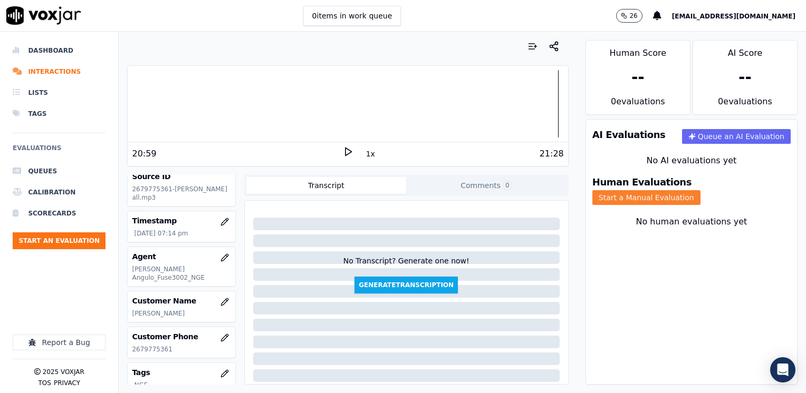
click at [700, 190] on button "Start a Manual Evaluation" at bounding box center [646, 197] width 108 height 15
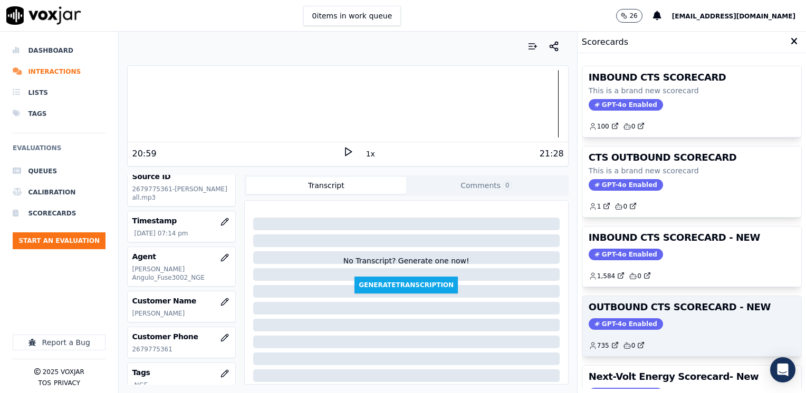
click at [628, 325] on span "GPT-4o Enabled" at bounding box center [626, 325] width 74 height 12
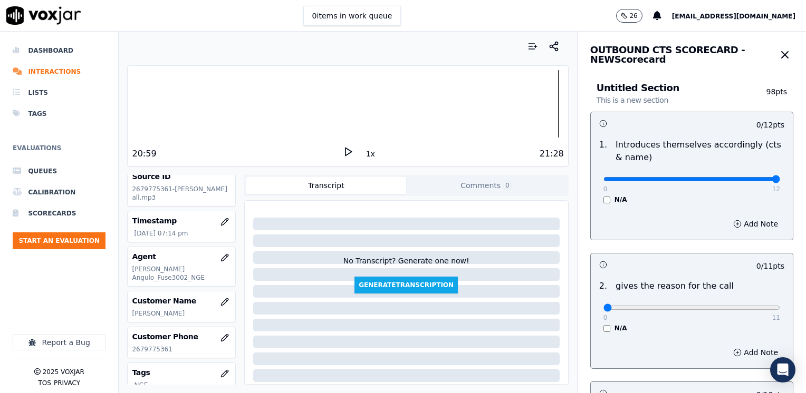
drag, startPoint x: 602, startPoint y: 179, endPoint x: 805, endPoint y: 178, distance: 203.6
type input "12"
click at [780, 178] on input "range" at bounding box center [691, 179] width 177 height 4
drag, startPoint x: 598, startPoint y: 311, endPoint x: 808, endPoint y: 297, distance: 210.4
type input "11"
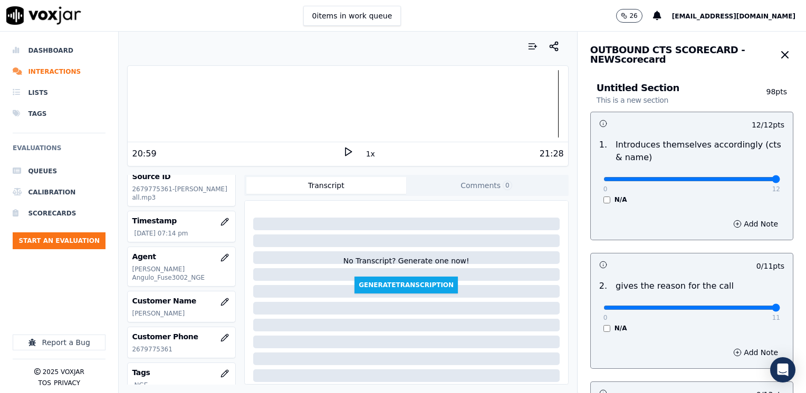
click at [780, 181] on input "range" at bounding box center [691, 179] width 177 height 4
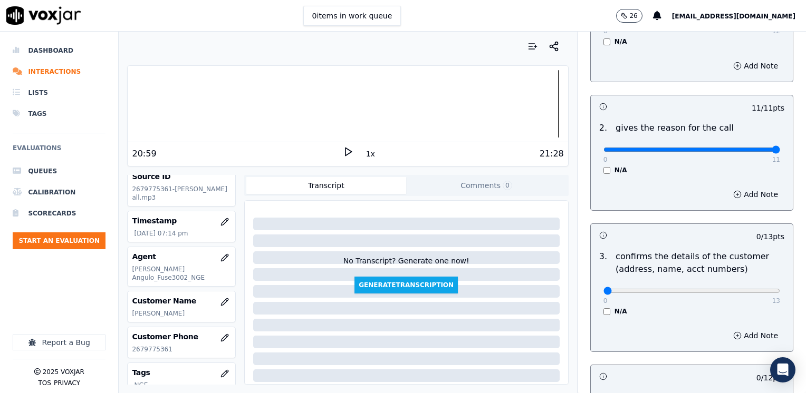
scroll to position [369, 0]
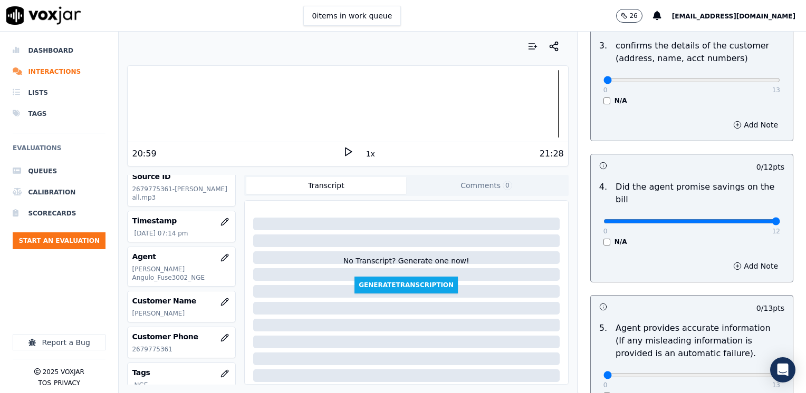
drag, startPoint x: 599, startPoint y: 208, endPoint x: 808, endPoint y: 208, distance: 208.9
type input "12"
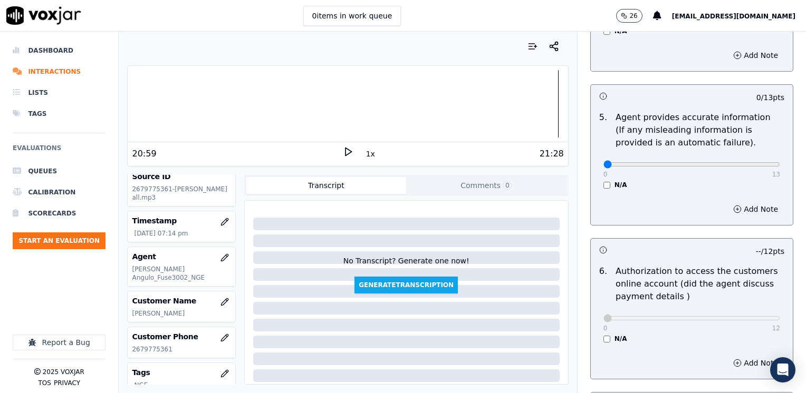
scroll to position [791, 0]
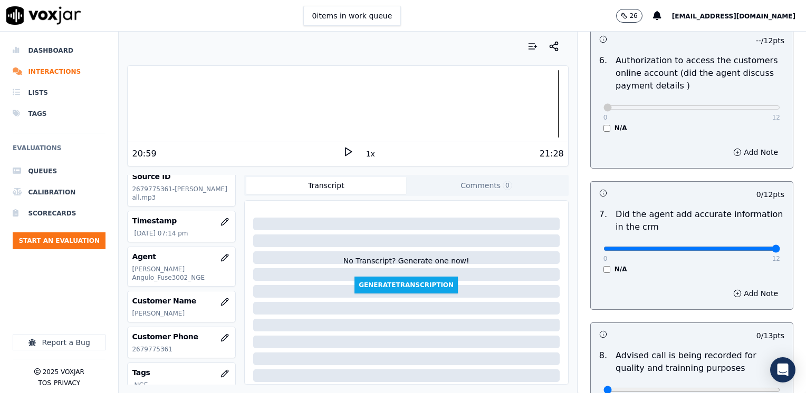
drag, startPoint x: 594, startPoint y: 237, endPoint x: 808, endPoint y: 237, distance: 213.6
type input "12"
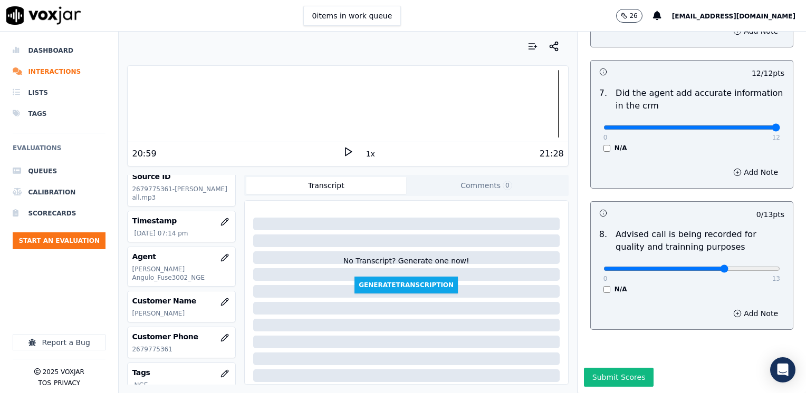
type input "9"
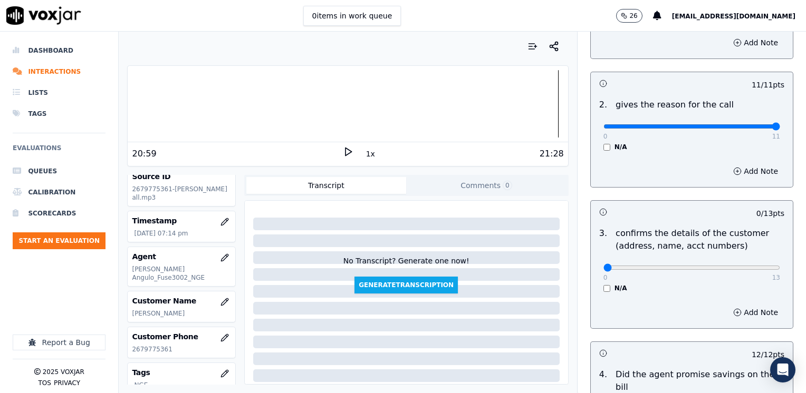
scroll to position [184, 0]
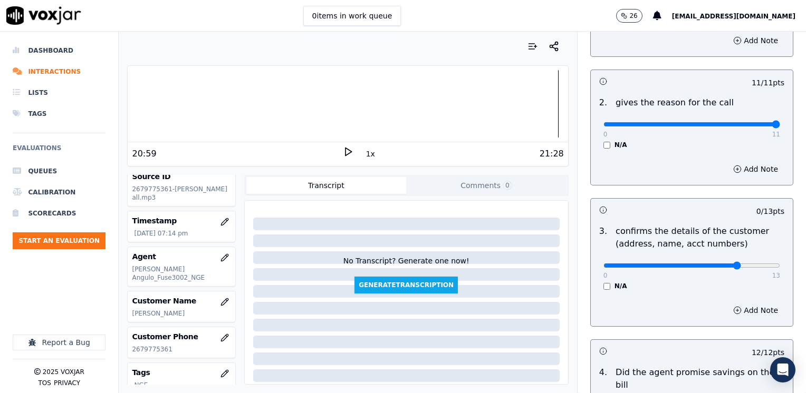
type input "10"
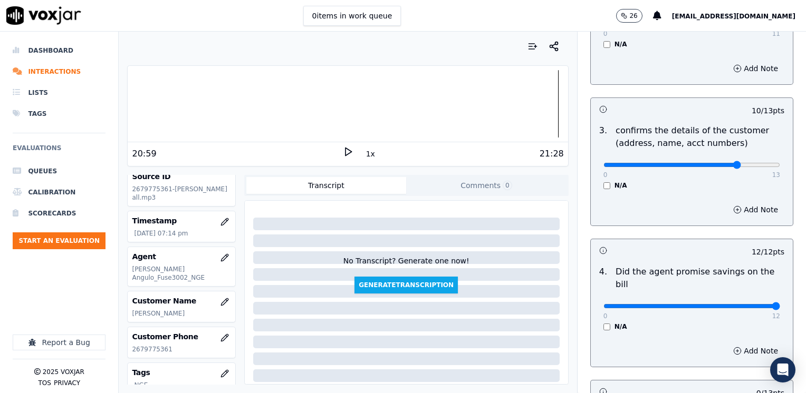
scroll to position [289, 0]
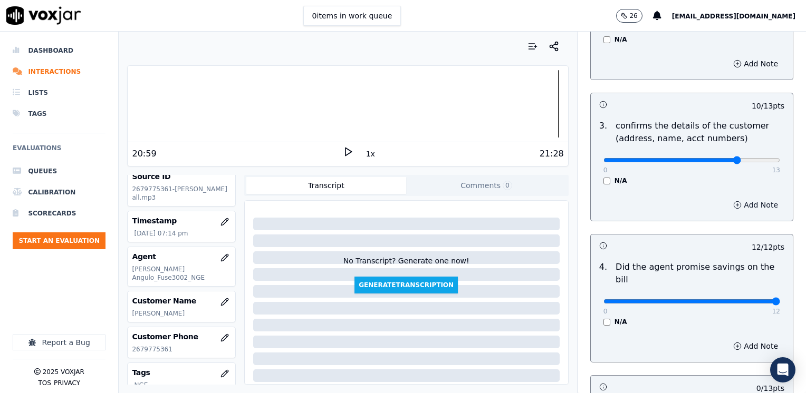
click at [742, 207] on button "Add Note" at bounding box center [755, 205] width 57 height 15
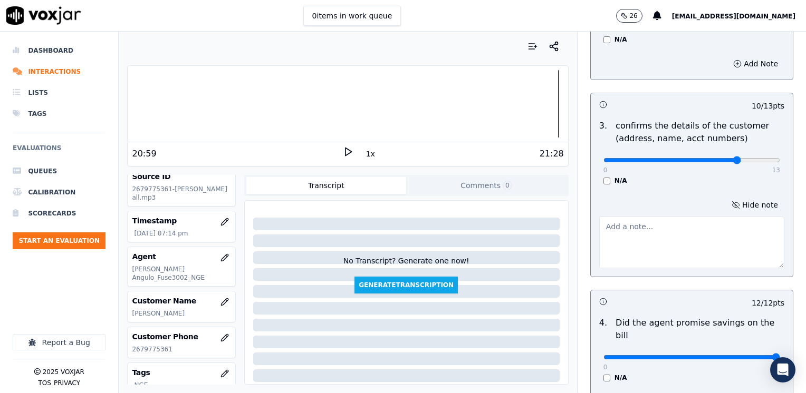
click at [670, 237] on textarea at bounding box center [691, 243] width 185 height 52
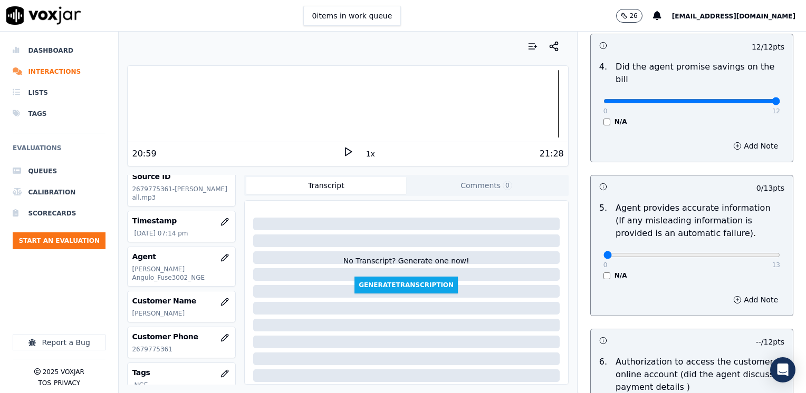
scroll to position [658, 0]
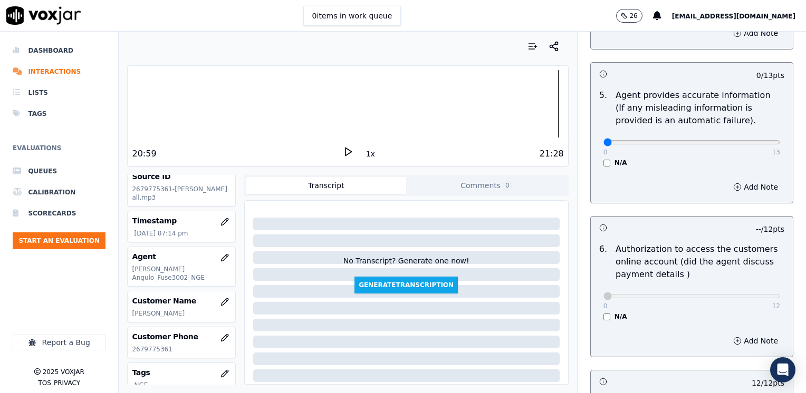
type textarea "Make sure to confirm full service address and the name on the bill before readi…"
drag, startPoint x: 597, startPoint y: 130, endPoint x: 808, endPoint y: 153, distance: 212.2
type input "13"
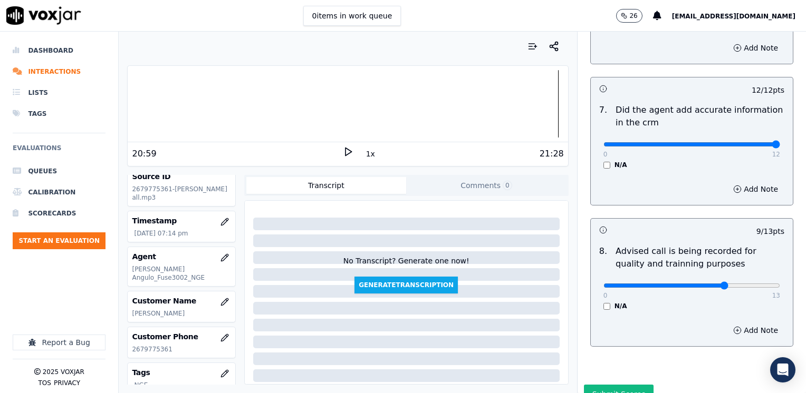
scroll to position [977, 0]
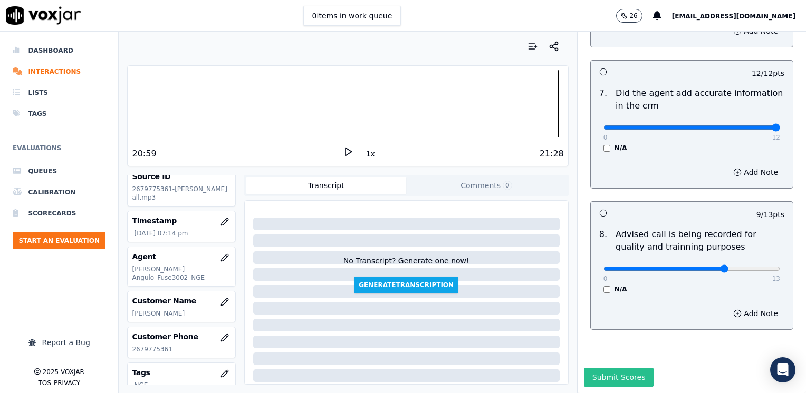
click at [619, 368] on button "Submit Scores" at bounding box center [619, 377] width 70 height 19
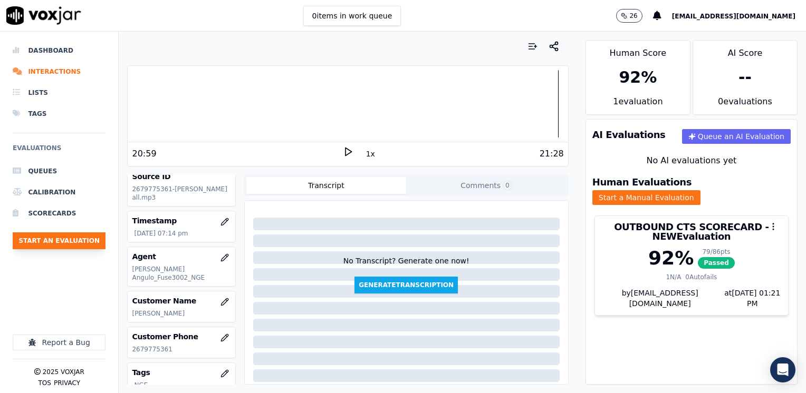
click at [89, 240] on button "Start an Evaluation" at bounding box center [59, 241] width 93 height 17
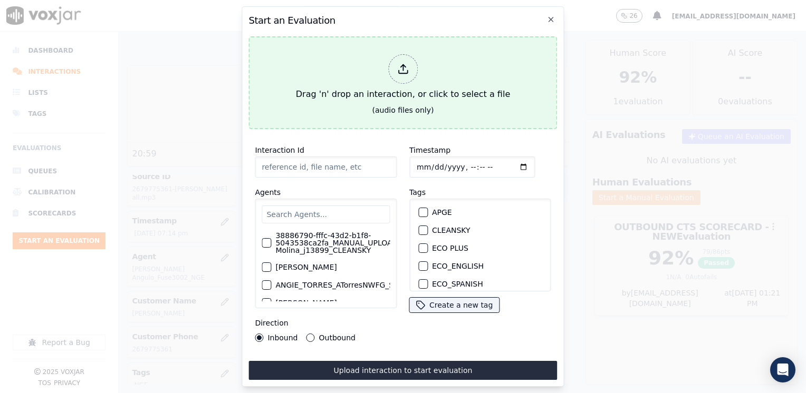
click at [404, 71] on icon at bounding box center [403, 72] width 9 height 3
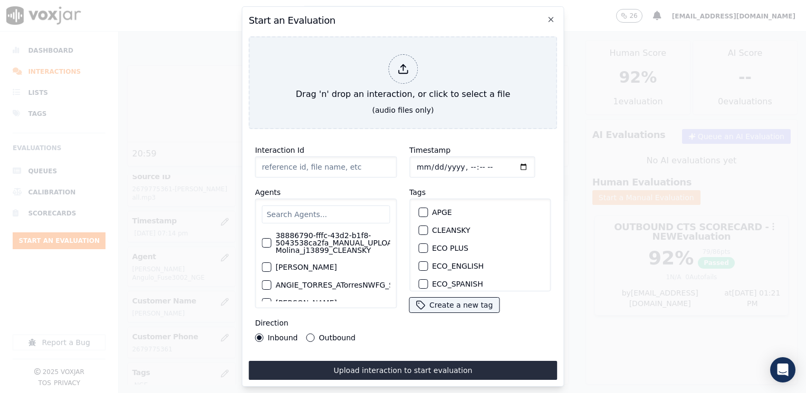
type input "20250811-094718_7038889930-[PERSON_NAME] all.mp3"
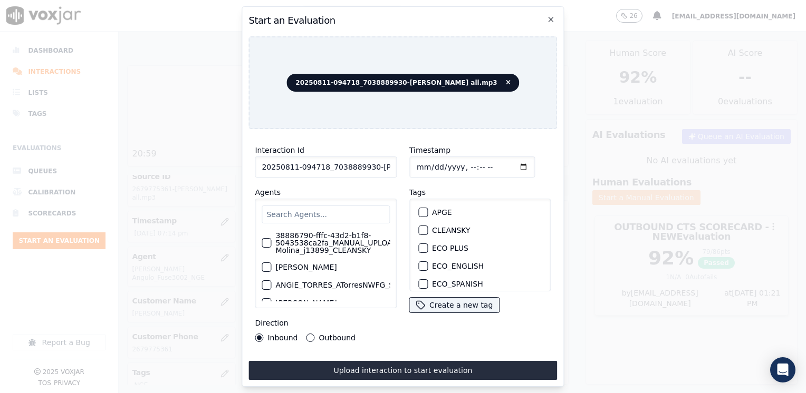
click at [344, 209] on input "text" at bounding box center [326, 215] width 128 height 18
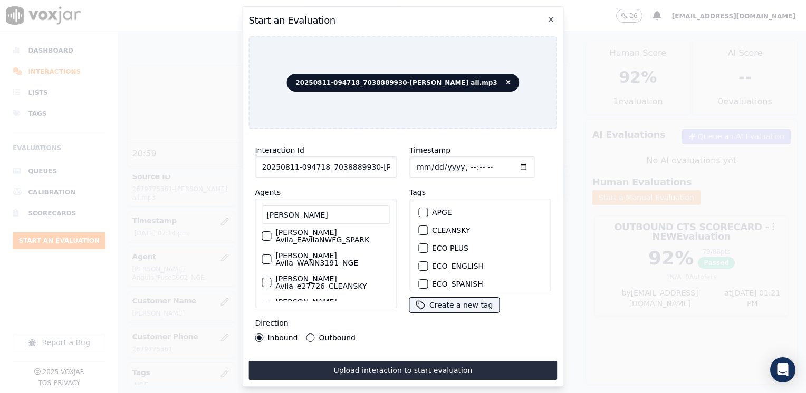
scroll to position [4, 0]
type input "[PERSON_NAME]"
click at [266, 302] on div "button" at bounding box center [265, 305] width 7 height 7
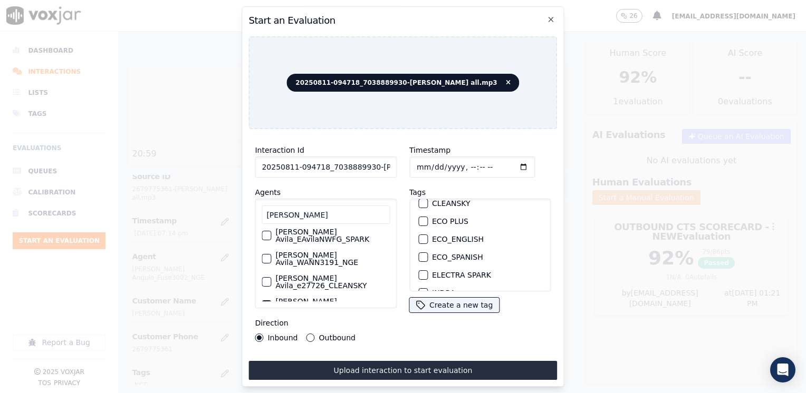
scroll to position [53, 0]
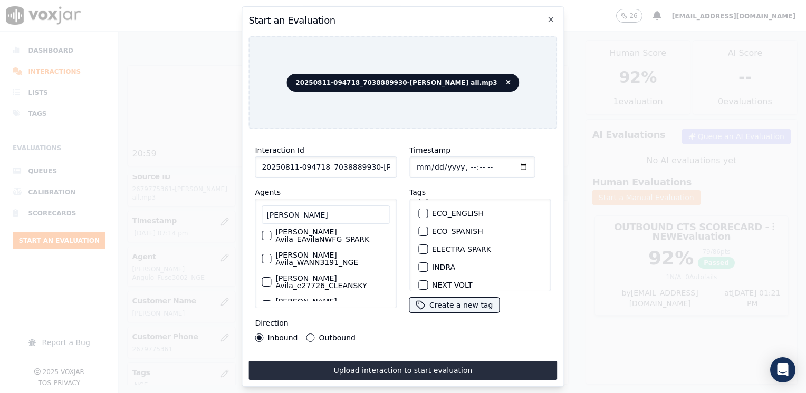
click at [419, 265] on div "button" at bounding box center [422, 267] width 7 height 7
click at [507, 161] on input "Timestamp" at bounding box center [472, 167] width 126 height 21
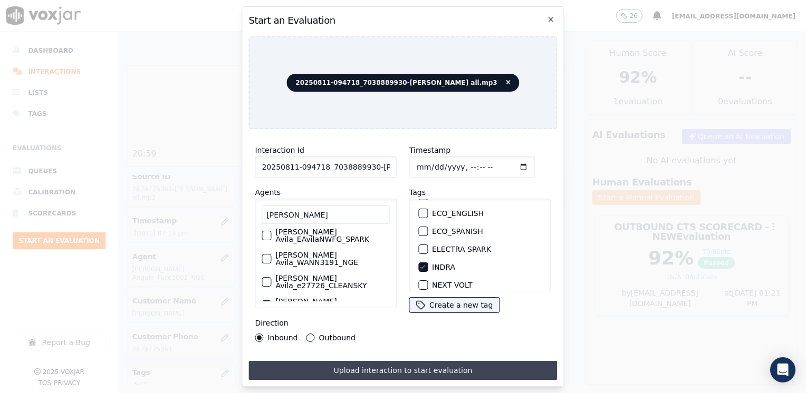
type input "[DATE]T19:21"
click at [388, 363] on button "Upload interaction to start evaluation" at bounding box center [402, 370] width 309 height 19
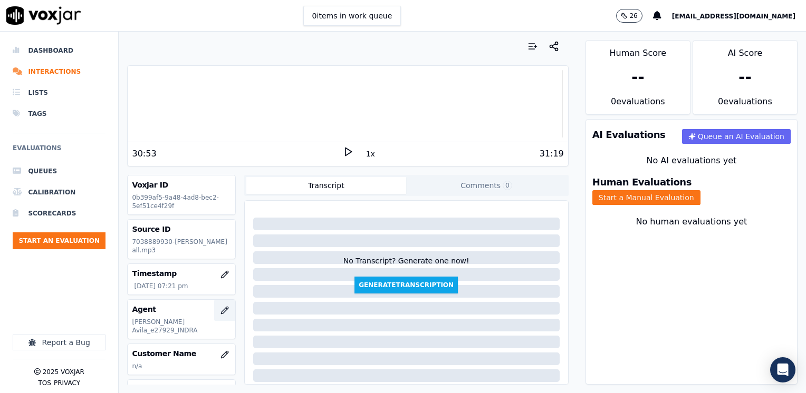
scroll to position [53, 0]
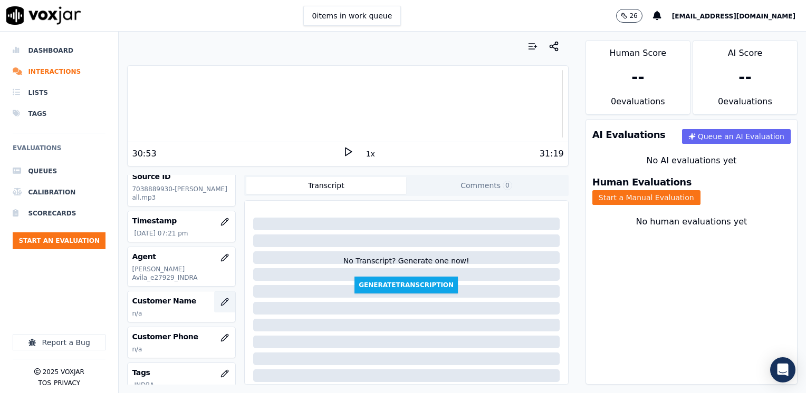
click at [214, 293] on button "button" at bounding box center [224, 302] width 21 height 21
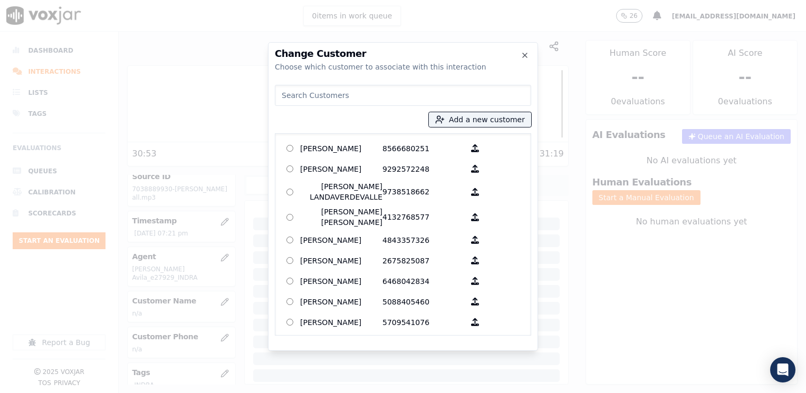
click at [395, 82] on div "Add a new customer [PERSON_NAME] 8566680251 [PERSON_NAME] 9292572248 [PERSON_NA…" at bounding box center [403, 208] width 256 height 255
click at [388, 94] on input at bounding box center [403, 95] width 256 height 21
paste input "038889930"
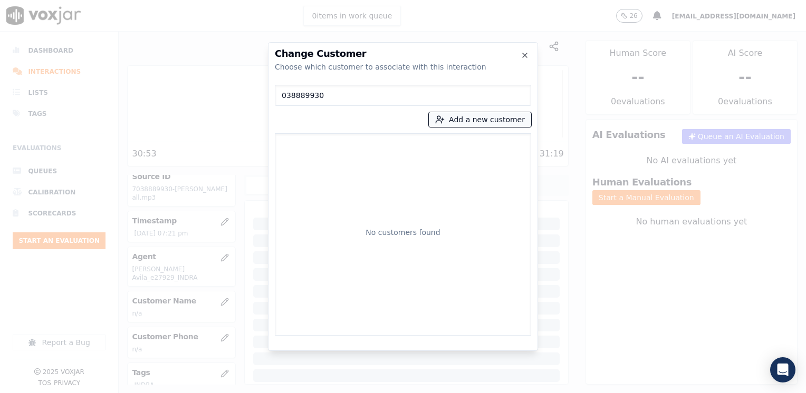
type input "038889930"
click at [492, 117] on button "Add a new customer" at bounding box center [480, 119] width 102 height 15
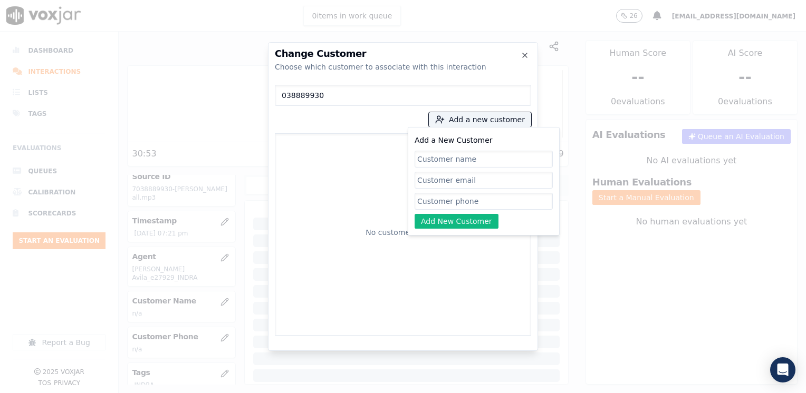
click at [464, 203] on input "Add a New Customer" at bounding box center [484, 201] width 138 height 17
paste input "038889930"
type input "038889930"
click at [464, 156] on input "Add a New Customer" at bounding box center [484, 159] width 138 height 17
paste input "[PERSON_NAME]"
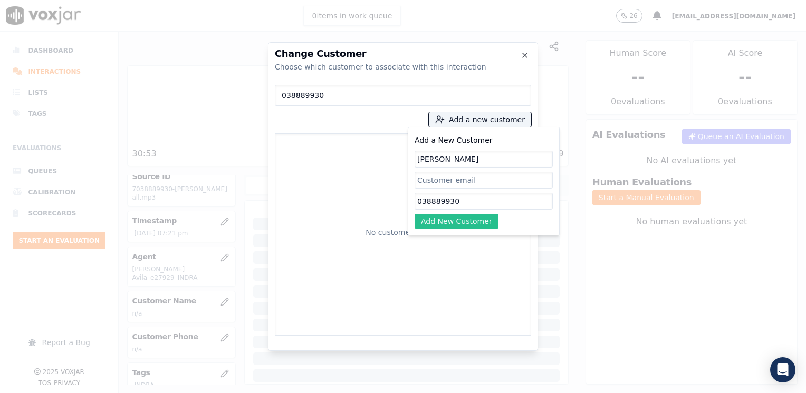
type input "[PERSON_NAME]"
click at [460, 223] on button "Add New Customer" at bounding box center [457, 221] width 84 height 15
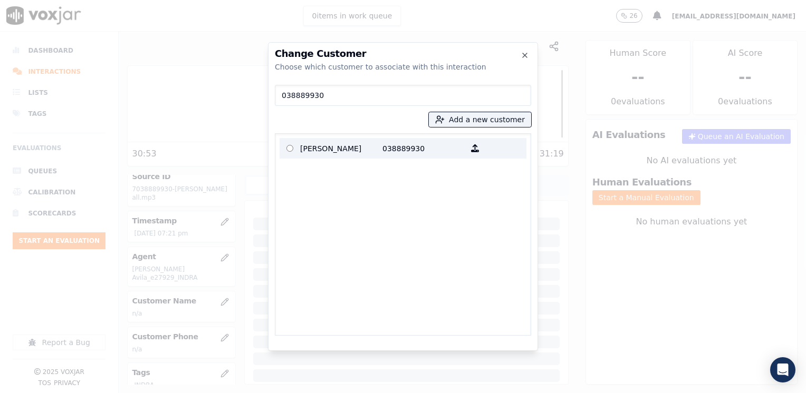
click at [371, 149] on p "[PERSON_NAME]" at bounding box center [341, 148] width 82 height 16
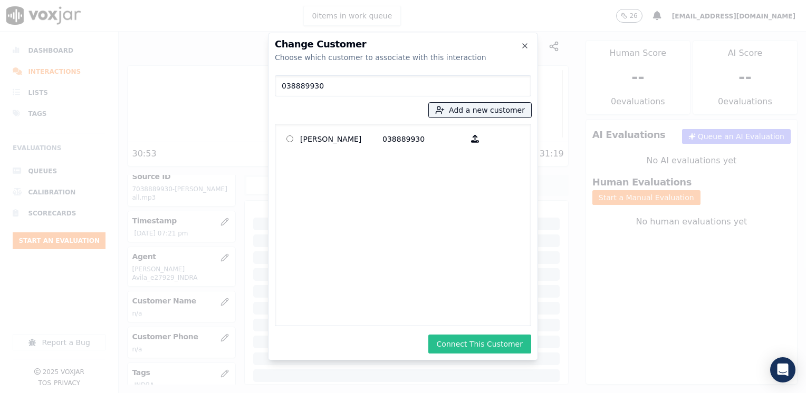
click at [481, 343] on button "Connect This Customer" at bounding box center [479, 344] width 103 height 19
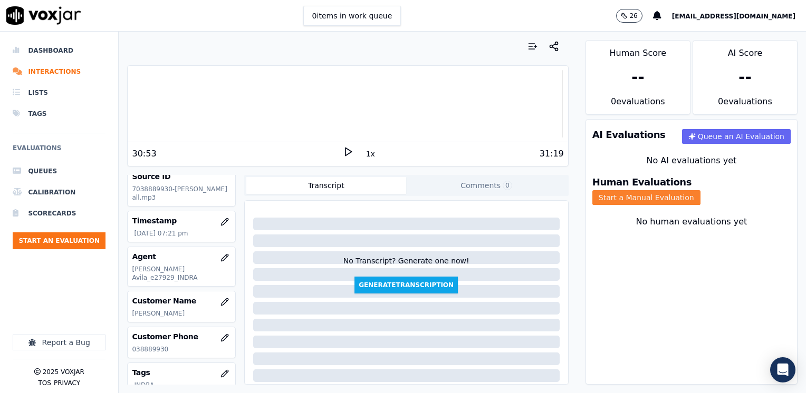
click at [700, 190] on button "Start a Manual Evaluation" at bounding box center [646, 197] width 108 height 15
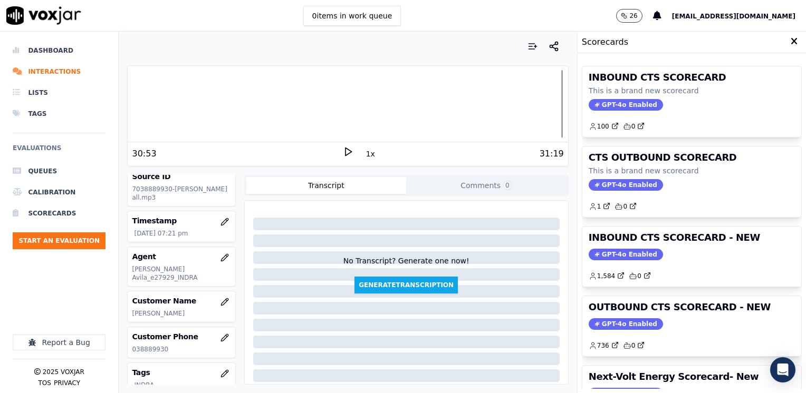
drag, startPoint x: 614, startPoint y: 256, endPoint x: 626, endPoint y: 256, distance: 12.1
click at [614, 256] on span "GPT-4o Enabled" at bounding box center [626, 255] width 74 height 12
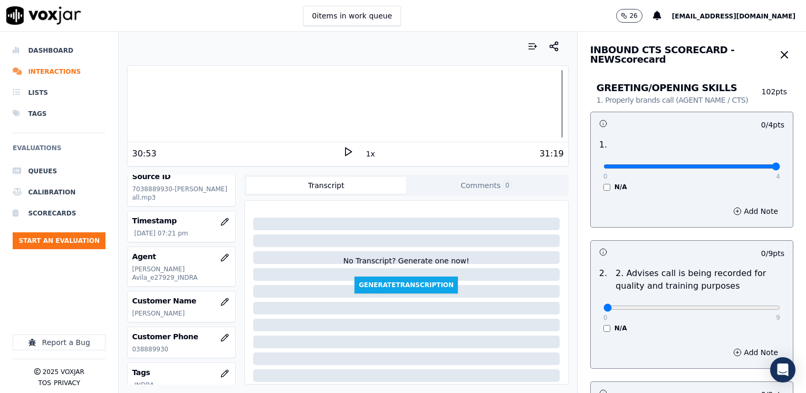
type input "4"
click at [780, 165] on input "range" at bounding box center [691, 167] width 177 height 4
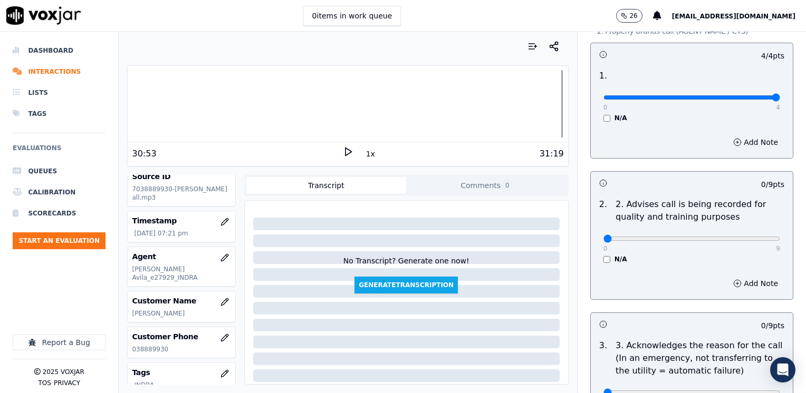
scroll to position [211, 0]
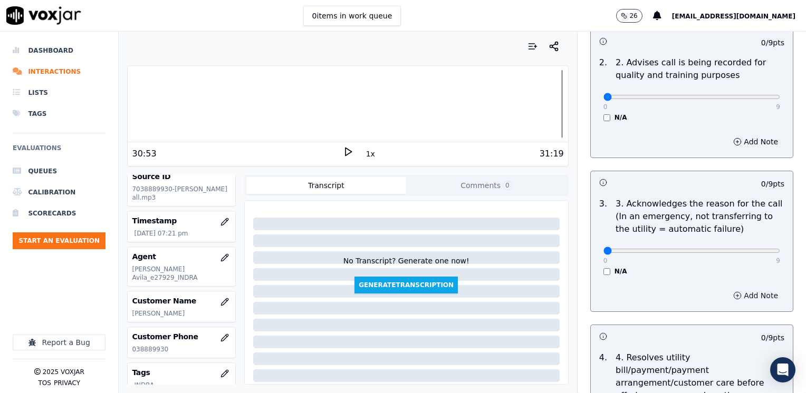
click at [738, 301] on button "Add Note" at bounding box center [755, 296] width 57 height 15
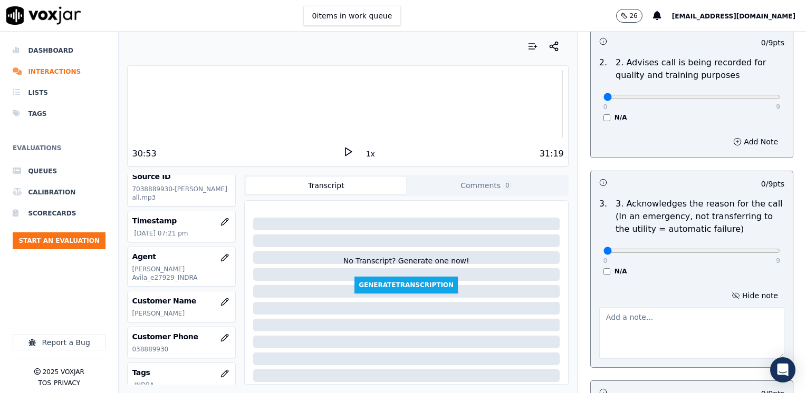
click at [674, 323] on textarea at bounding box center [691, 334] width 185 height 52
type textarea "[PERSON_NAME] wants to add her mother's name on her electric bill as well"
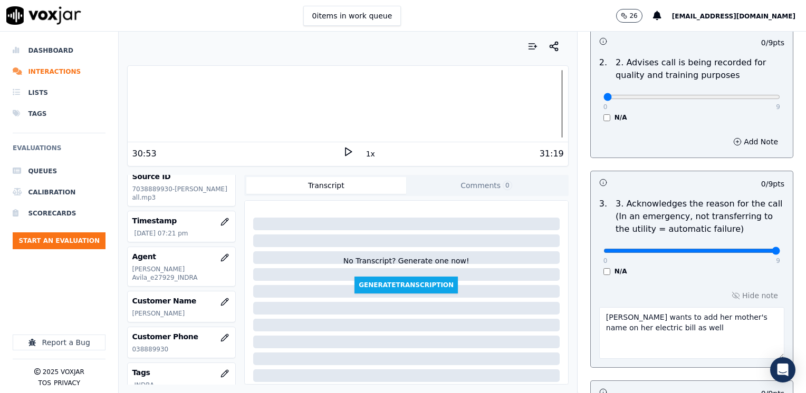
drag, startPoint x: 597, startPoint y: 250, endPoint x: 805, endPoint y: 247, distance: 208.9
type input "9"
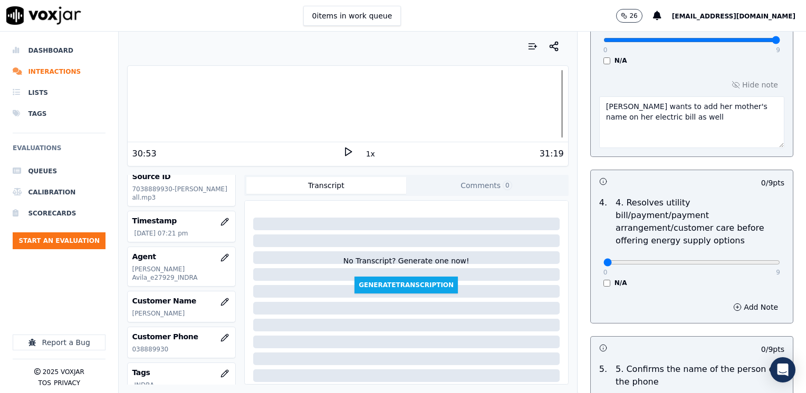
scroll to position [580, 0]
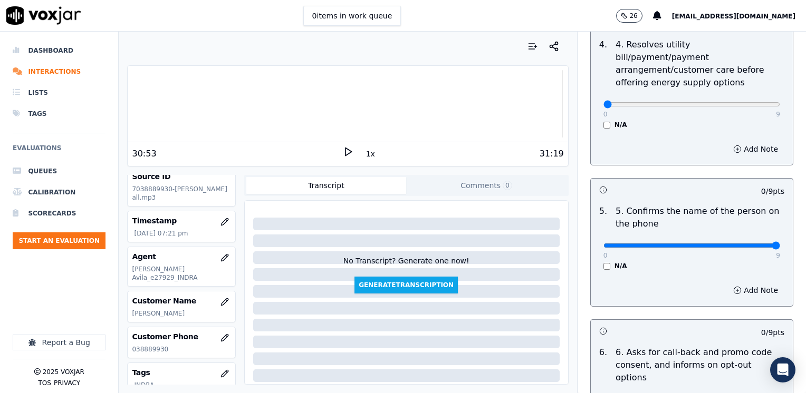
drag, startPoint x: 601, startPoint y: 233, endPoint x: 808, endPoint y: 233, distance: 206.2
type input "9"
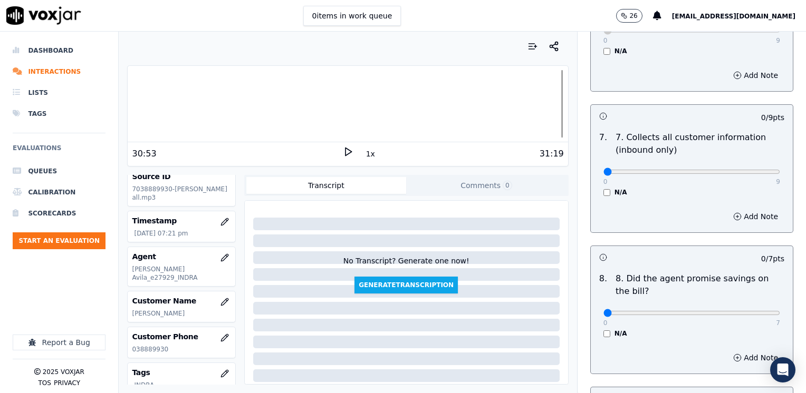
scroll to position [1055, 0]
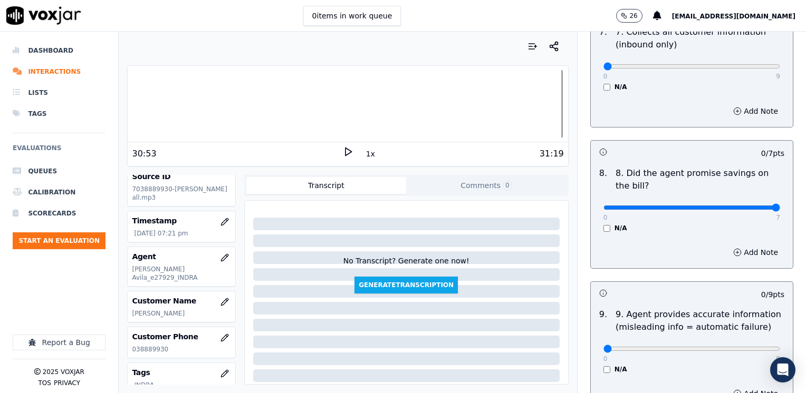
drag, startPoint x: 595, startPoint y: 180, endPoint x: 808, endPoint y: 223, distance: 216.8
type input "7"
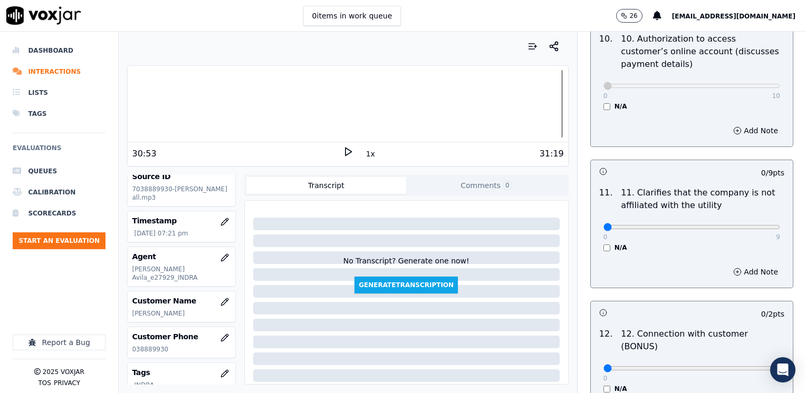
scroll to position [1477, 0]
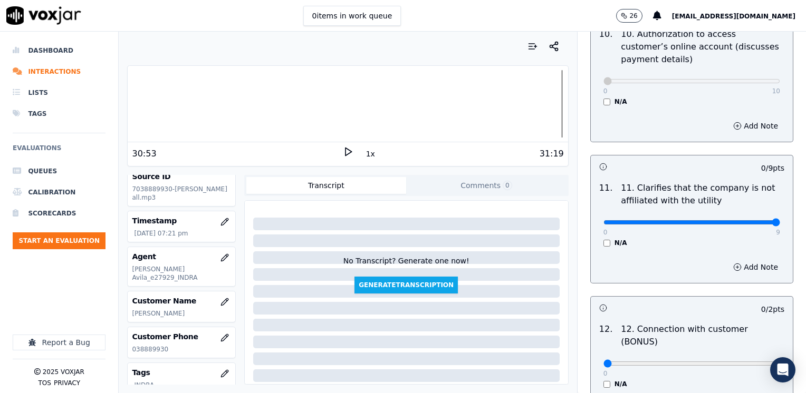
drag, startPoint x: 593, startPoint y: 195, endPoint x: 805, endPoint y: 207, distance: 212.9
type input "9"
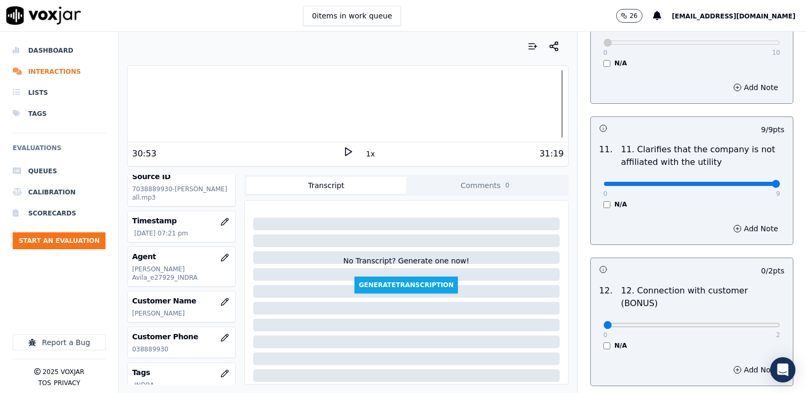
scroll to position [1635, 0]
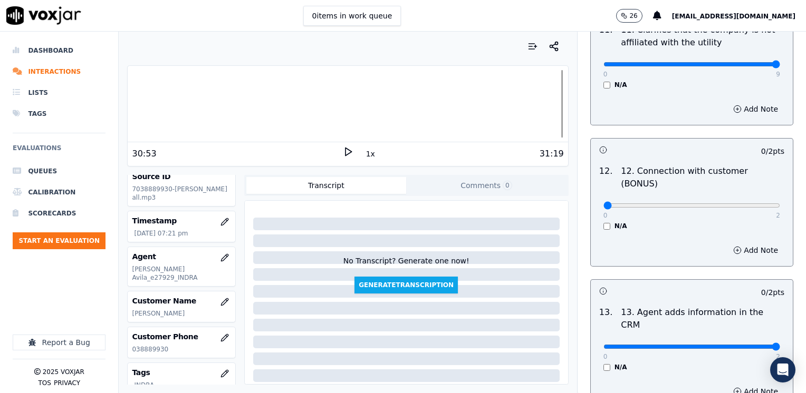
drag, startPoint x: 594, startPoint y: 292, endPoint x: 805, endPoint y: 290, distance: 211.5
type input "2"
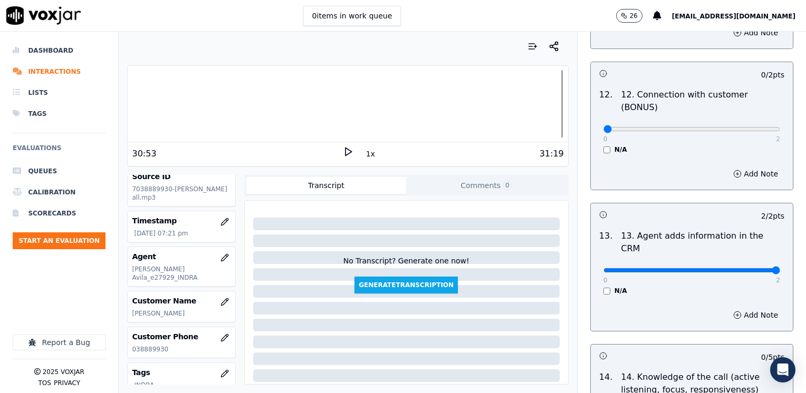
scroll to position [1824, 0]
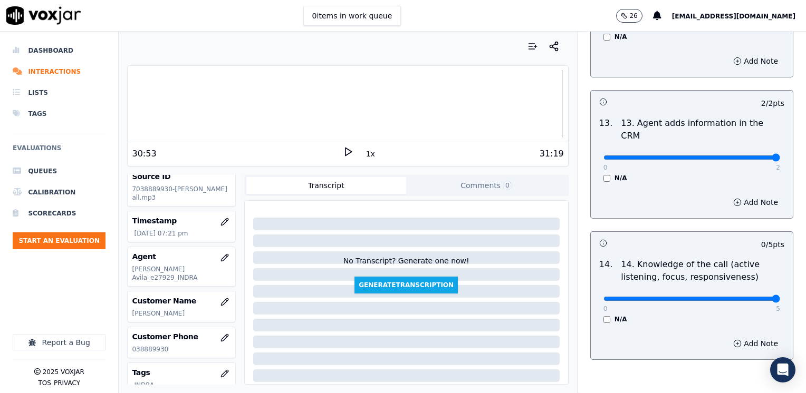
drag, startPoint x: 600, startPoint y: 246, endPoint x: 808, endPoint y: 262, distance: 208.5
type input "5"
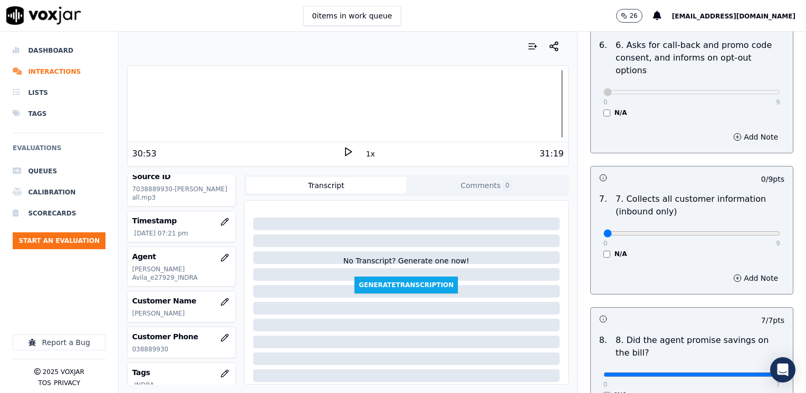
scroll to position [822, 0]
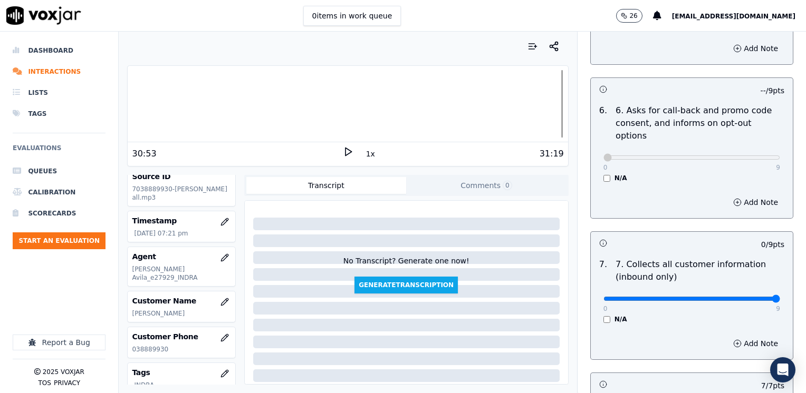
drag, startPoint x: 598, startPoint y: 272, endPoint x: 808, endPoint y: 274, distance: 209.9
type input "9"
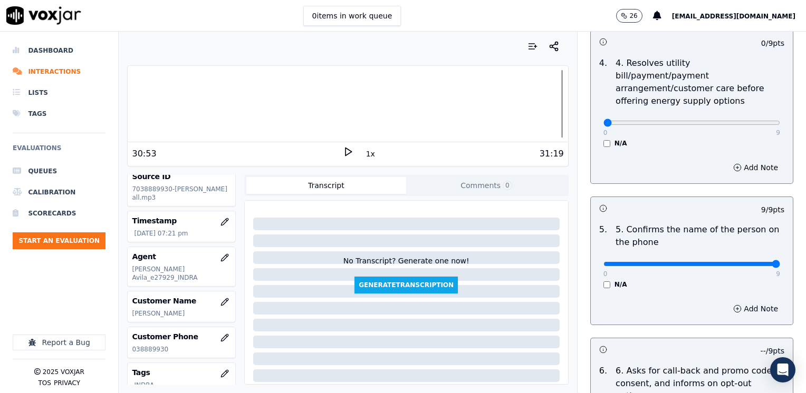
scroll to position [506, 0]
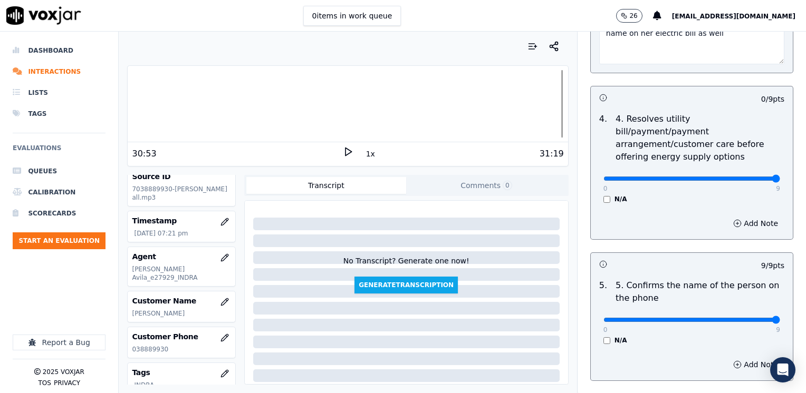
drag, startPoint x: 595, startPoint y: 164, endPoint x: 808, endPoint y: 162, distance: 212.6
type input "9"
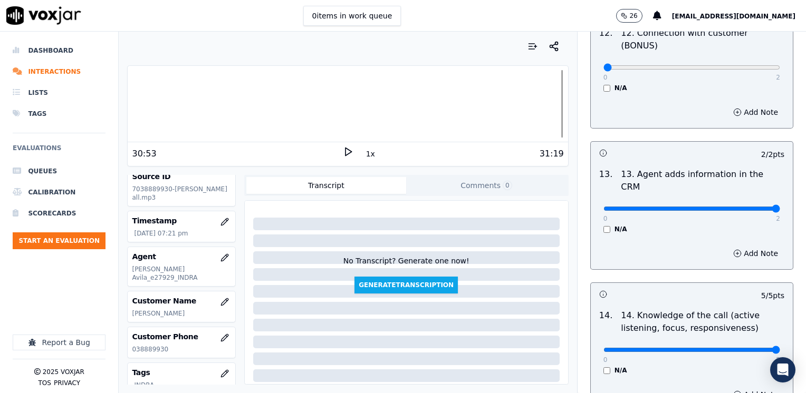
scroll to position [1824, 0]
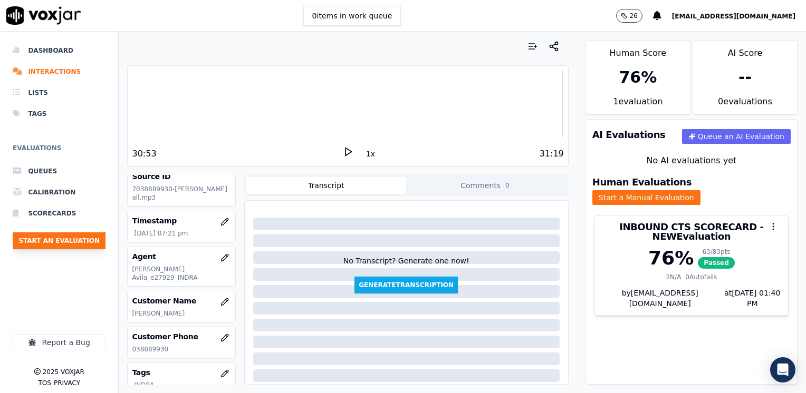
click at [64, 237] on button "Start an Evaluation" at bounding box center [59, 241] width 93 height 17
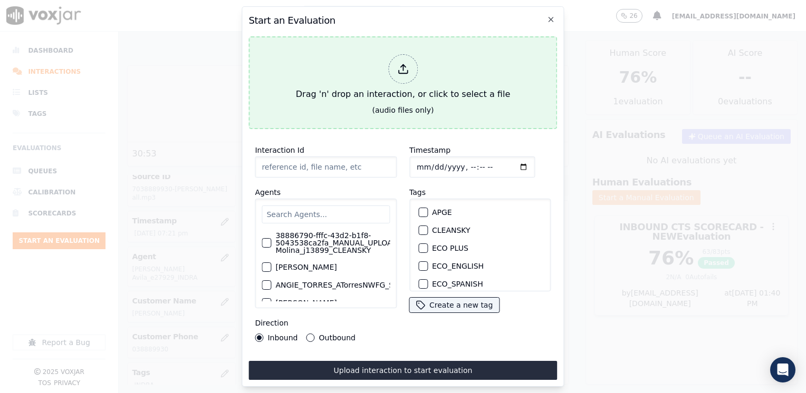
click at [395, 65] on div at bounding box center [403, 69] width 30 height 30
type input "20250811-115452_3026139894-[PERSON_NAME] all.mp3"
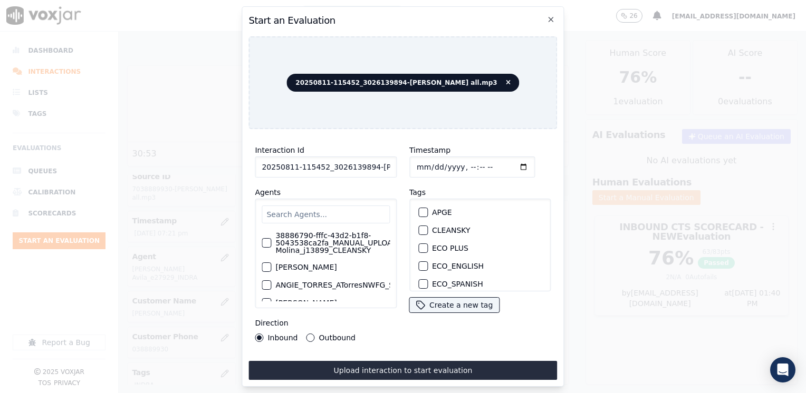
click at [314, 206] on input "text" at bounding box center [326, 215] width 128 height 18
click at [357, 206] on input "text" at bounding box center [326, 215] width 128 height 18
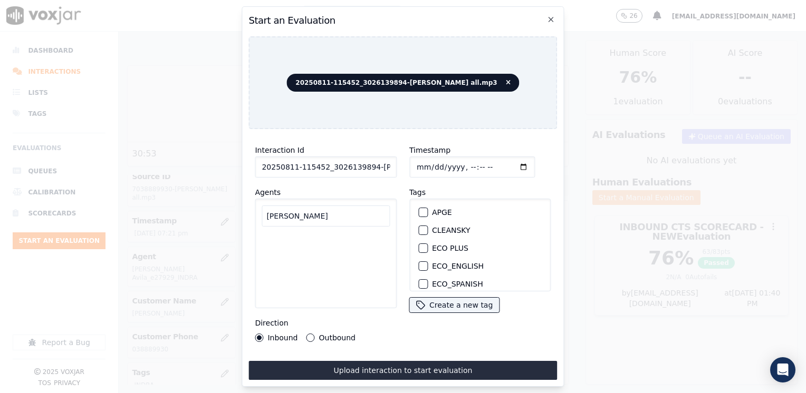
type input "[PERSON_NAME]"
drag, startPoint x: 357, startPoint y: 206, endPoint x: 130, endPoint y: 195, distance: 227.6
click at [130, 393] on div "Start an Evaluation 20250811-115452_3026139894-[PERSON_NAME] all.mp3 Interactio…" at bounding box center [403, 393] width 806 height 0
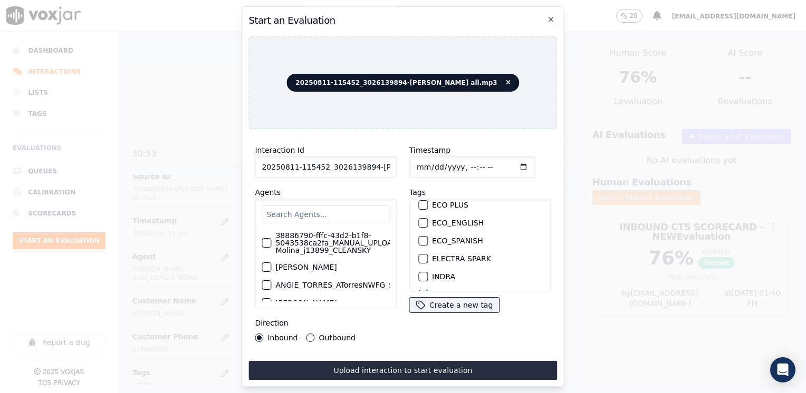
scroll to position [68, 0]
click at [419, 249] on div "button" at bounding box center [422, 252] width 7 height 7
click at [508, 161] on input "Timestamp" at bounding box center [472, 167] width 126 height 21
type input "[DATE]T19:40"
click at [308, 334] on button "Outbound" at bounding box center [310, 338] width 8 height 8
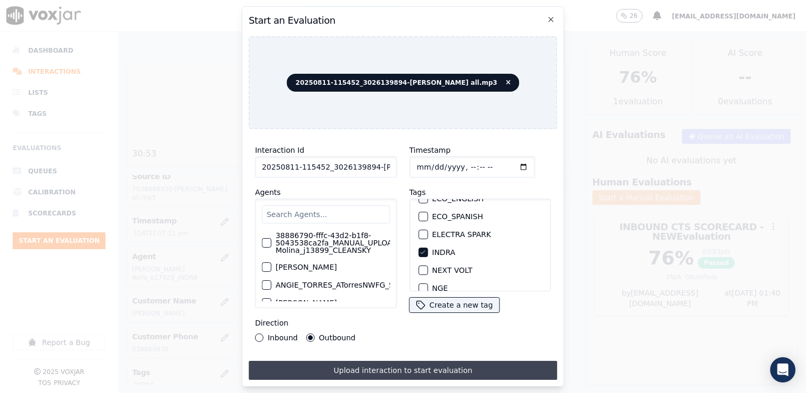
click at [443, 362] on button "Upload interaction to start evaluation" at bounding box center [402, 370] width 309 height 19
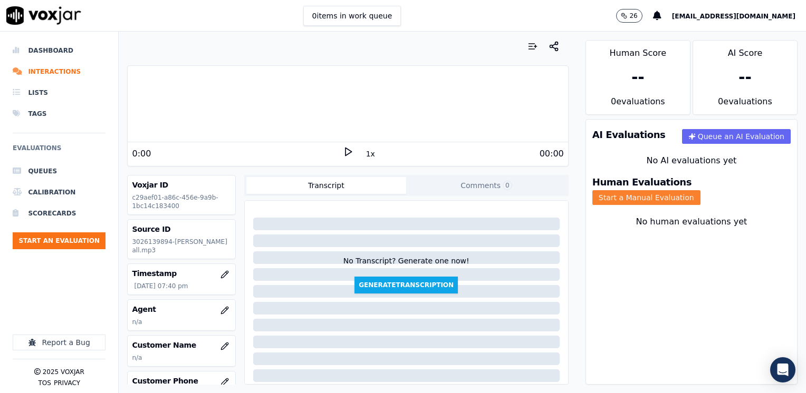
click at [700, 190] on button "Start a Manual Evaluation" at bounding box center [646, 197] width 108 height 15
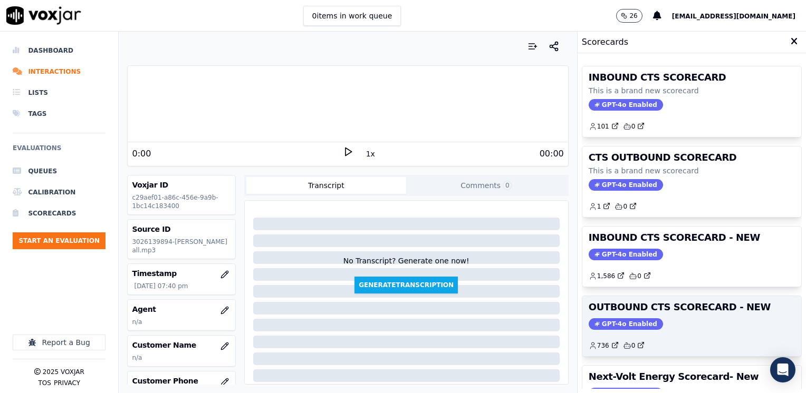
click at [616, 321] on span "GPT-4o Enabled" at bounding box center [626, 325] width 74 height 12
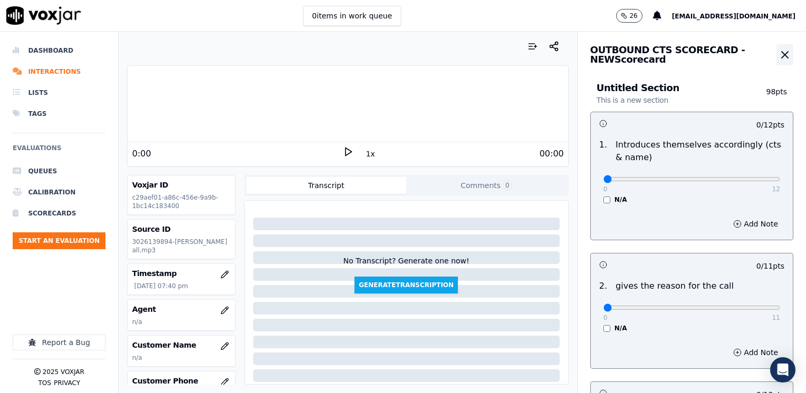
click at [779, 55] on icon "button" at bounding box center [785, 55] width 13 height 13
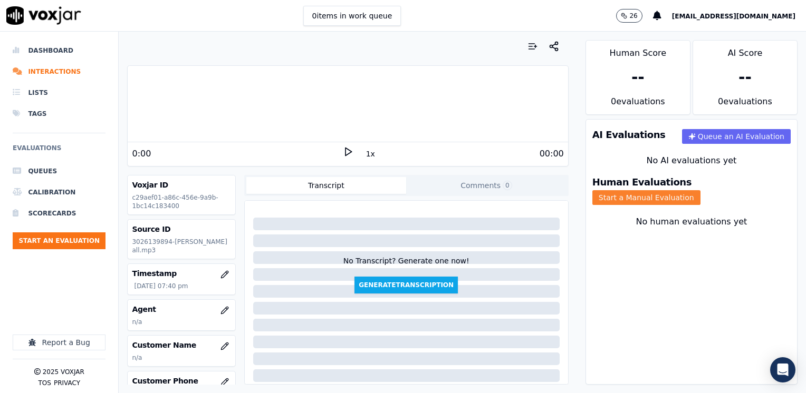
click at [700, 191] on button "Start a Manual Evaluation" at bounding box center [646, 197] width 108 height 15
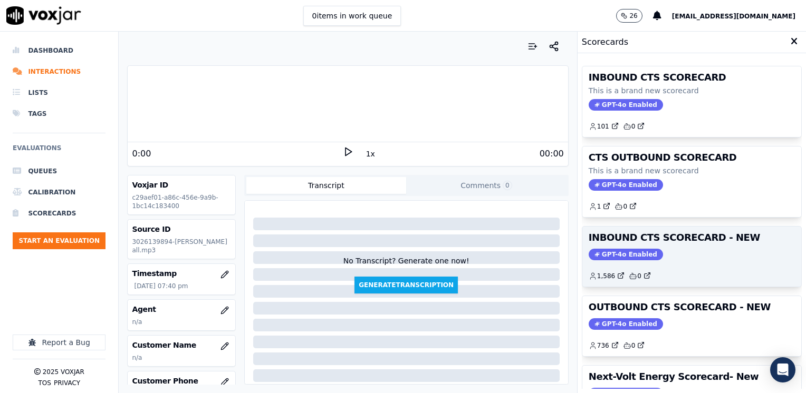
click at [629, 257] on span "GPT-4o Enabled" at bounding box center [626, 255] width 74 height 12
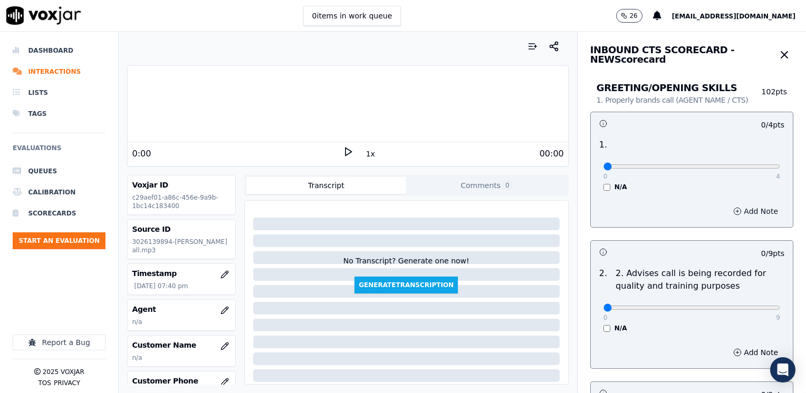
click at [735, 207] on button "Add Note" at bounding box center [755, 211] width 57 height 15
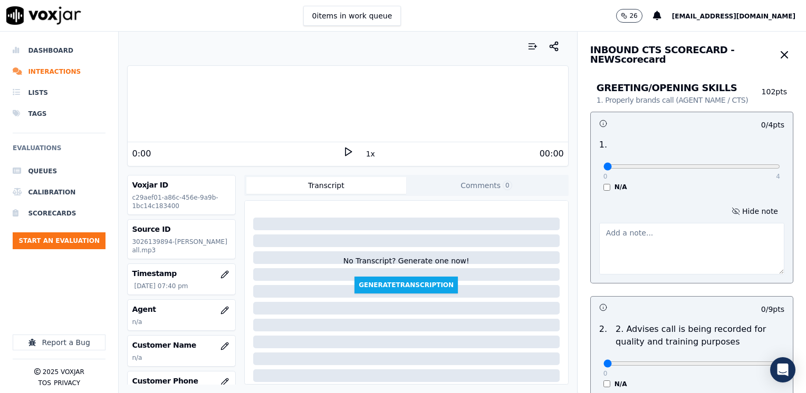
click at [675, 260] on textarea at bounding box center [691, 249] width 185 height 52
type textarea "F"
type textarea "Agent [PERSON_NAME]"
click at [677, 169] on input "range" at bounding box center [691, 167] width 177 height 4
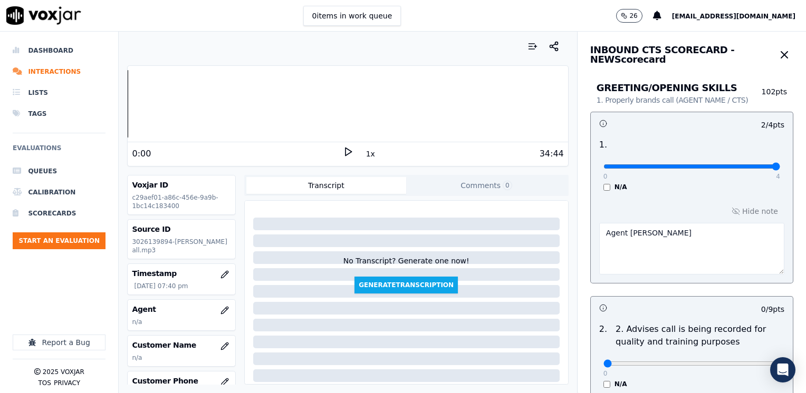
type input "4"
click at [740, 165] on input "range" at bounding box center [691, 167] width 177 height 4
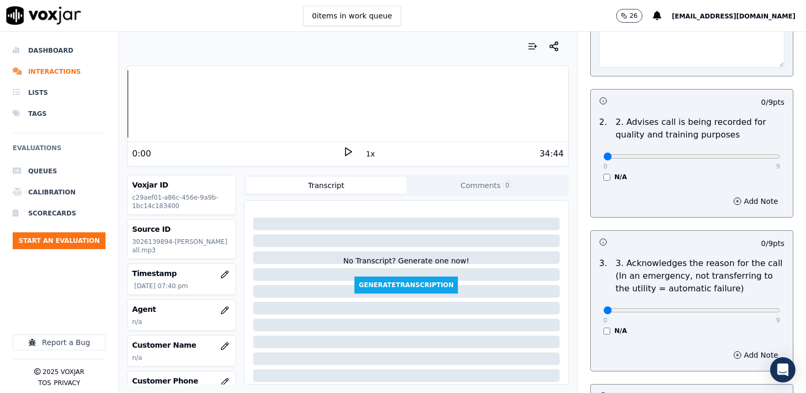
scroll to position [211, 0]
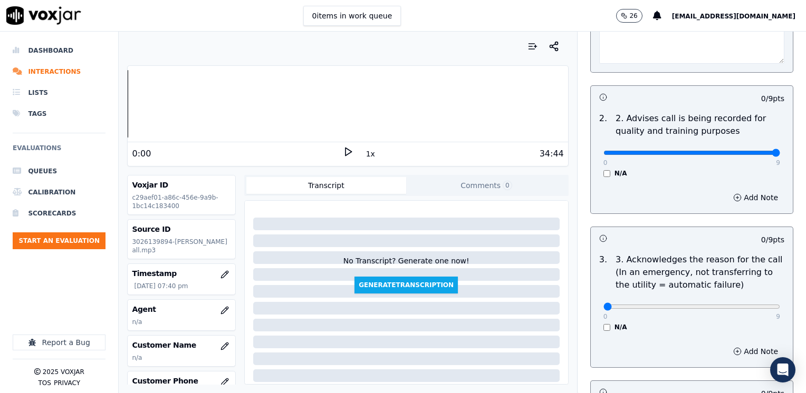
drag, startPoint x: 600, startPoint y: 155, endPoint x: 808, endPoint y: 192, distance: 211.2
type input "9"
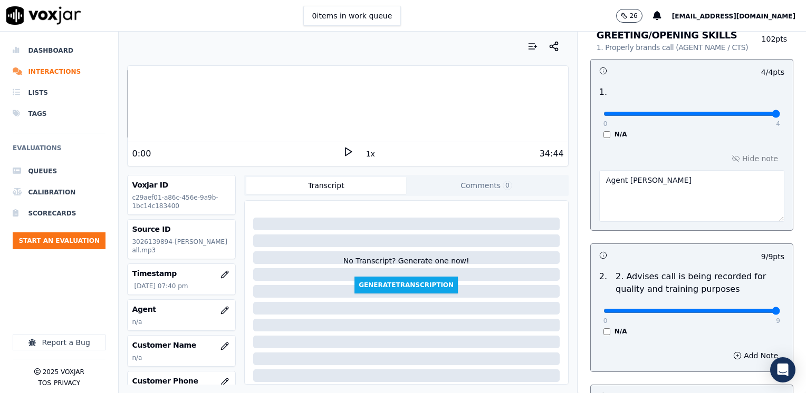
scroll to position [0, 0]
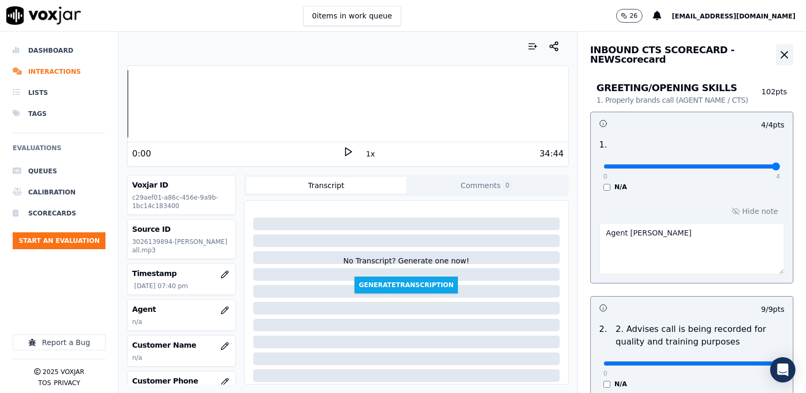
click at [781, 58] on icon "button" at bounding box center [784, 55] width 6 height 6
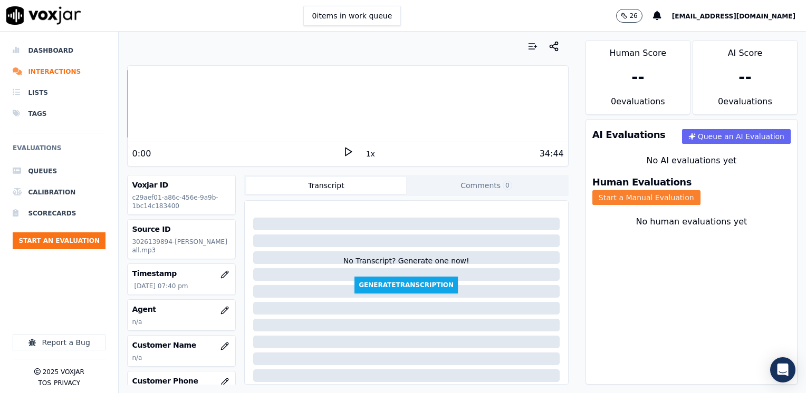
click at [700, 191] on button "Start a Manual Evaluation" at bounding box center [646, 197] width 108 height 15
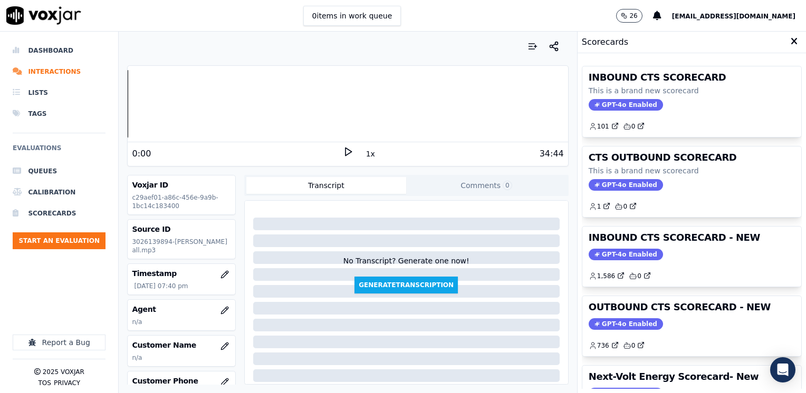
click at [622, 322] on span "GPT-4o Enabled" at bounding box center [626, 325] width 74 height 12
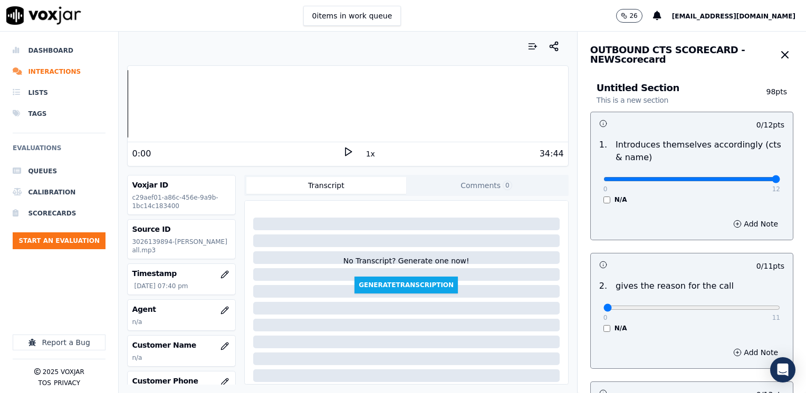
drag, startPoint x: 600, startPoint y: 179, endPoint x: 808, endPoint y: 187, distance: 208.0
type input "12"
click at [780, 181] on input "range" at bounding box center [691, 179] width 177 height 4
click at [743, 228] on button "Add Note" at bounding box center [755, 224] width 57 height 15
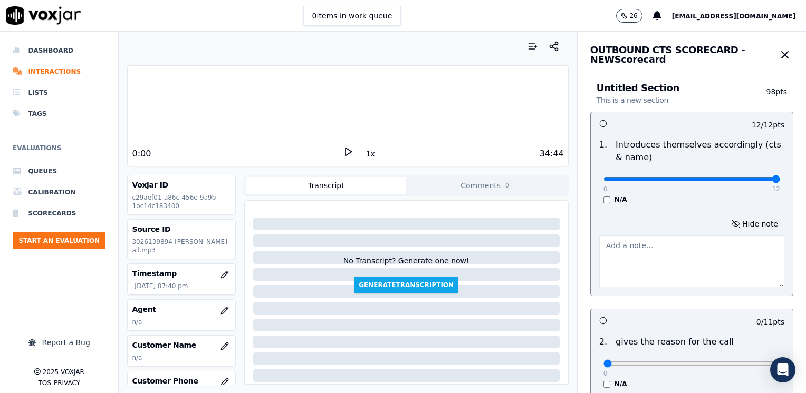
click at [674, 260] on textarea at bounding box center [691, 262] width 185 height 52
type textarea "F"
type textarea "a"
click at [616, 242] on textarea "Agent [PERSON_NAME]" at bounding box center [691, 262] width 185 height 52
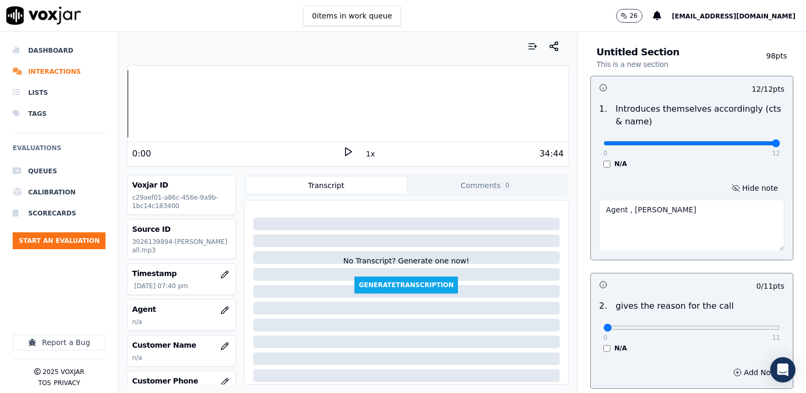
scroll to position [105, 0]
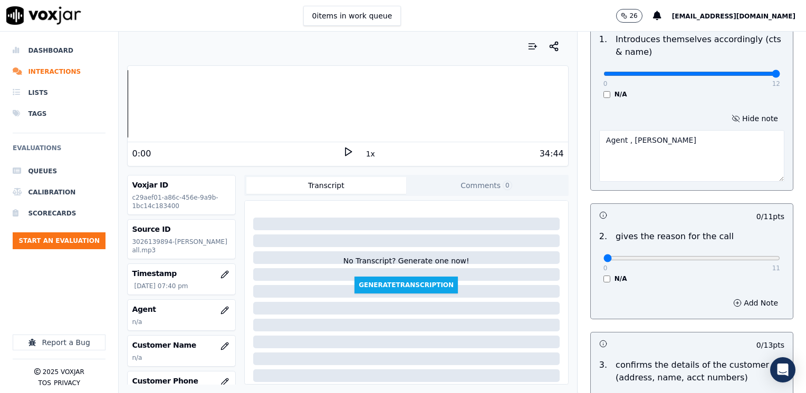
type textarea "Agent , [PERSON_NAME]"
drag, startPoint x: 600, startPoint y: 260, endPoint x: 808, endPoint y: 241, distance: 208.1
type input "11"
click at [780, 76] on input "range" at bounding box center [691, 74] width 177 height 4
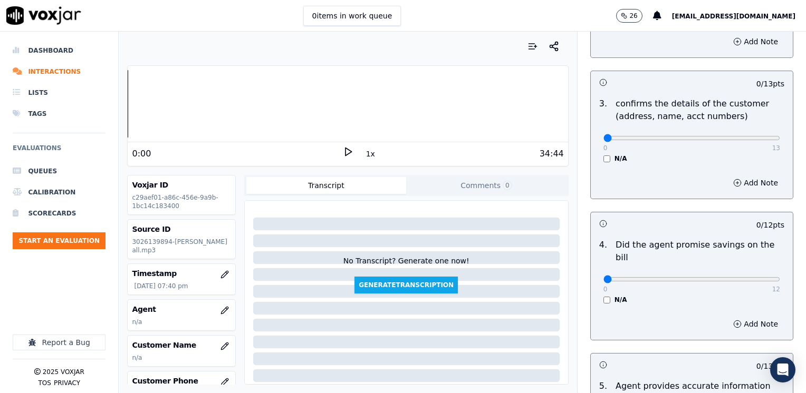
scroll to position [369, 0]
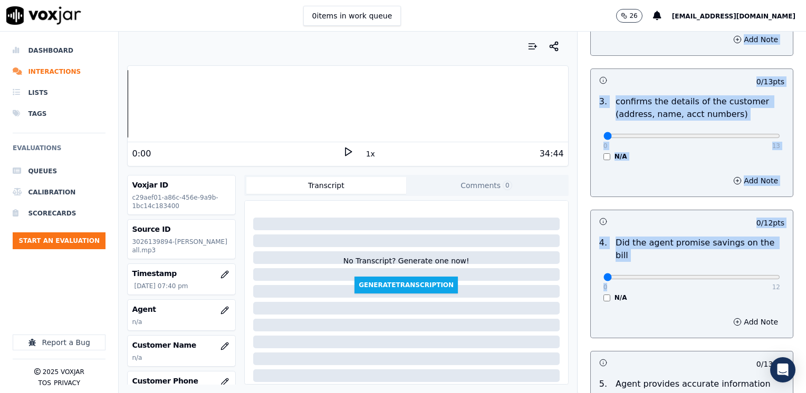
drag, startPoint x: 596, startPoint y: 269, endPoint x: 808, endPoint y: 265, distance: 212.1
click at [805, 265] on html "0 items in work queue 26 [EMAIL_ADDRESS][DOMAIN_NAME] Dashboard Interactions Li…" at bounding box center [403, 196] width 806 height 393
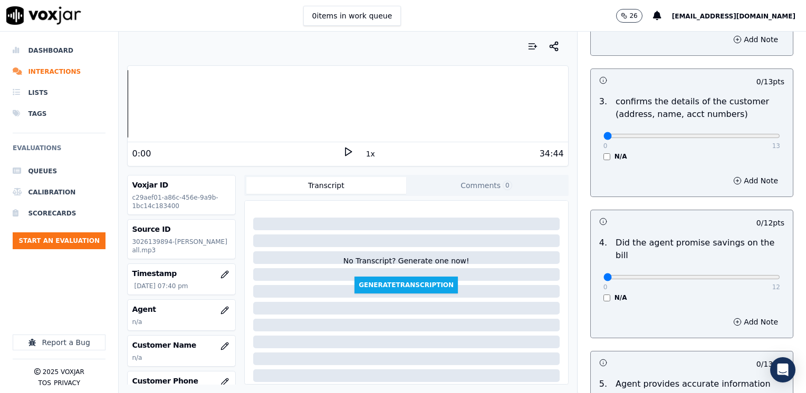
click at [637, 306] on div "Add Note" at bounding box center [692, 322] width 202 height 32
drag, startPoint x: 601, startPoint y: 263, endPoint x: 805, endPoint y: 257, distance: 204.7
type input "12"
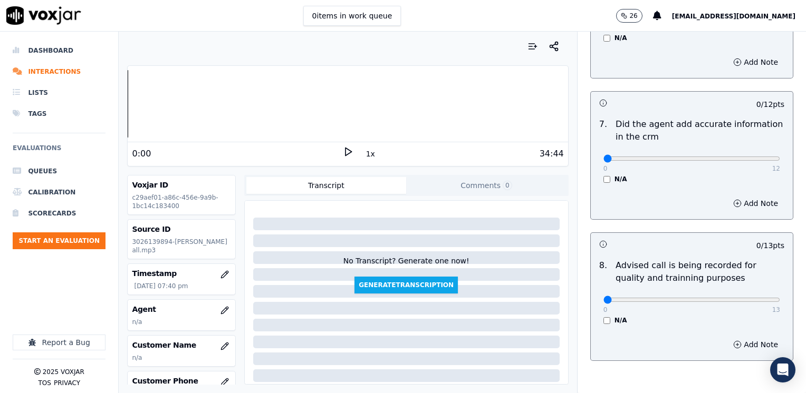
scroll to position [949, 0]
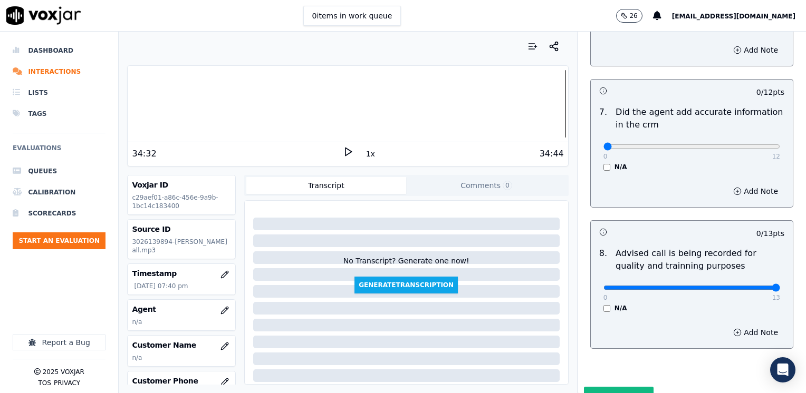
drag, startPoint x: 600, startPoint y: 273, endPoint x: 805, endPoint y: 249, distance: 207.1
type input "13"
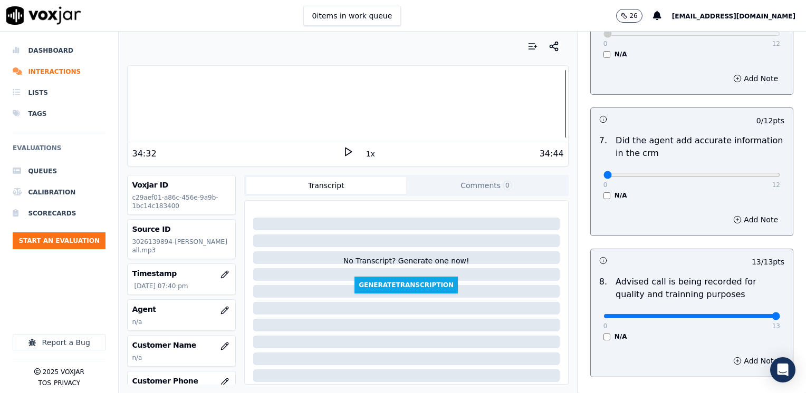
scroll to position [819, 0]
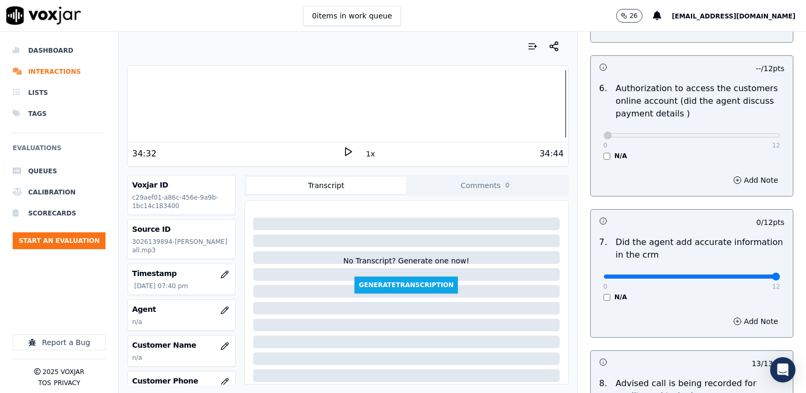
drag, startPoint x: 596, startPoint y: 262, endPoint x: 805, endPoint y: 253, distance: 210.1
type input "12"
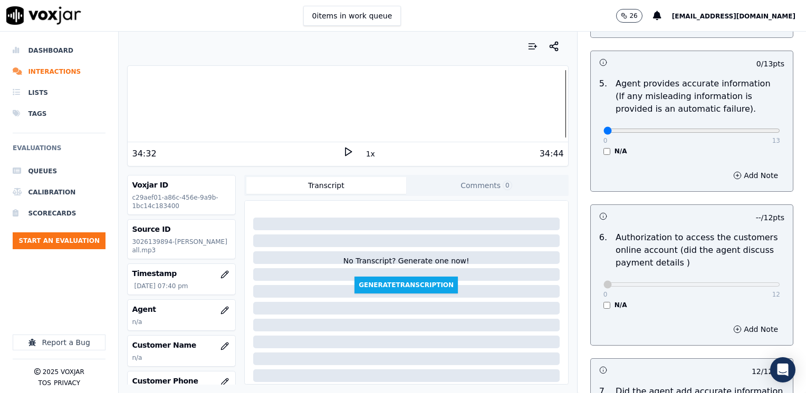
scroll to position [661, 0]
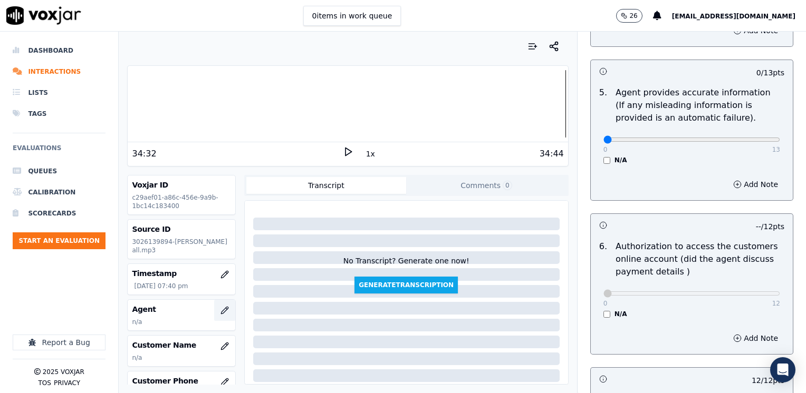
click at [216, 301] on button "button" at bounding box center [224, 310] width 21 height 21
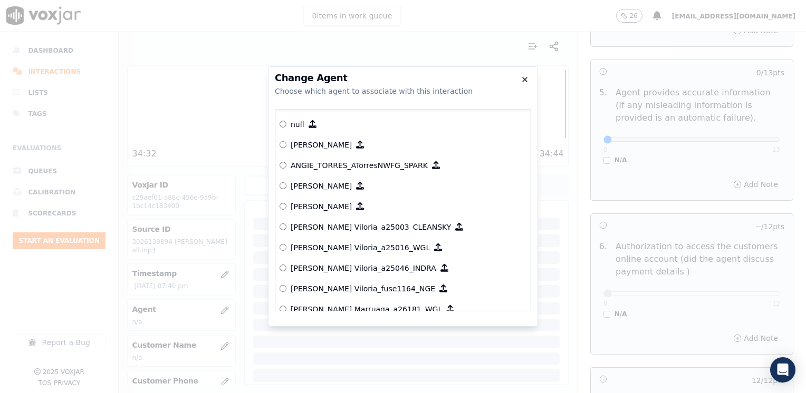
click at [524, 79] on icon "button" at bounding box center [525, 80] width 4 height 4
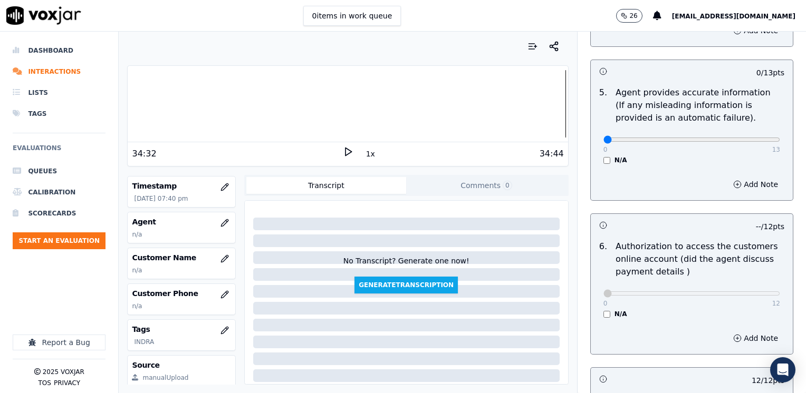
scroll to position [105, 0]
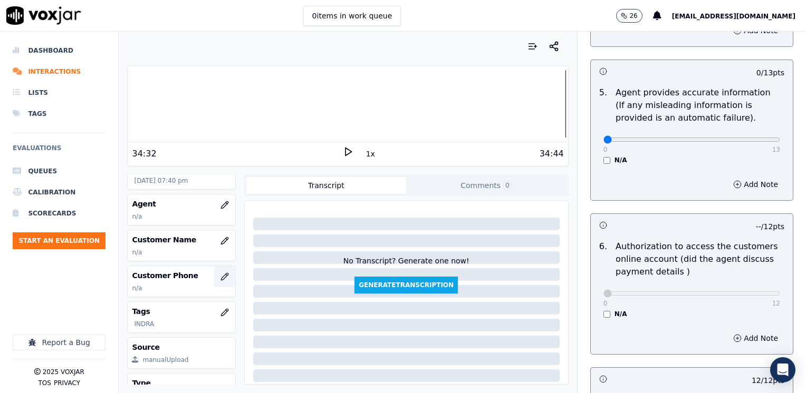
click at [220, 277] on icon "button" at bounding box center [224, 277] width 8 height 8
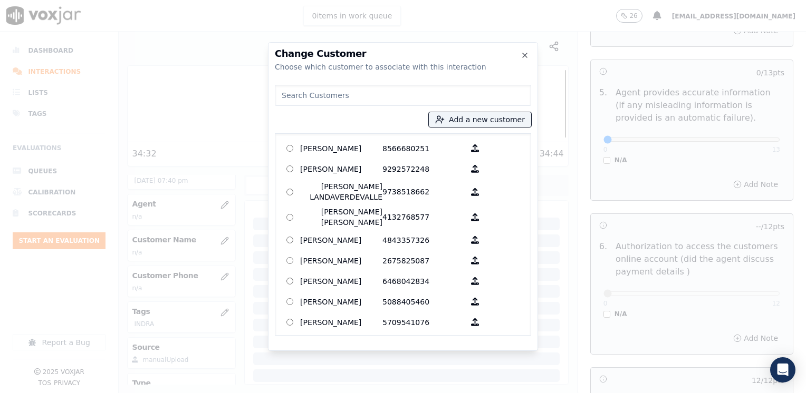
click at [357, 87] on input at bounding box center [403, 95] width 256 height 21
click at [358, 91] on input at bounding box center [403, 95] width 256 height 21
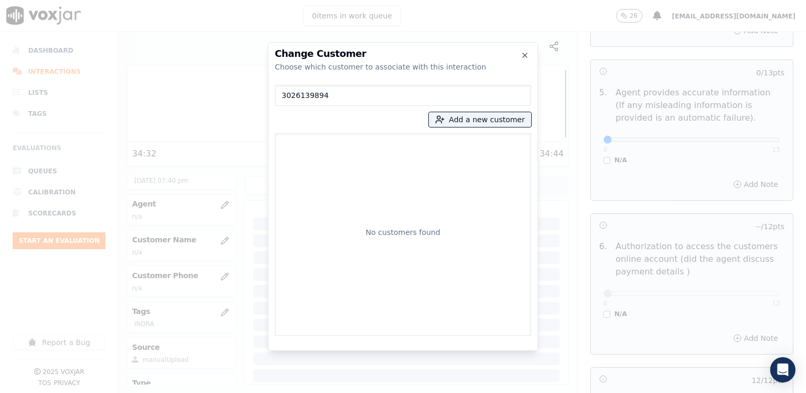
type input "3026139894"
click at [498, 109] on div "3026139894 Add a new customer No customers found" at bounding box center [403, 208] width 256 height 255
click at [498, 121] on button "Add a new customer" at bounding box center [480, 119] width 102 height 15
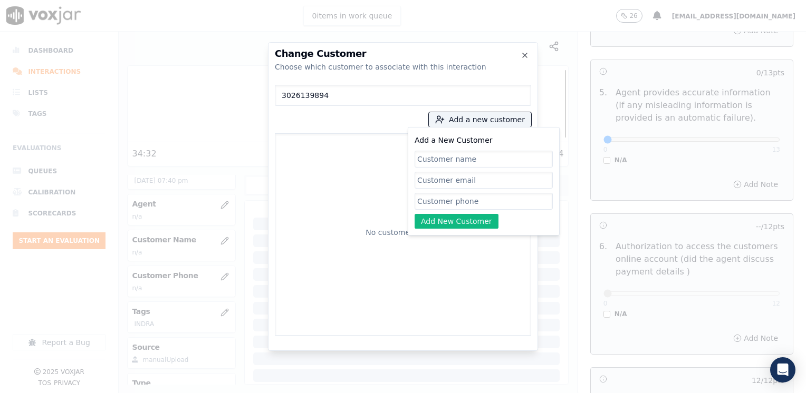
click at [465, 198] on input "Add a New Customer" at bounding box center [484, 201] width 138 height 17
paste input "3026139894"
type input "3026139894"
click at [482, 158] on input "Add a New Customer" at bounding box center [484, 159] width 138 height 17
paste input "[PERSON_NAME]"
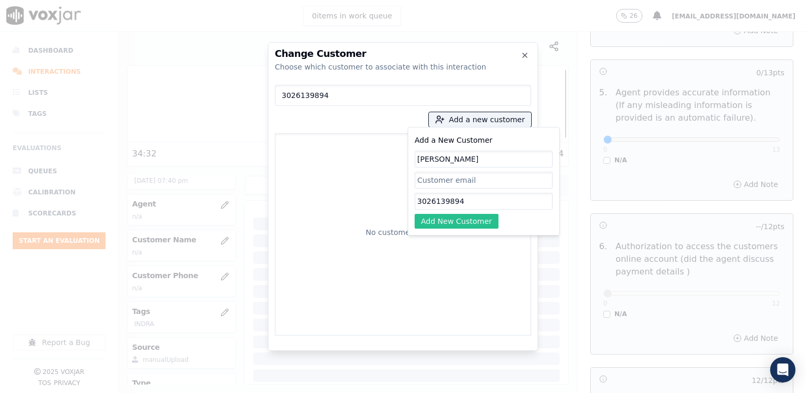
type input "[PERSON_NAME]"
click at [467, 217] on button "Add New Customer" at bounding box center [457, 221] width 84 height 15
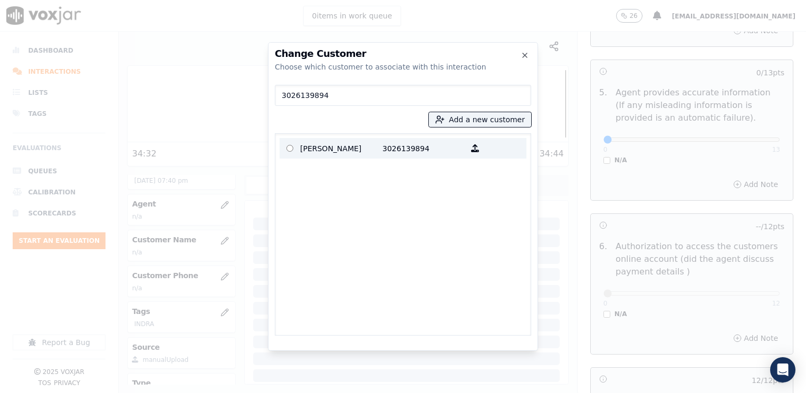
click at [406, 156] on p "3026139894" at bounding box center [423, 148] width 82 height 16
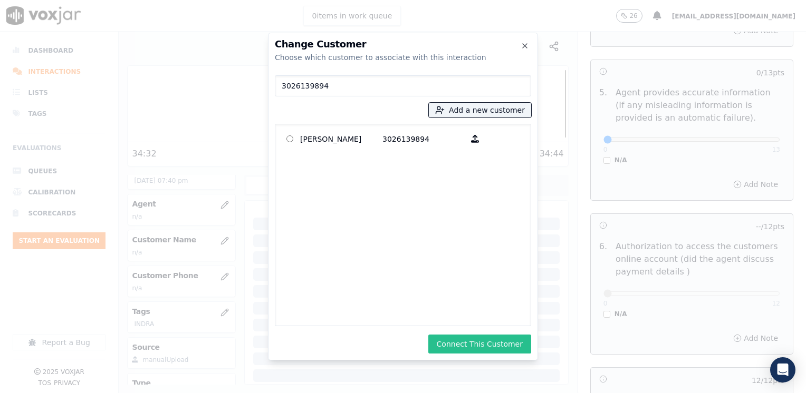
click at [466, 341] on button "Connect This Customer" at bounding box center [479, 344] width 103 height 19
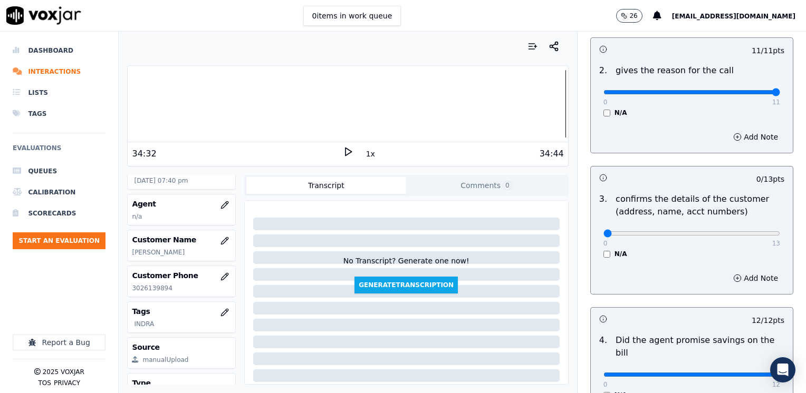
scroll to position [264, 0]
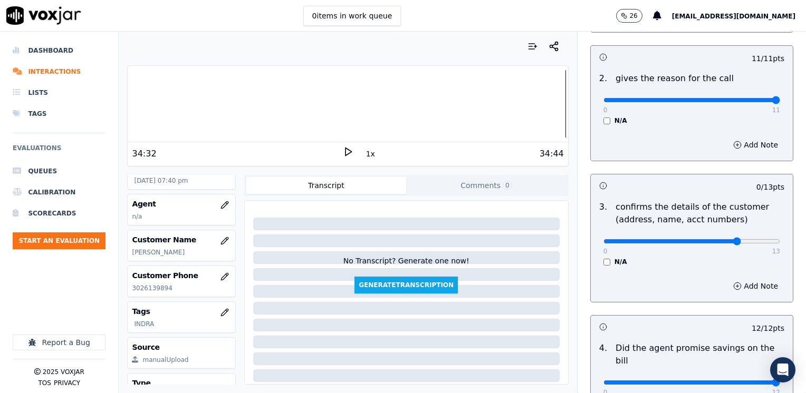
type input "10"
click at [734, 279] on button "Add Note" at bounding box center [755, 286] width 57 height 15
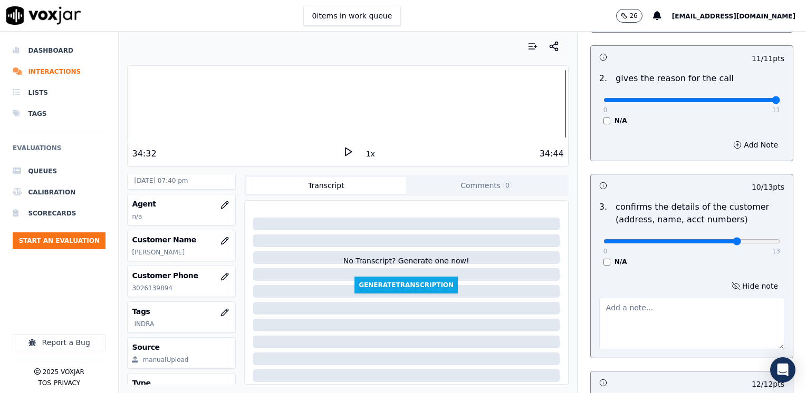
click at [664, 330] on textarea at bounding box center [691, 324] width 185 height 52
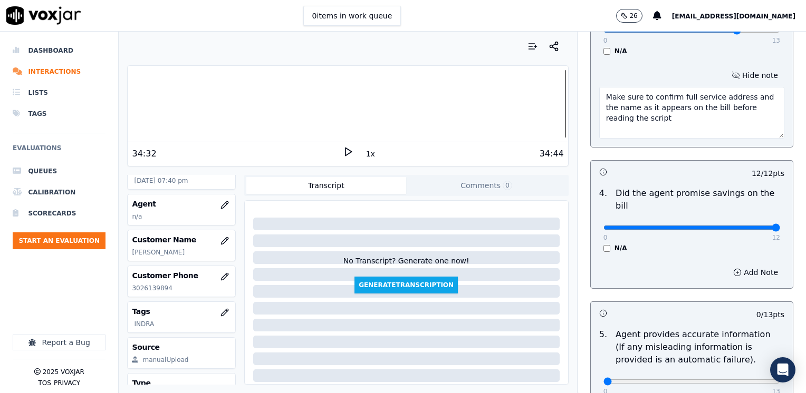
scroll to position [527, 0]
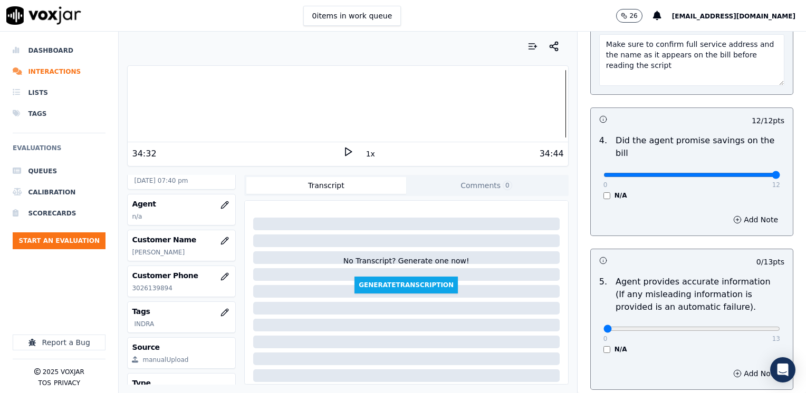
type textarea "Make sure to confirm full service address and the name as it appears on the bil…"
drag, startPoint x: 595, startPoint y: 314, endPoint x: 808, endPoint y: 305, distance: 212.8
type input "13"
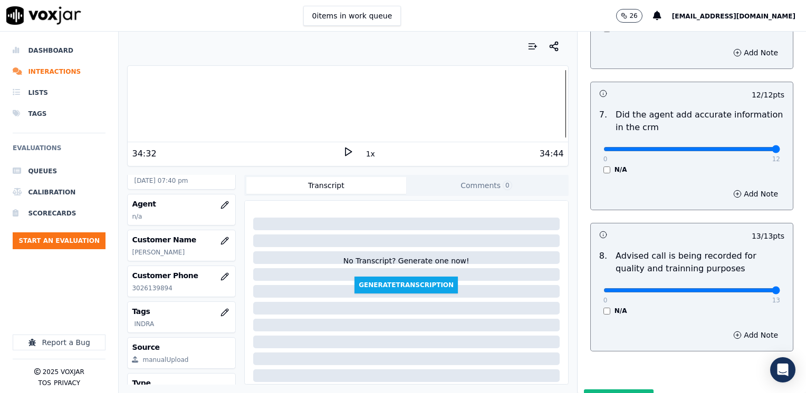
scroll to position [1033, 0]
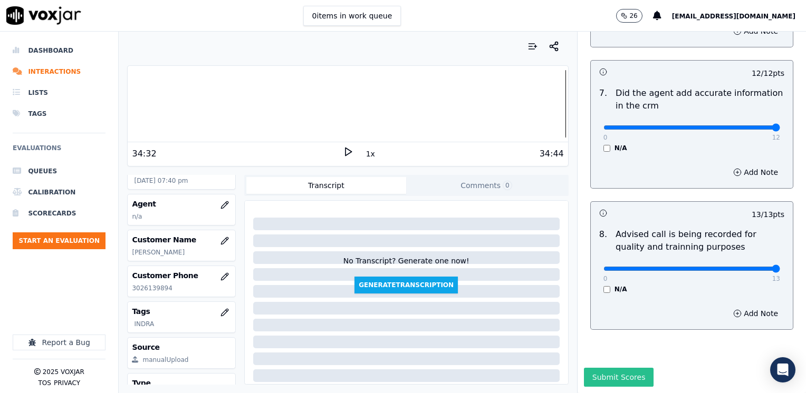
click at [610, 368] on button "Submit Scores" at bounding box center [619, 377] width 70 height 19
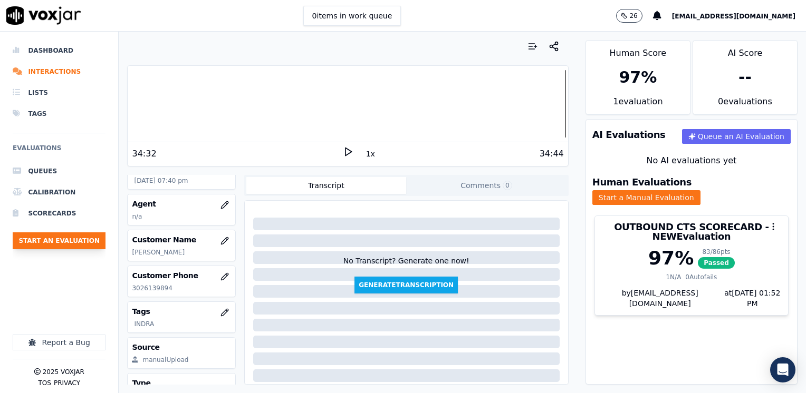
click at [72, 240] on button "Start an Evaluation" at bounding box center [59, 241] width 93 height 17
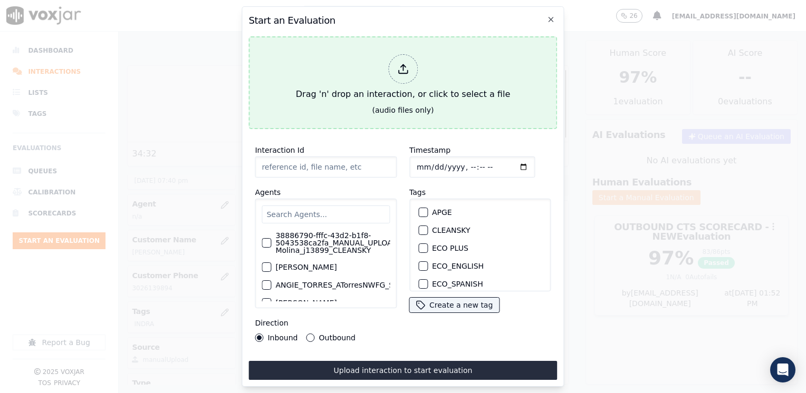
click at [398, 66] on icon at bounding box center [403, 69] width 12 height 12
type input "20250811-134259_6092094778-[PERSON_NAME] all.mp3"
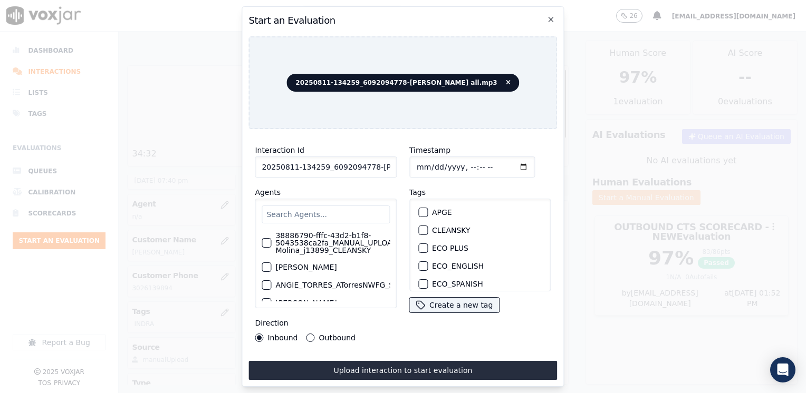
click at [334, 206] on input "text" at bounding box center [326, 215] width 128 height 18
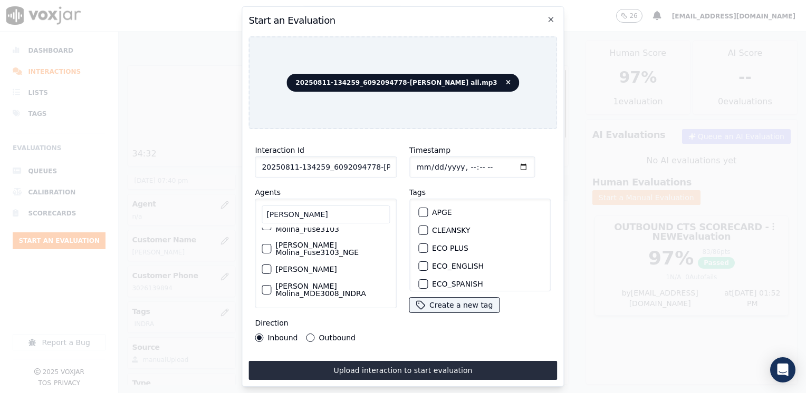
scroll to position [105, 0]
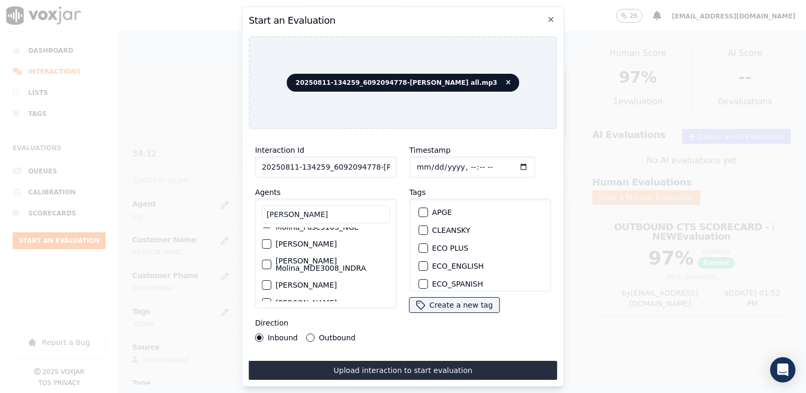
type input "[PERSON_NAME]"
click at [263, 261] on div "button" at bounding box center [265, 264] width 7 height 7
click at [419, 211] on div "button" at bounding box center [422, 214] width 7 height 7
click at [511, 163] on input "Timestamp" at bounding box center [472, 167] width 126 height 21
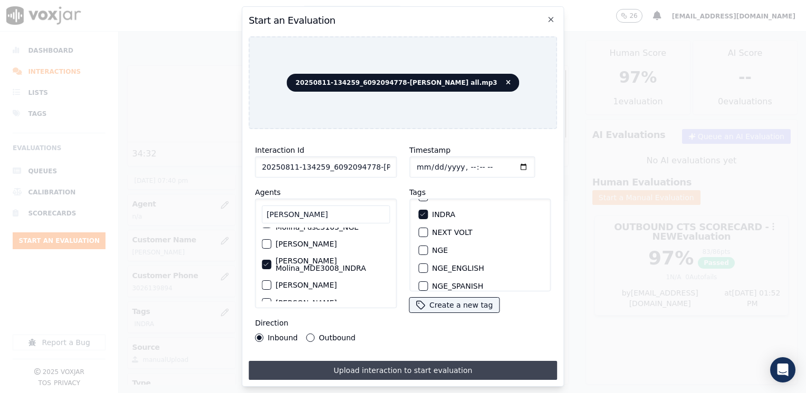
type input "[DATE]T19:52"
click at [385, 373] on button "Upload interaction to start evaluation" at bounding box center [402, 370] width 309 height 19
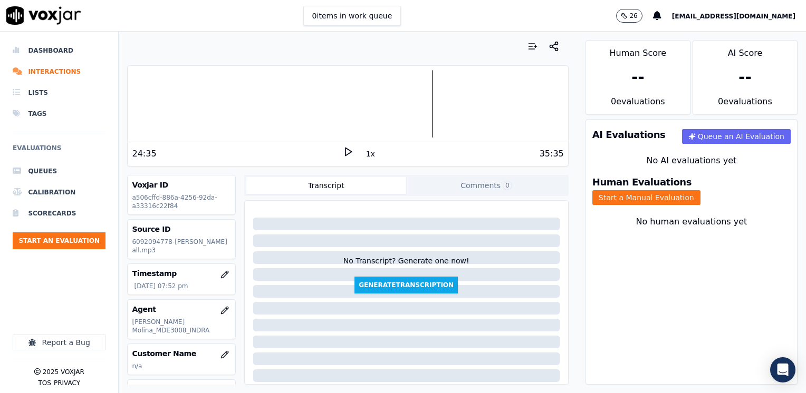
click at [560, 98] on div "Your browser does not support the audio element. 24:35 1x 35:35 Voxjar ID a506c…" at bounding box center [348, 213] width 458 height 362
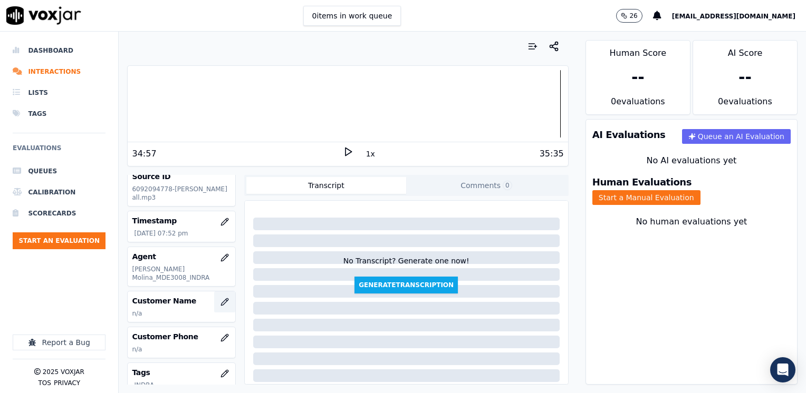
click at [214, 298] on button "button" at bounding box center [224, 302] width 21 height 21
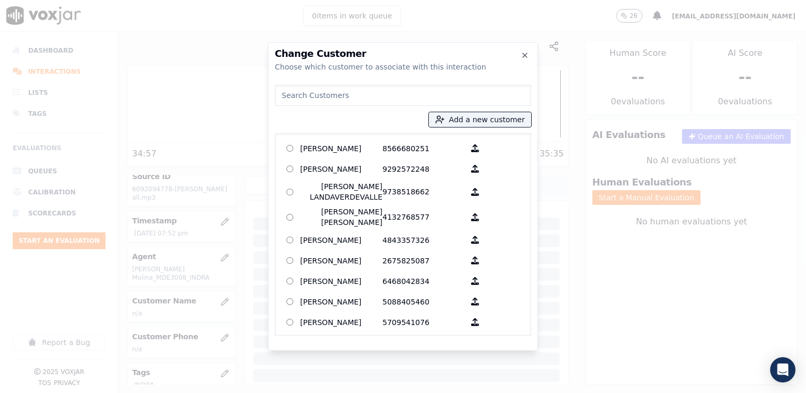
click at [376, 94] on input at bounding box center [403, 95] width 256 height 21
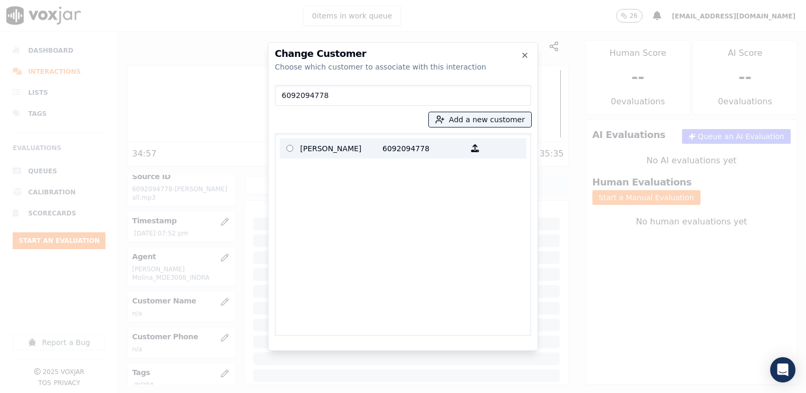
type input "6092094778"
click at [373, 151] on p "[PERSON_NAME]" at bounding box center [341, 148] width 82 height 16
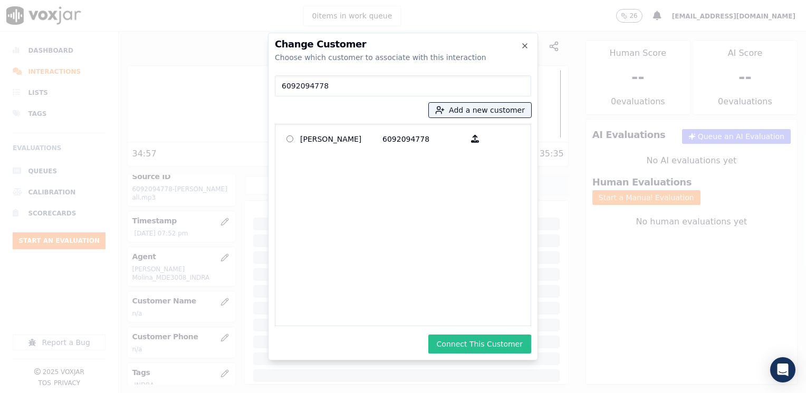
click at [504, 347] on button "Connect This Customer" at bounding box center [479, 344] width 103 height 19
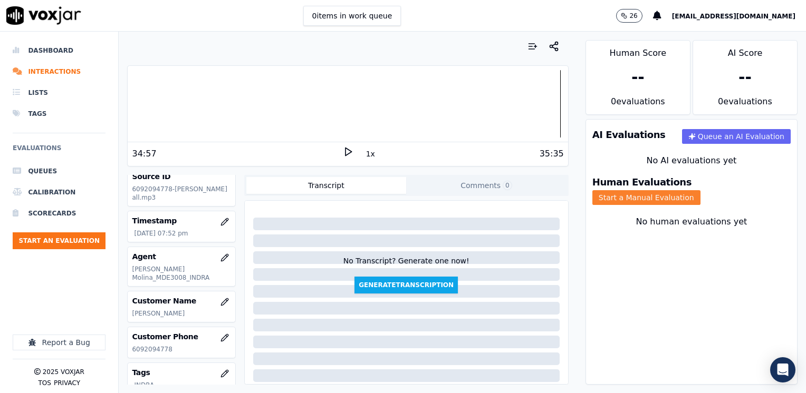
click at [700, 190] on button "Start a Manual Evaluation" at bounding box center [646, 197] width 108 height 15
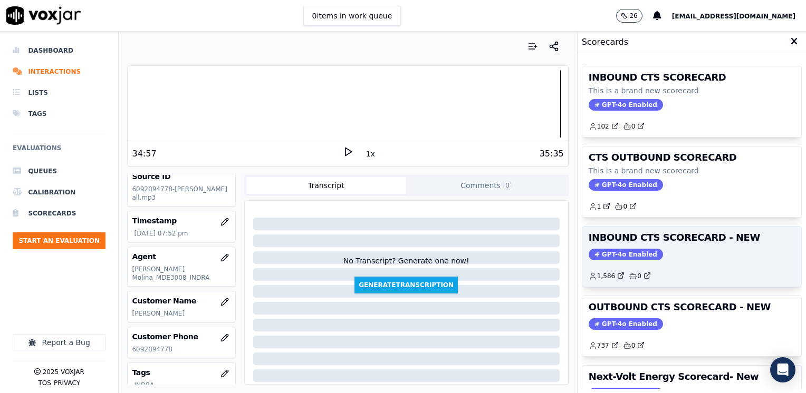
click at [628, 253] on span "GPT-4o Enabled" at bounding box center [626, 255] width 74 height 12
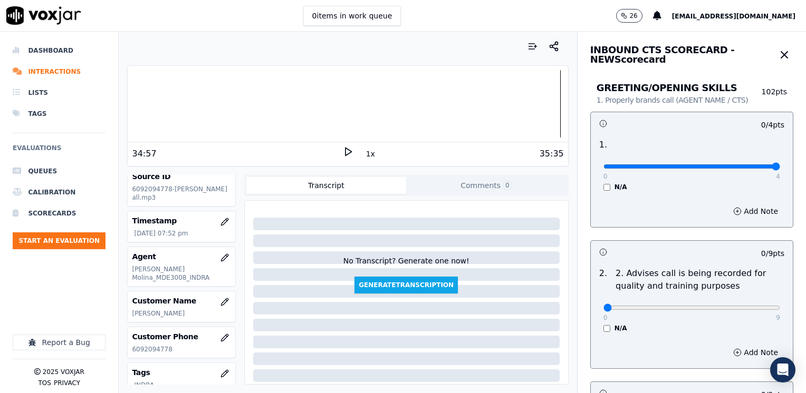
drag, startPoint x: 599, startPoint y: 166, endPoint x: 808, endPoint y: 153, distance: 208.7
type input "4"
click at [780, 165] on input "range" at bounding box center [691, 167] width 177 height 4
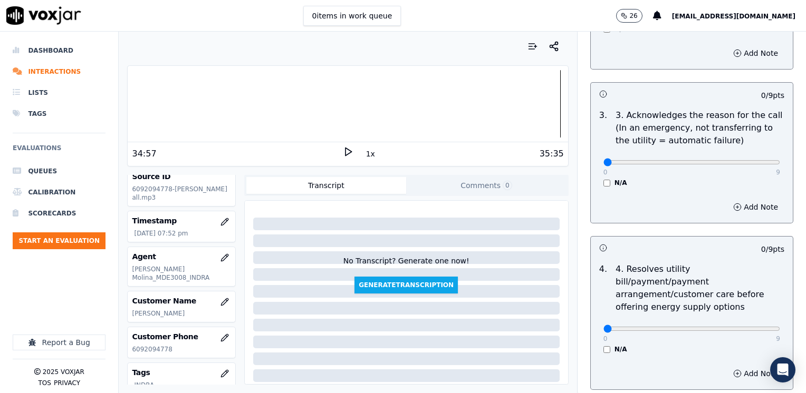
scroll to position [316, 0]
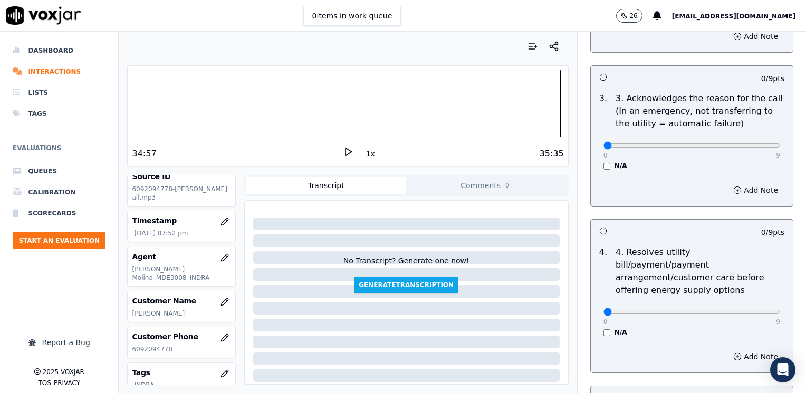
click at [736, 188] on button "Add Note" at bounding box center [755, 190] width 57 height 15
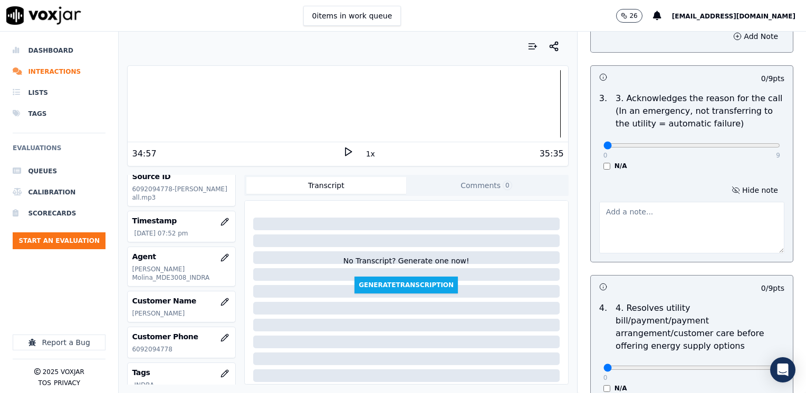
click at [656, 233] on textarea at bounding box center [691, 228] width 185 height 52
type textarea "Cx wants to cancel the supplier, Smart Energy"
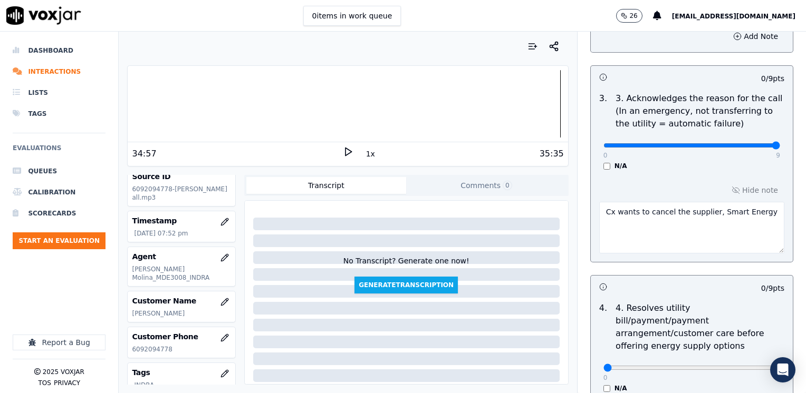
drag, startPoint x: 599, startPoint y: 146, endPoint x: 808, endPoint y: 155, distance: 209.1
type input "9"
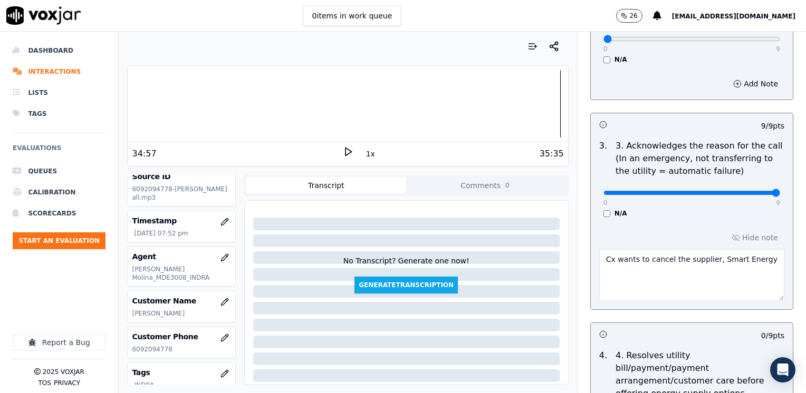
scroll to position [264, 0]
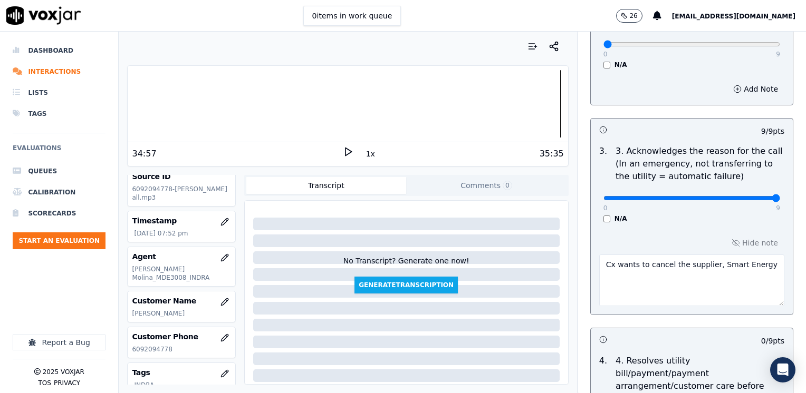
click at [746, 266] on textarea "Cx wants to cancel the supplier, Smart Energy" at bounding box center [691, 281] width 185 height 52
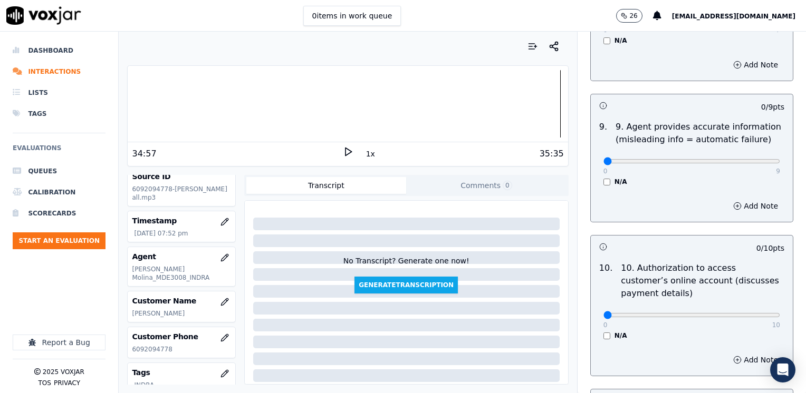
scroll to position [1266, 0]
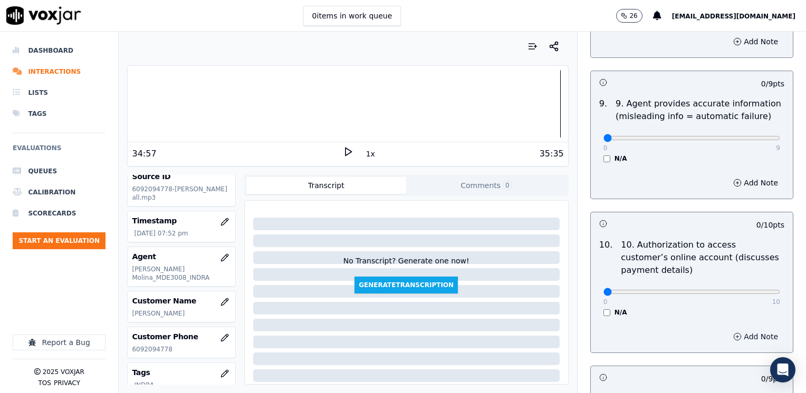
type textarea "Cx wants to cancel the supplier, Smart Energy. He stated he's "paying" two diff…"
click at [746, 330] on button "Add Note" at bounding box center [755, 337] width 57 height 15
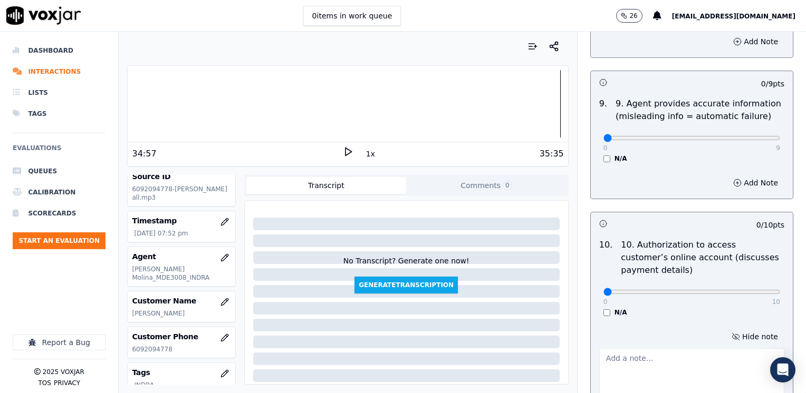
click at [625, 349] on textarea at bounding box center [691, 375] width 185 height 52
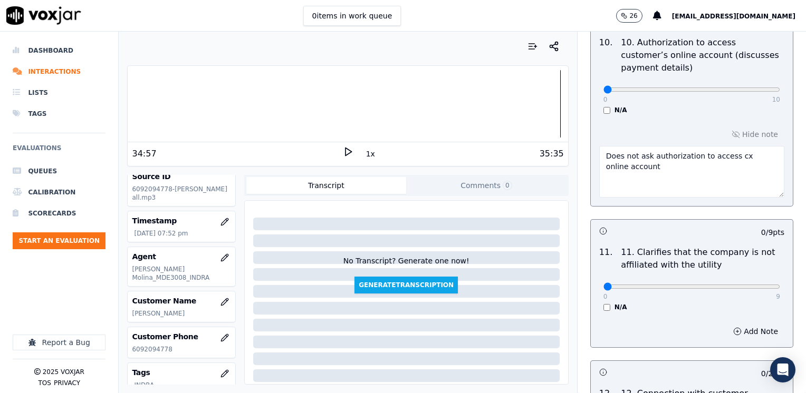
scroll to position [1477, 0]
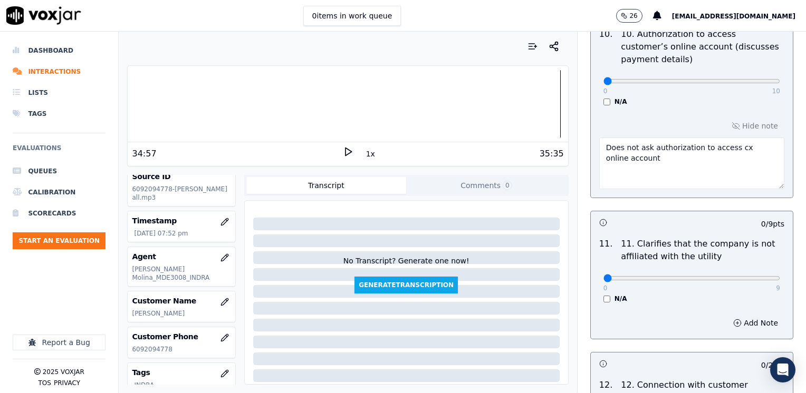
type textarea "Does not ask authorization to access cx online account"
drag, startPoint x: 599, startPoint y: 248, endPoint x: 808, endPoint y: 248, distance: 208.9
type input "9"
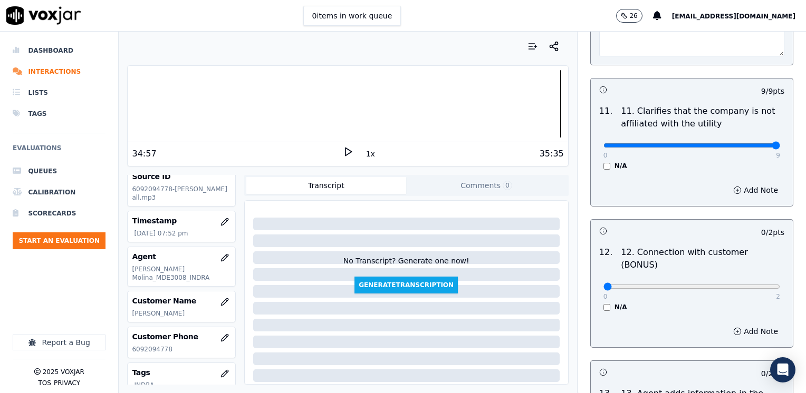
scroll to position [1635, 0]
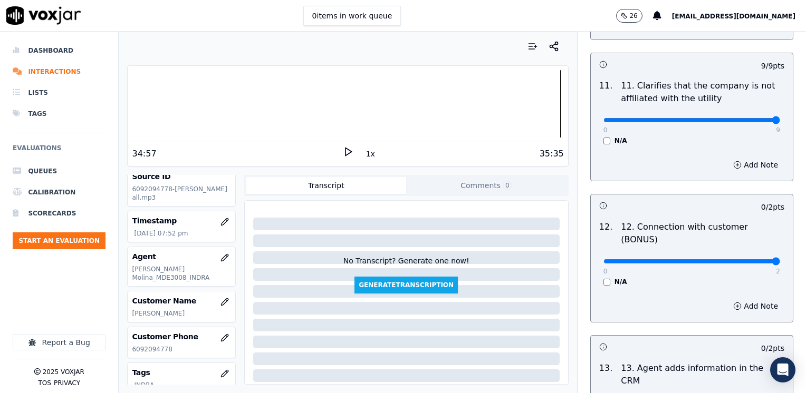
drag, startPoint x: 599, startPoint y: 223, endPoint x: 808, endPoint y: 252, distance: 211.0
type input "2"
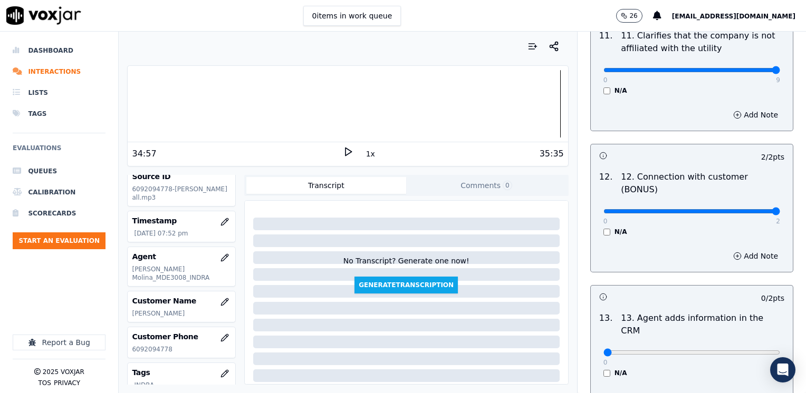
scroll to position [1741, 0]
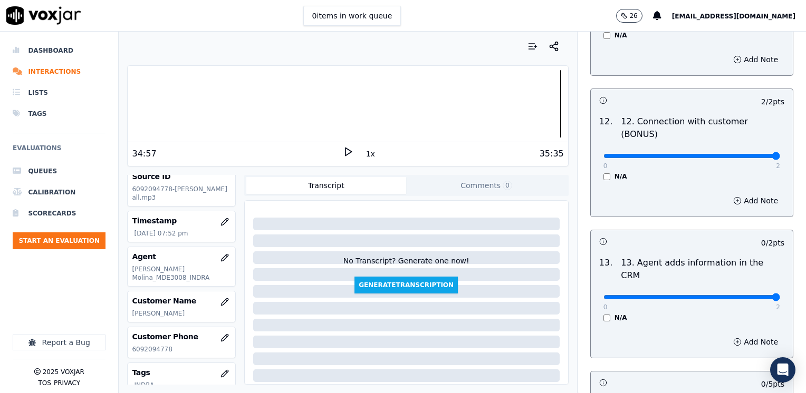
drag, startPoint x: 596, startPoint y: 242, endPoint x: 808, endPoint y: 258, distance: 212.6
type input "2"
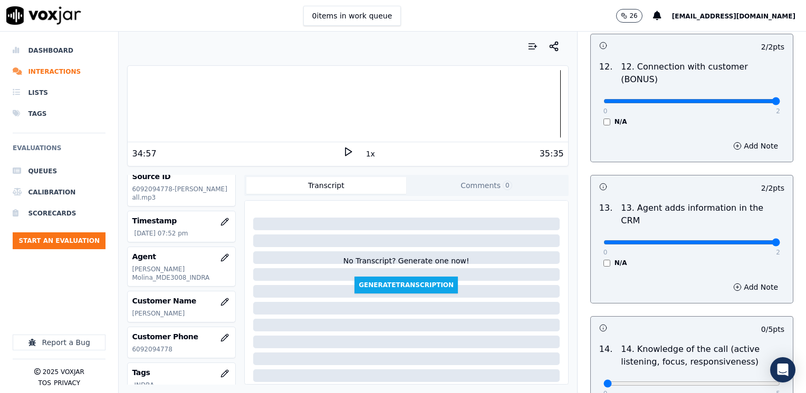
scroll to position [1880, 0]
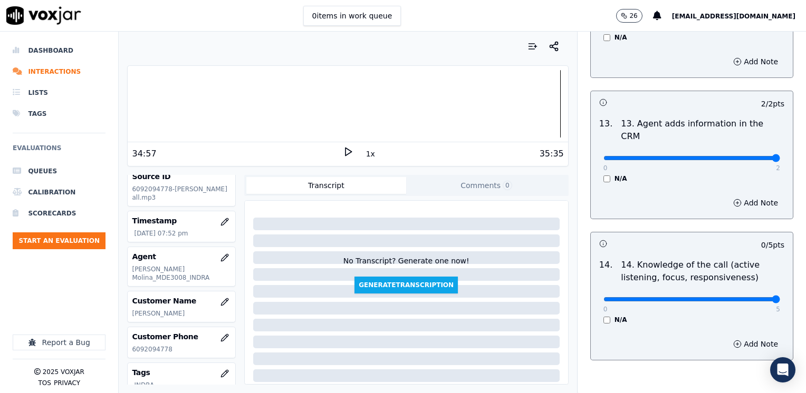
drag, startPoint x: 593, startPoint y: 246, endPoint x: 808, endPoint y: 267, distance: 215.1
type input "5"
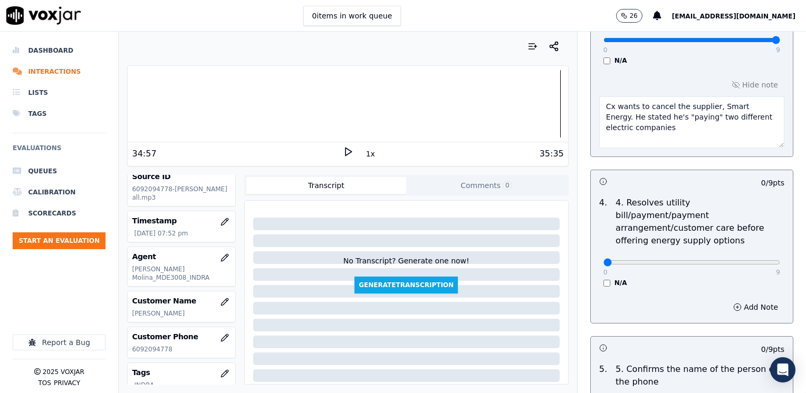
scroll to position [527, 0]
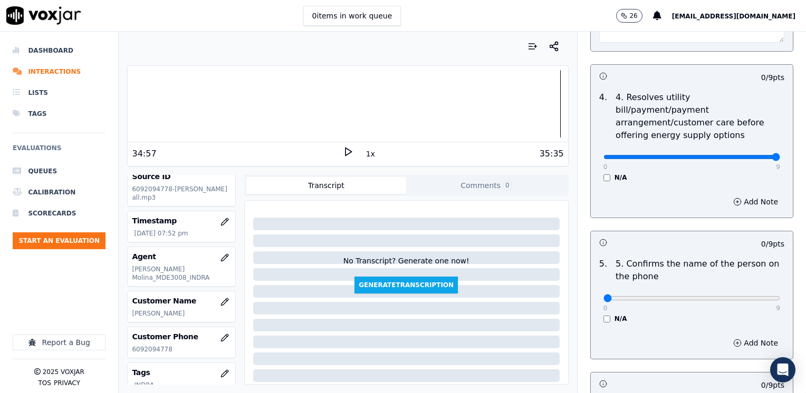
drag, startPoint x: 594, startPoint y: 145, endPoint x: 808, endPoint y: 141, distance: 213.7
type input "9"
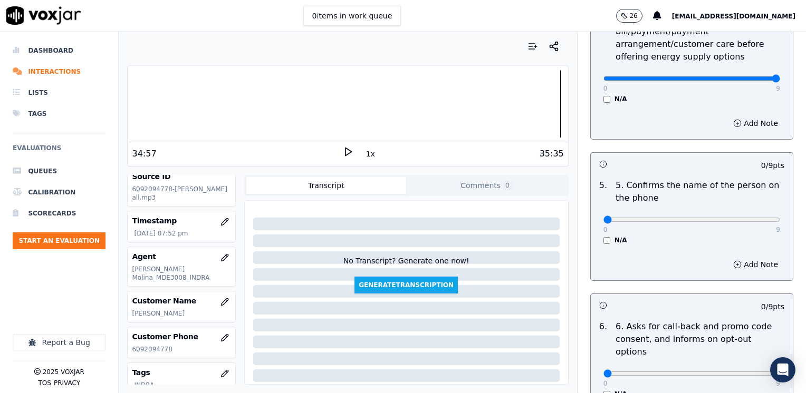
scroll to position [633, 0]
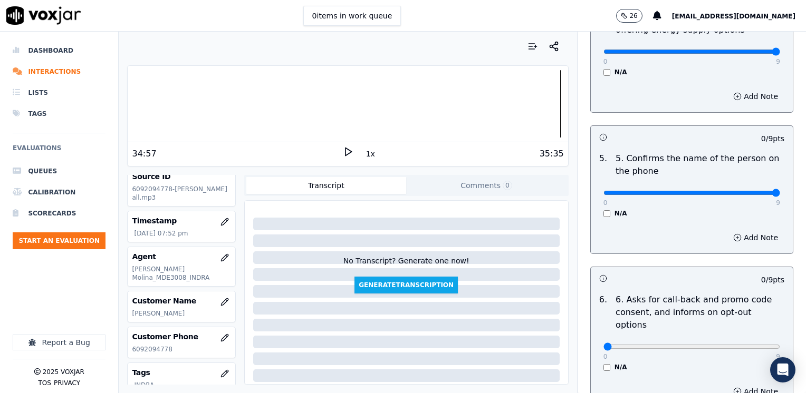
drag, startPoint x: 597, startPoint y: 179, endPoint x: 808, endPoint y: 182, distance: 210.5
type input "9"
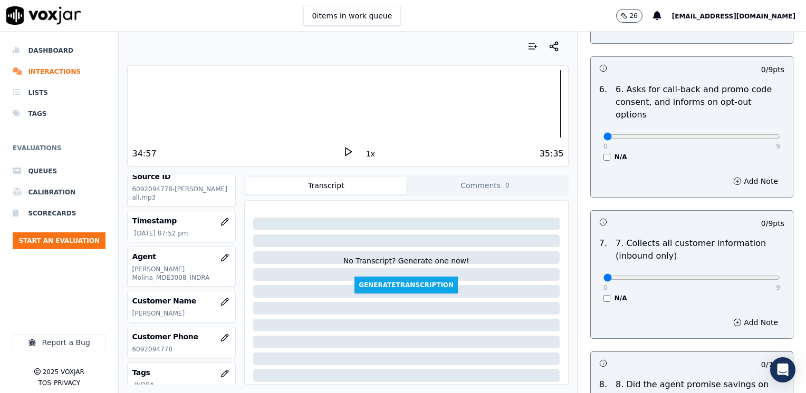
scroll to position [949, 0]
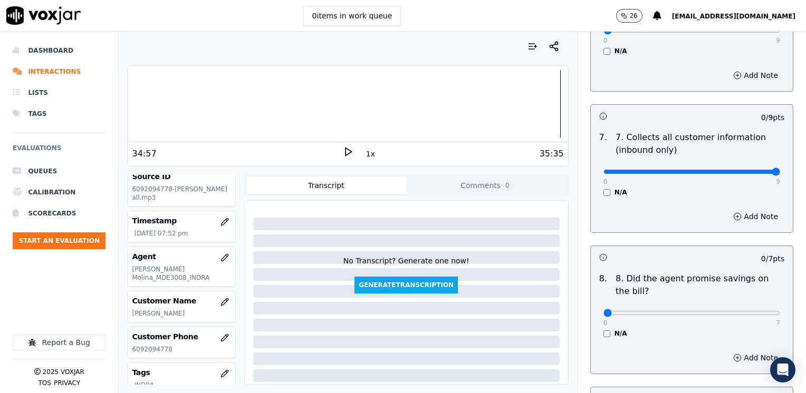
drag, startPoint x: 597, startPoint y: 147, endPoint x: 794, endPoint y: 201, distance: 204.8
type input "9"
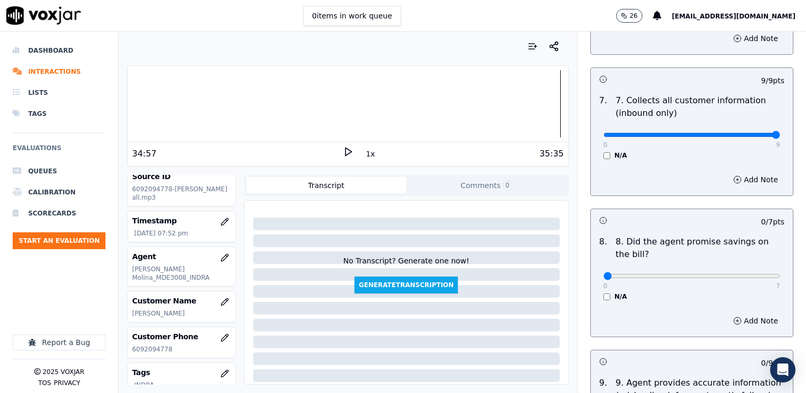
scroll to position [1055, 0]
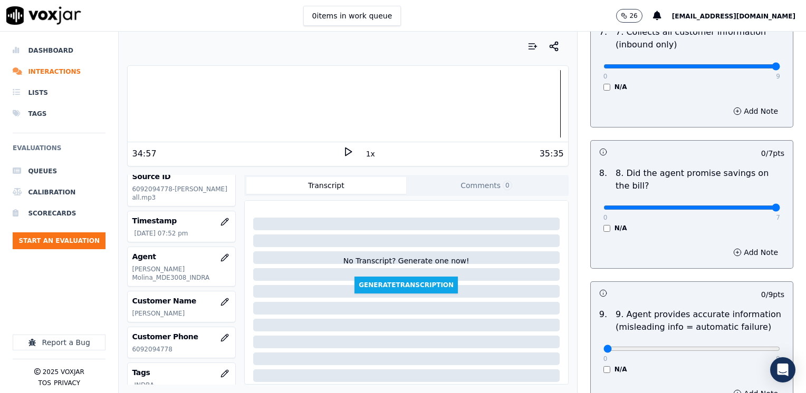
drag, startPoint x: 597, startPoint y: 183, endPoint x: 808, endPoint y: 217, distance: 213.7
type input "7"
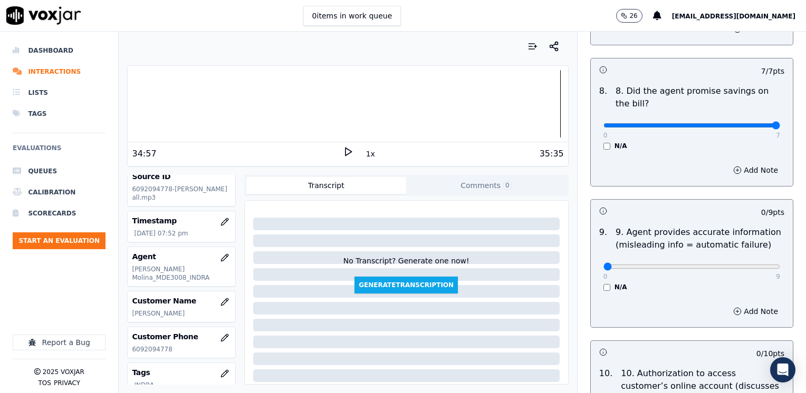
scroll to position [1213, 0]
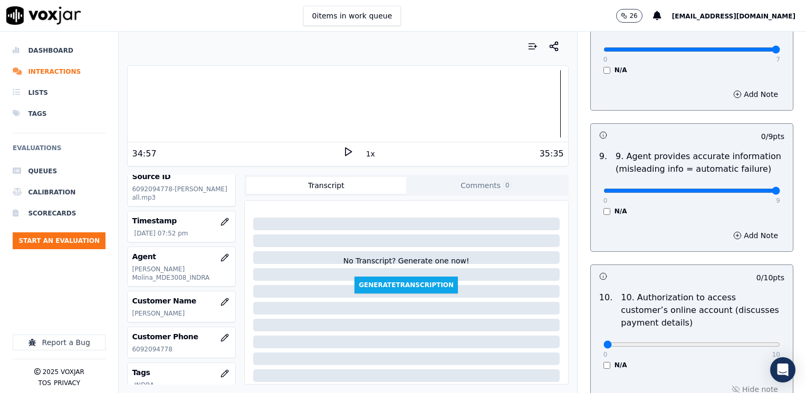
drag, startPoint x: 600, startPoint y: 165, endPoint x: 808, endPoint y: 216, distance: 214.0
type input "9"
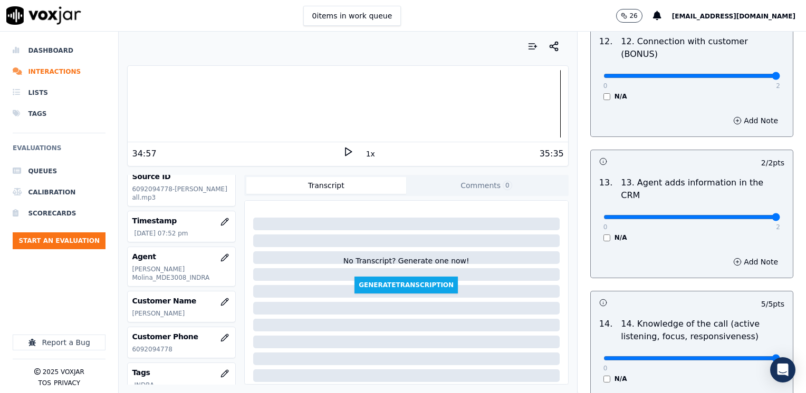
scroll to position [1880, 0]
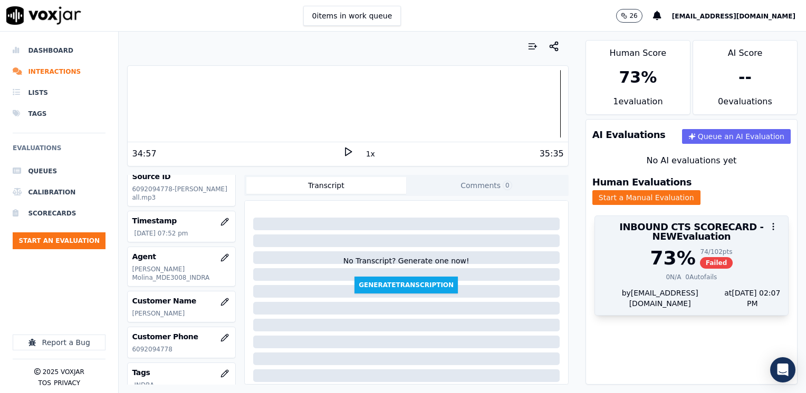
click at [692, 234] on div "INBOUND CTS SCORECARD - NEW Evaluation" at bounding box center [691, 232] width 193 height 32
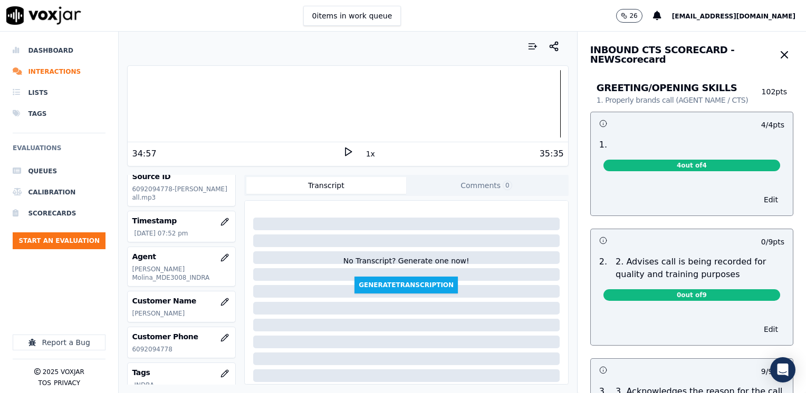
scroll to position [53, 0]
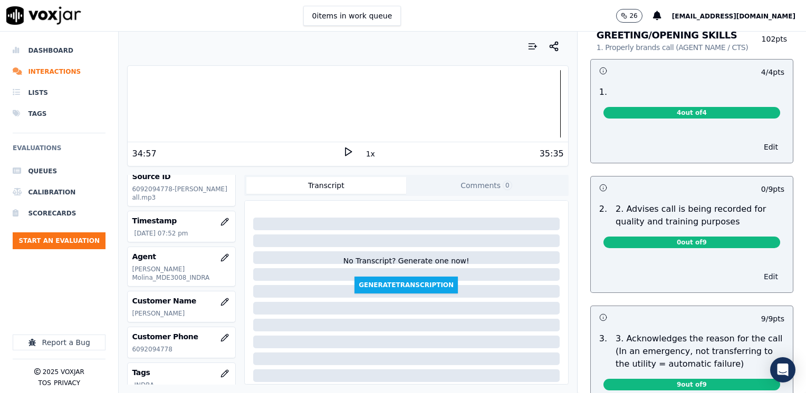
click at [757, 275] on button "Edit" at bounding box center [770, 277] width 27 height 15
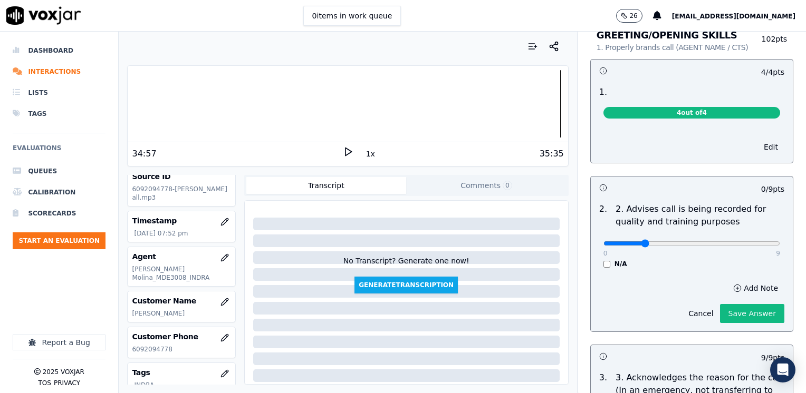
type input "2"
click at [636, 242] on input "range" at bounding box center [691, 244] width 177 height 4
click at [751, 317] on button "Save Answer" at bounding box center [752, 313] width 64 height 19
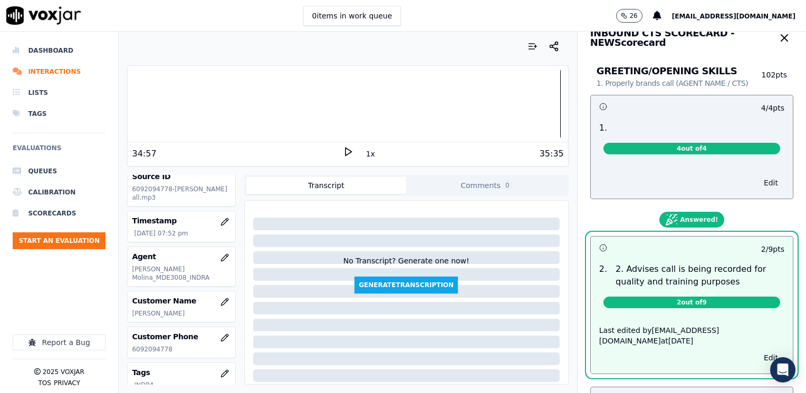
scroll to position [0, 0]
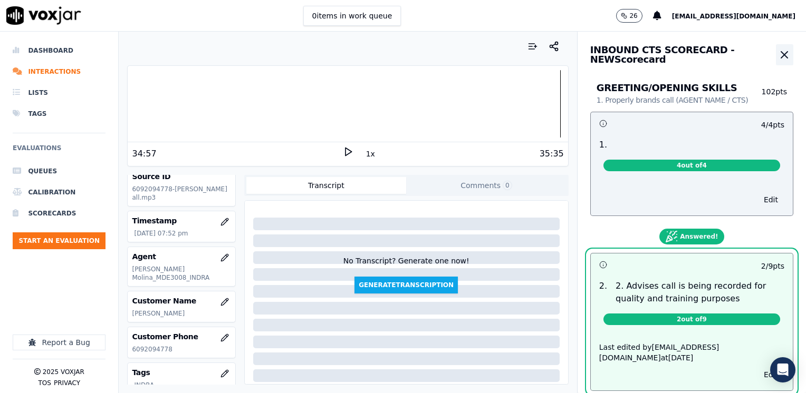
click at [778, 57] on icon "button" at bounding box center [784, 55] width 13 height 13
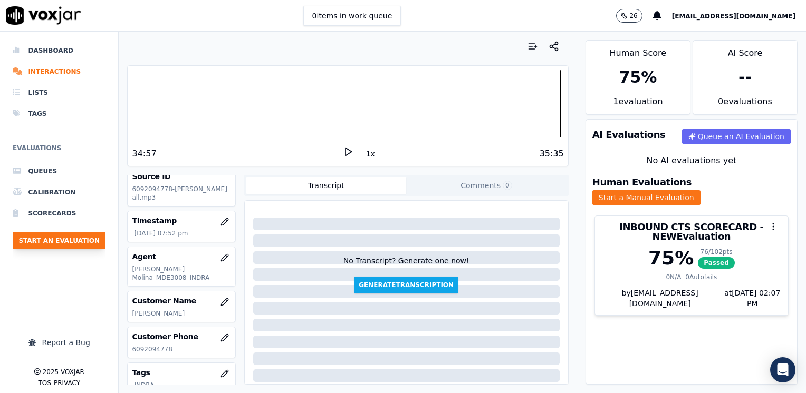
click at [82, 239] on button "Start an Evaluation" at bounding box center [59, 241] width 93 height 17
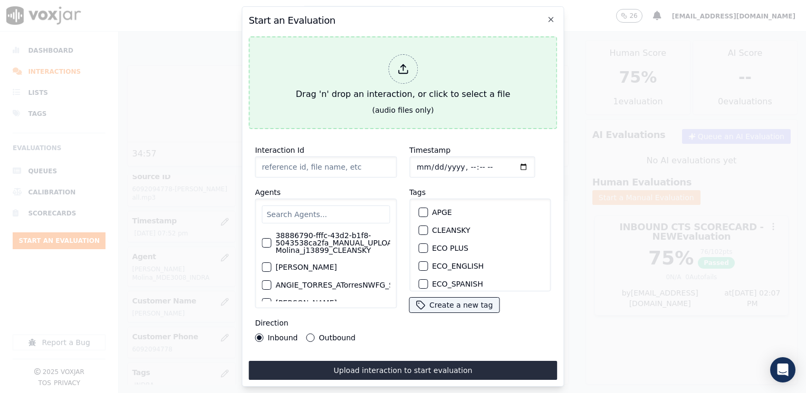
click at [399, 84] on div "Drag 'n' drop an interaction, or click to select a file" at bounding box center [403, 77] width 223 height 55
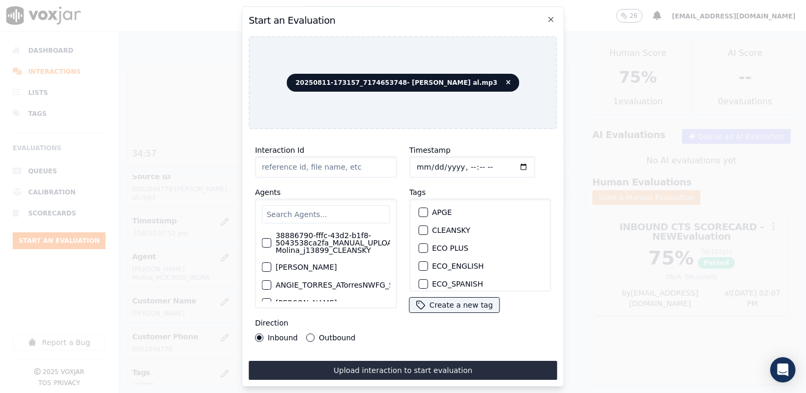
type input "20250811-173157_7174653748- [PERSON_NAME] al.mp3"
click at [313, 216] on input "text" at bounding box center [326, 215] width 128 height 18
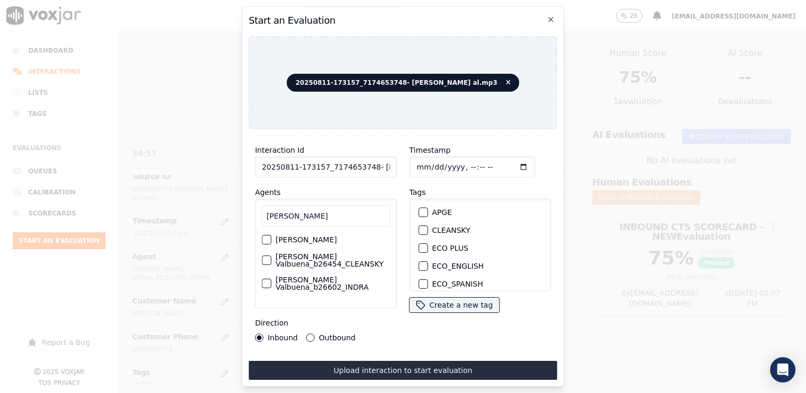
scroll to position [5, 0]
type input "[PERSON_NAME]"
click at [266, 281] on div "button" at bounding box center [265, 283] width 7 height 7
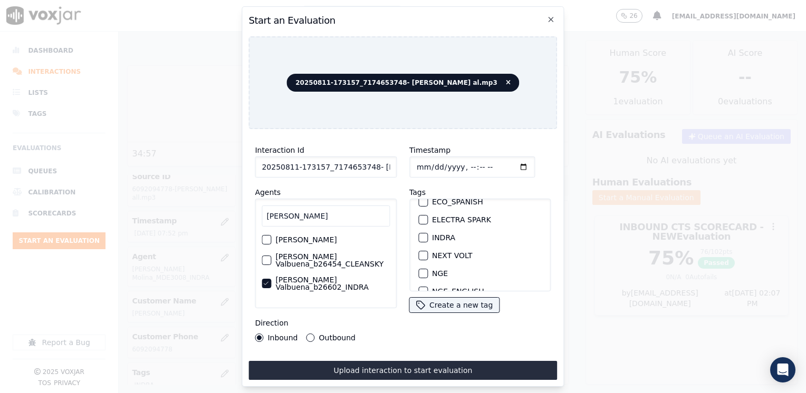
scroll to position [105, 0]
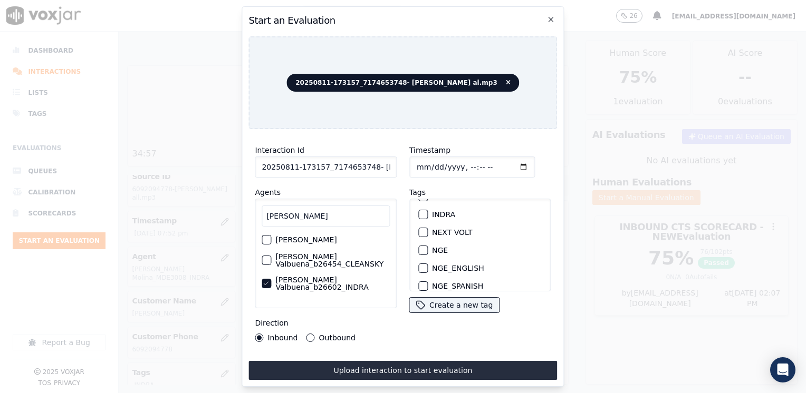
click at [419, 211] on div "button" at bounding box center [422, 214] width 7 height 7
click at [505, 164] on input "Timestamp" at bounding box center [472, 167] width 126 height 21
type input "[DATE]T20:07"
click at [306, 334] on button "Outbound" at bounding box center [310, 338] width 8 height 8
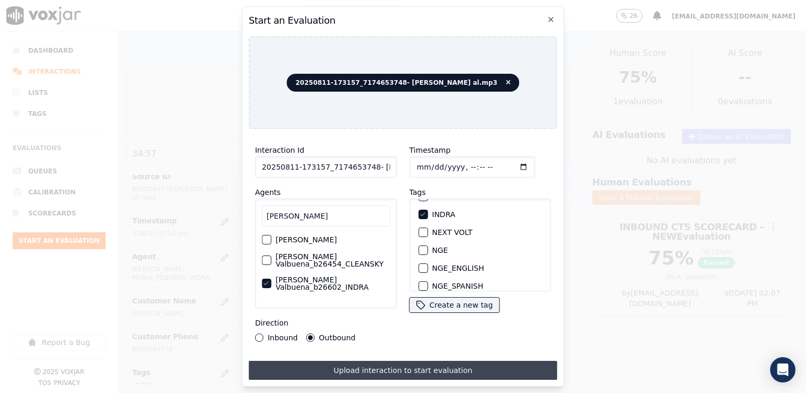
click at [397, 366] on button "Upload interaction to start evaluation" at bounding box center [402, 370] width 309 height 19
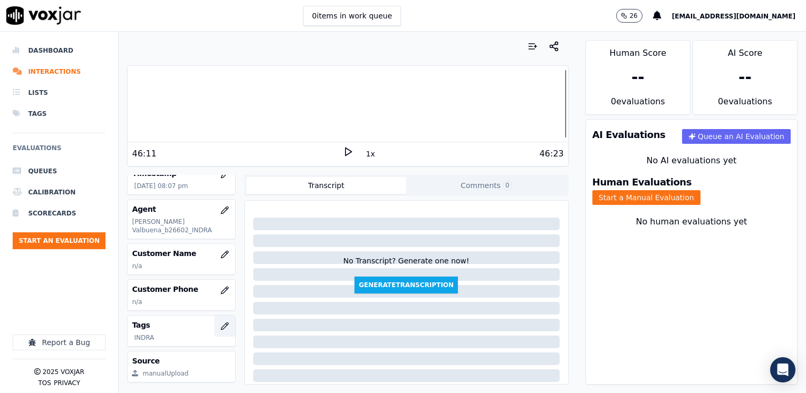
scroll to position [105, 0]
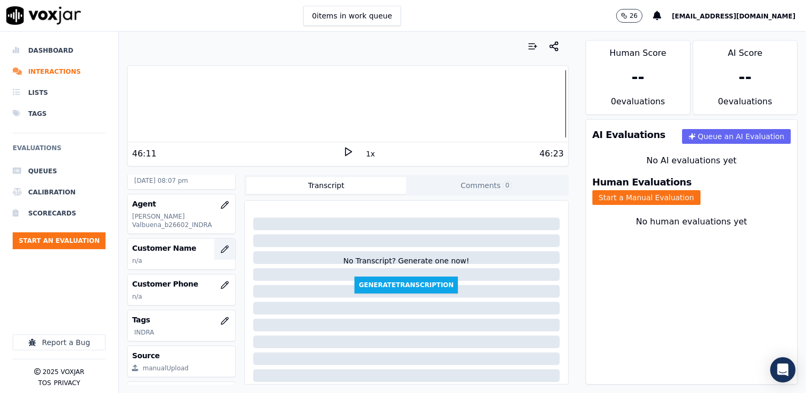
click at [220, 245] on icon "button" at bounding box center [224, 249] width 8 height 8
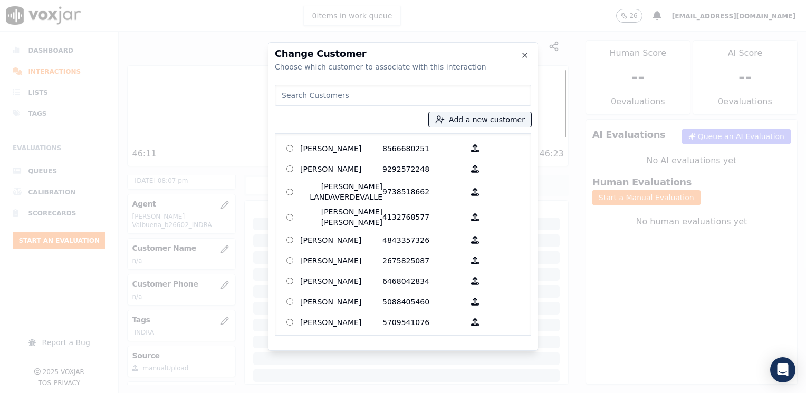
click at [416, 93] on input at bounding box center [403, 95] width 256 height 21
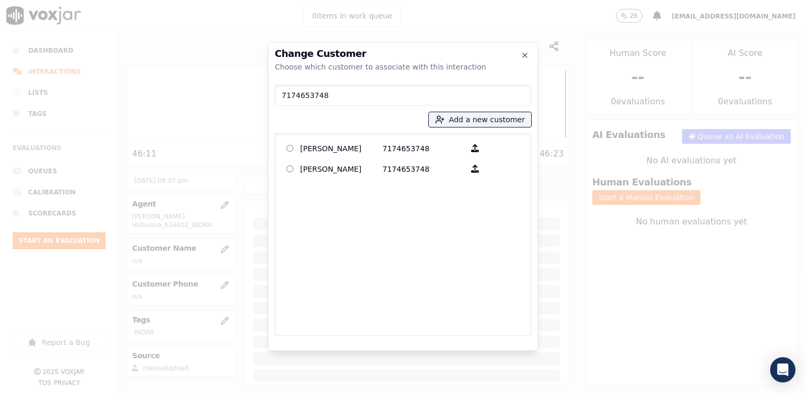
type input "7174653748"
click at [382, 172] on p "7174653748" at bounding box center [423, 169] width 82 height 16
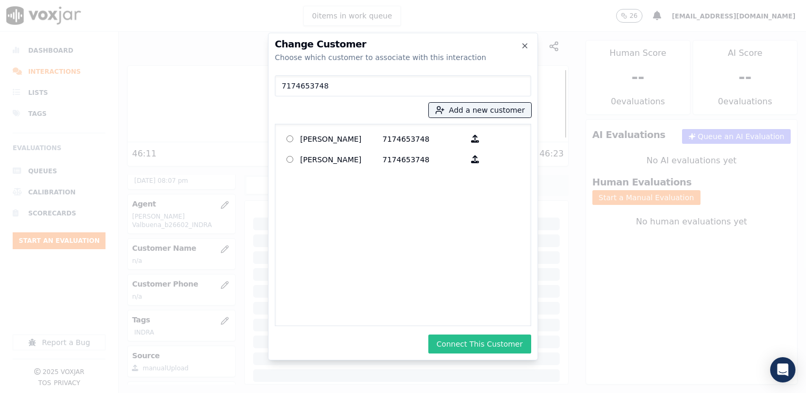
click at [473, 339] on button "Connect This Customer" at bounding box center [479, 344] width 103 height 19
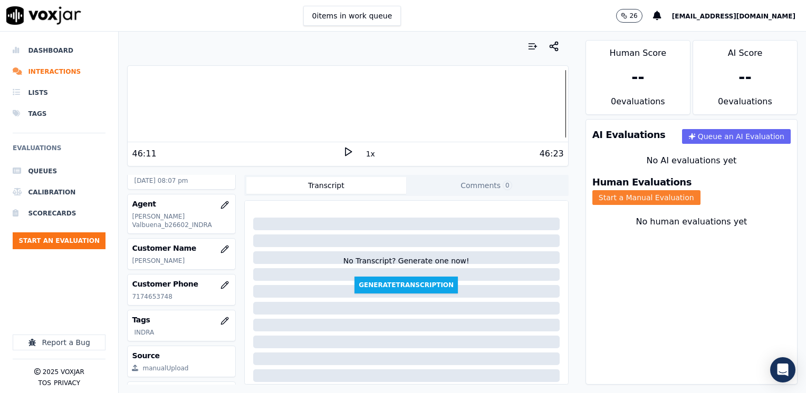
click at [700, 190] on button "Start a Manual Evaluation" at bounding box center [646, 197] width 108 height 15
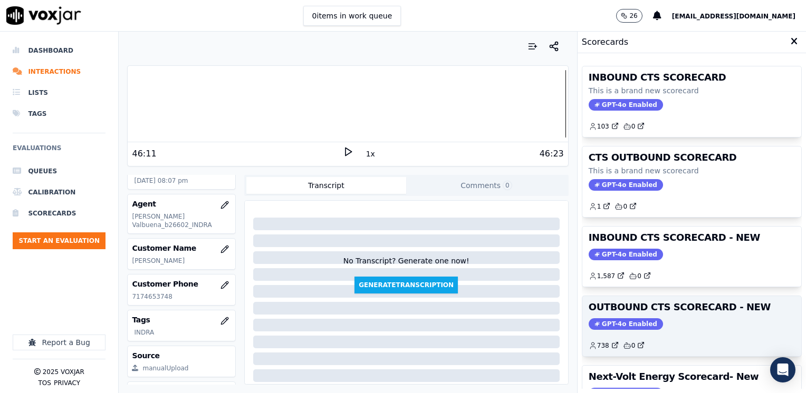
click at [614, 322] on span "GPT-4o Enabled" at bounding box center [626, 325] width 74 height 12
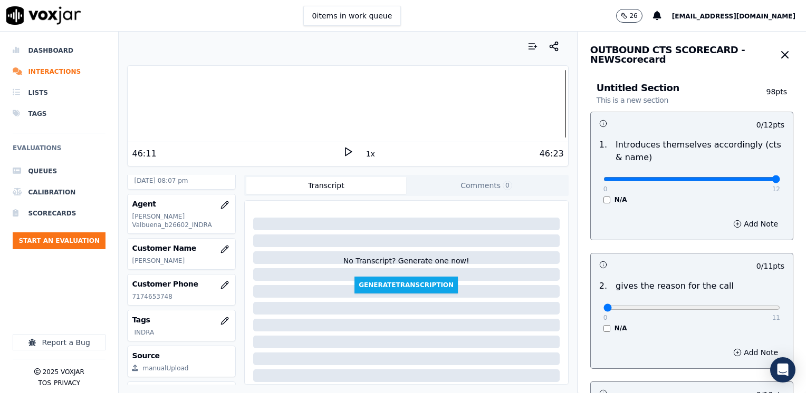
drag, startPoint x: 597, startPoint y: 180, endPoint x: 805, endPoint y: 220, distance: 212.3
type input "12"
click at [780, 181] on input "range" at bounding box center [691, 179] width 177 height 4
drag, startPoint x: 596, startPoint y: 307, endPoint x: 808, endPoint y: 305, distance: 211.5
type input "11"
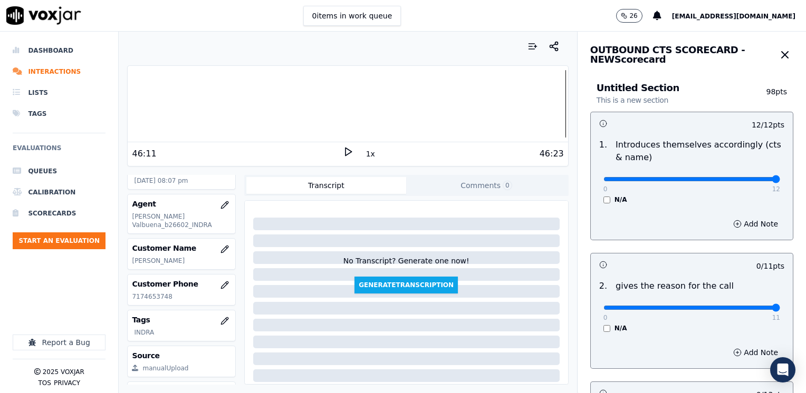
click at [780, 181] on input "range" at bounding box center [691, 179] width 177 height 4
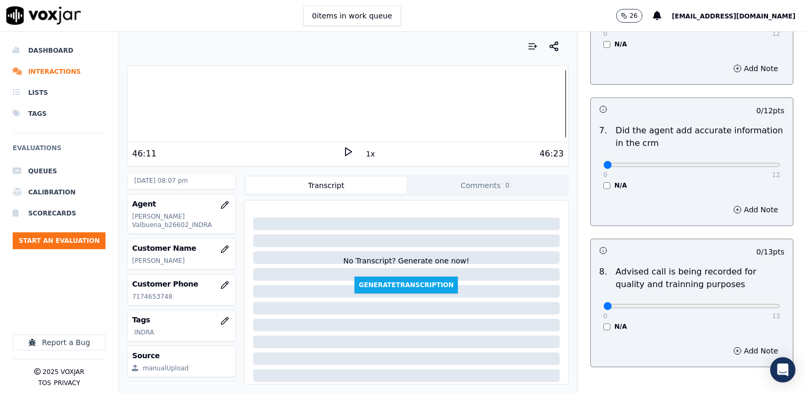
scroll to position [922, 0]
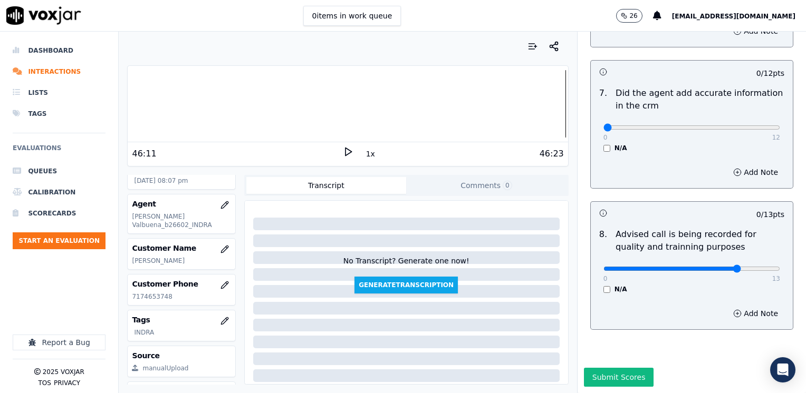
type input "10"
drag, startPoint x: 598, startPoint y: 104, endPoint x: 808, endPoint y: 137, distance: 212.4
type input "12"
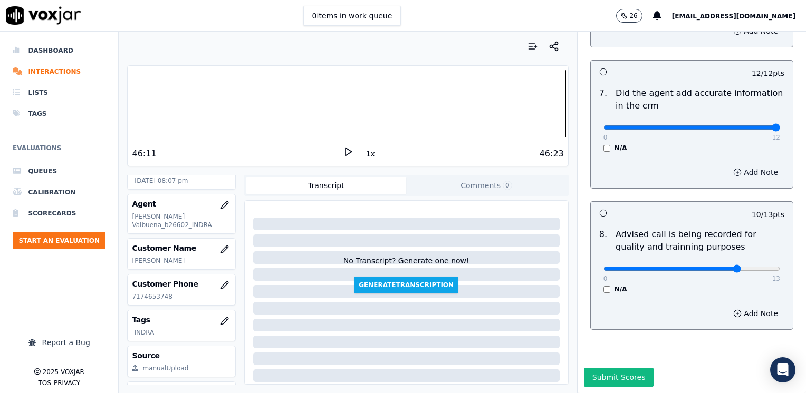
click at [727, 165] on button "Add Note" at bounding box center [755, 172] width 57 height 15
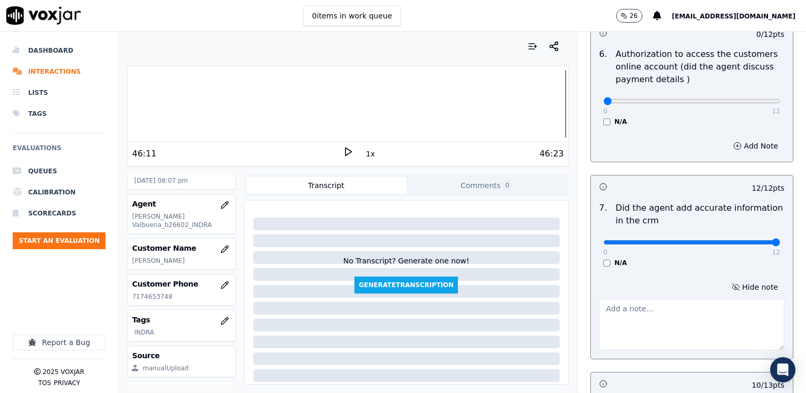
scroll to position [764, 0]
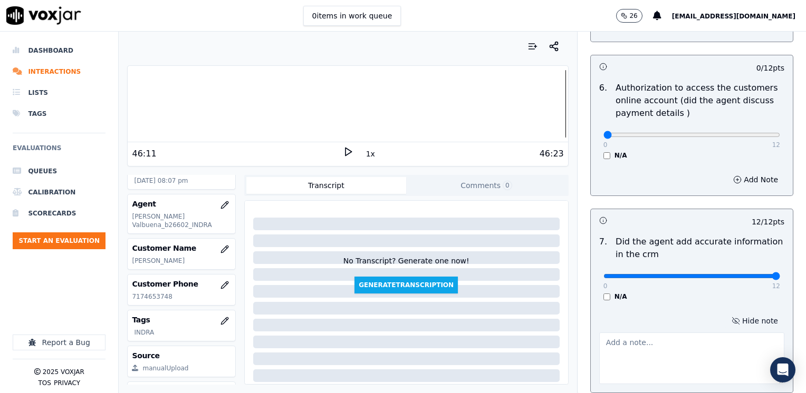
click at [745, 314] on button "Hide note" at bounding box center [754, 321] width 59 height 15
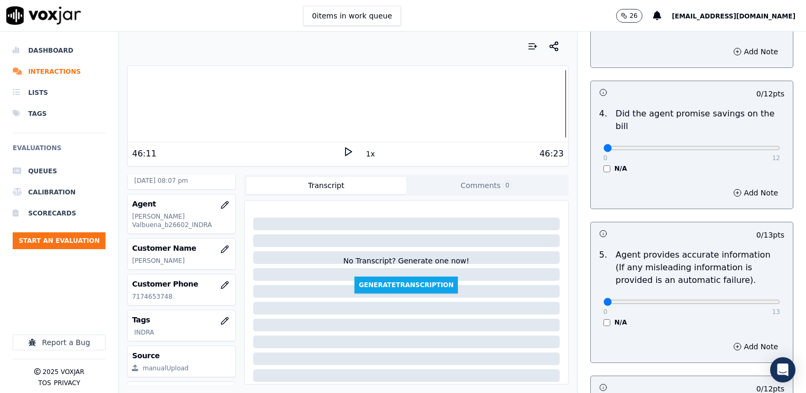
scroll to position [342, 0]
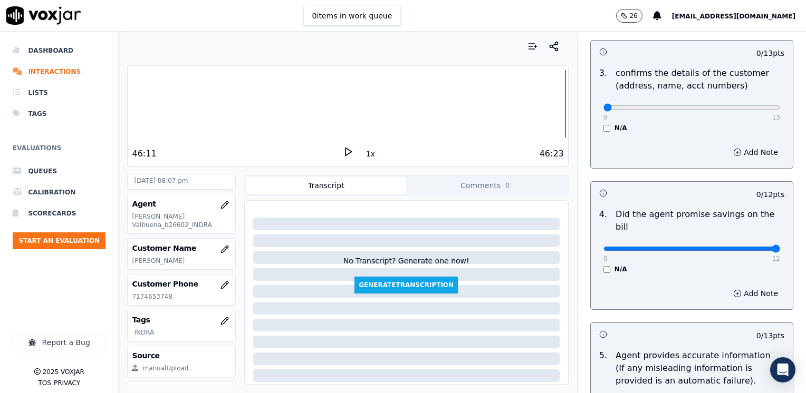
drag, startPoint x: 601, startPoint y: 234, endPoint x: 808, endPoint y: 239, distance: 206.8
type input "12"
click at [695, 278] on div "Add Note" at bounding box center [692, 294] width 202 height 32
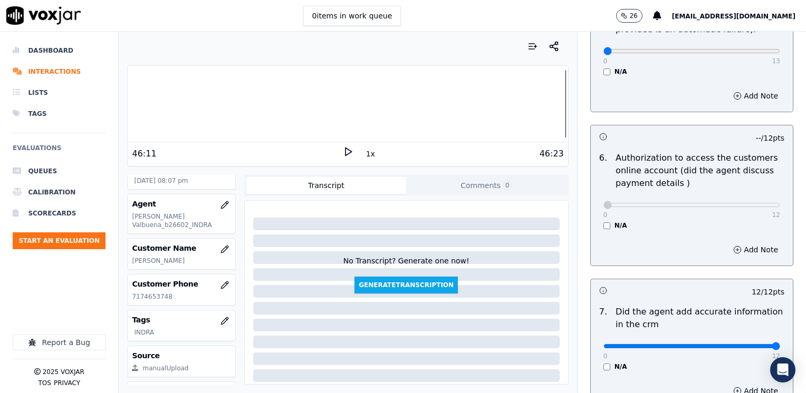
scroll to position [500, 0]
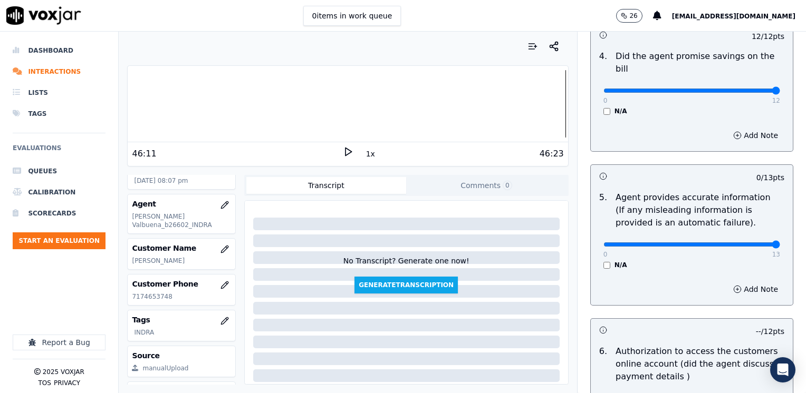
drag, startPoint x: 597, startPoint y: 233, endPoint x: 808, endPoint y: 258, distance: 212.5
type input "13"
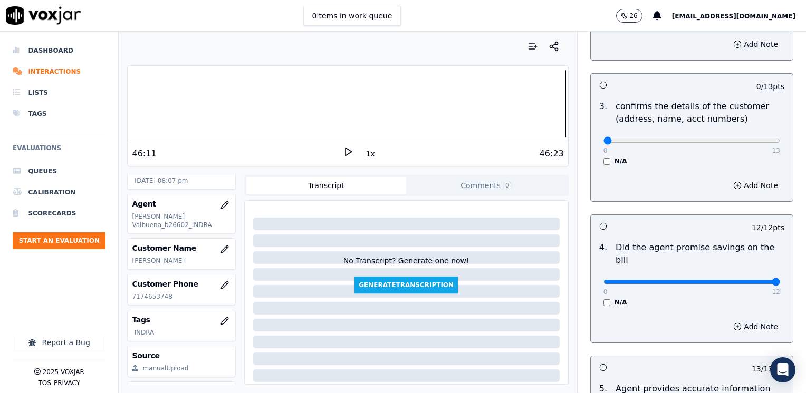
scroll to position [289, 0]
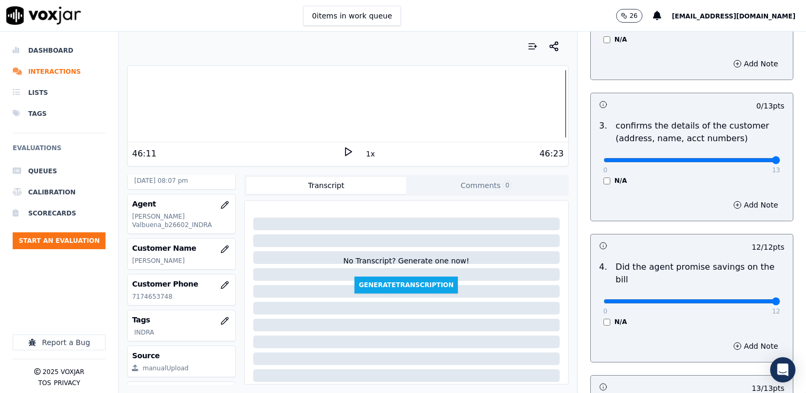
drag, startPoint x: 595, startPoint y: 161, endPoint x: 808, endPoint y: 171, distance: 212.8
type input "13"
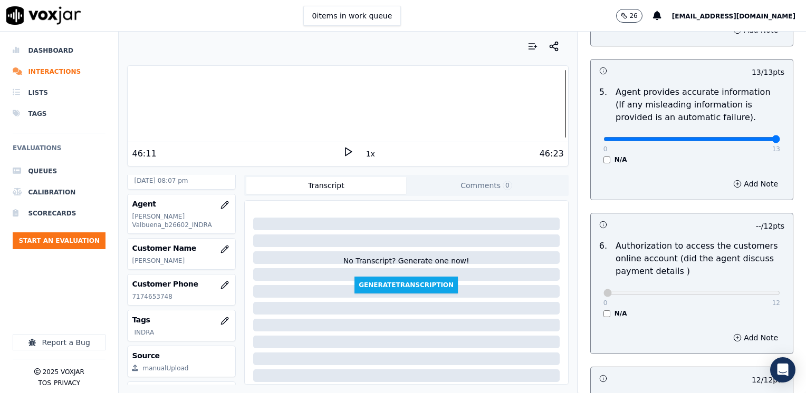
scroll to position [922, 0]
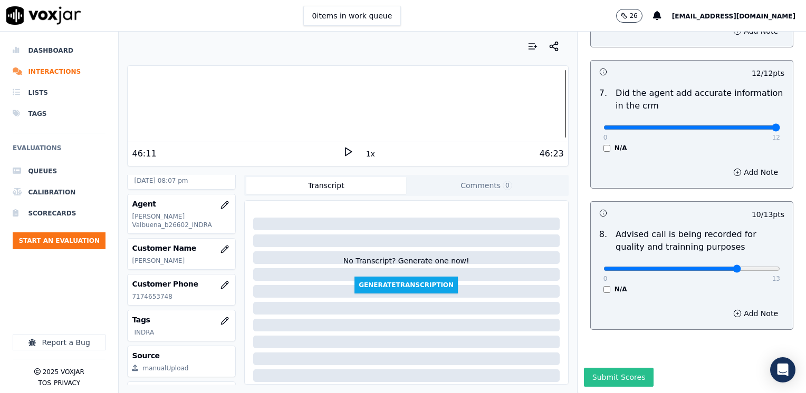
click at [607, 368] on button "Submit Scores" at bounding box center [619, 377] width 70 height 19
